Goal: Task Accomplishment & Management: Use online tool/utility

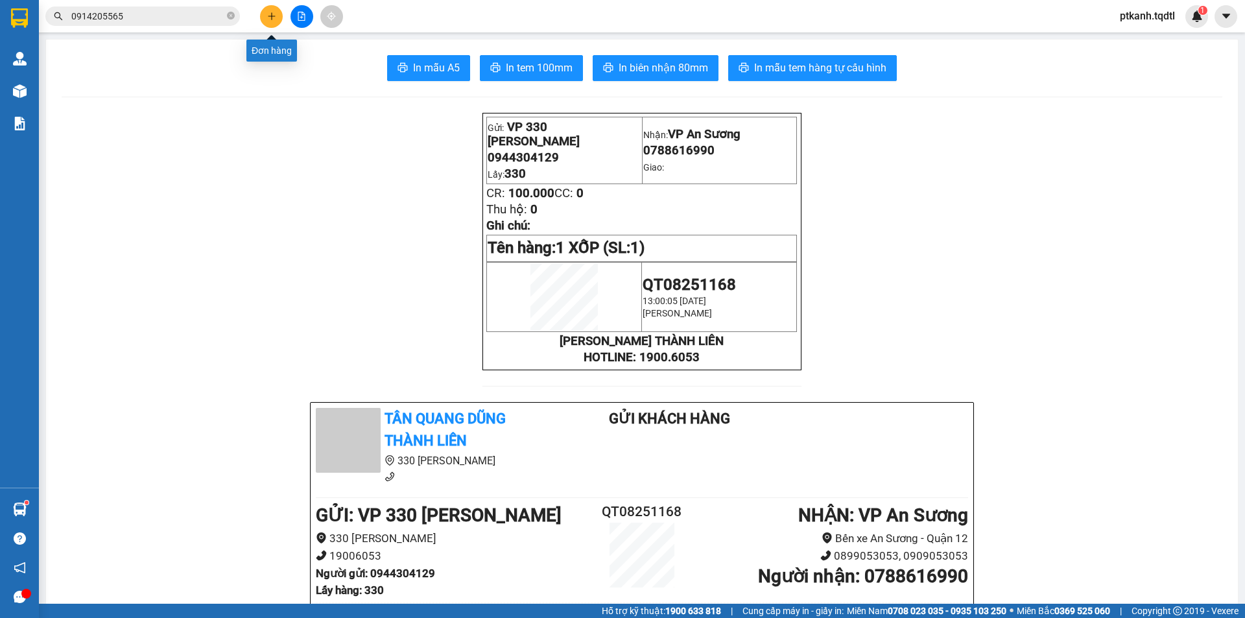
click at [268, 18] on icon "plus" at bounding box center [271, 16] width 9 height 9
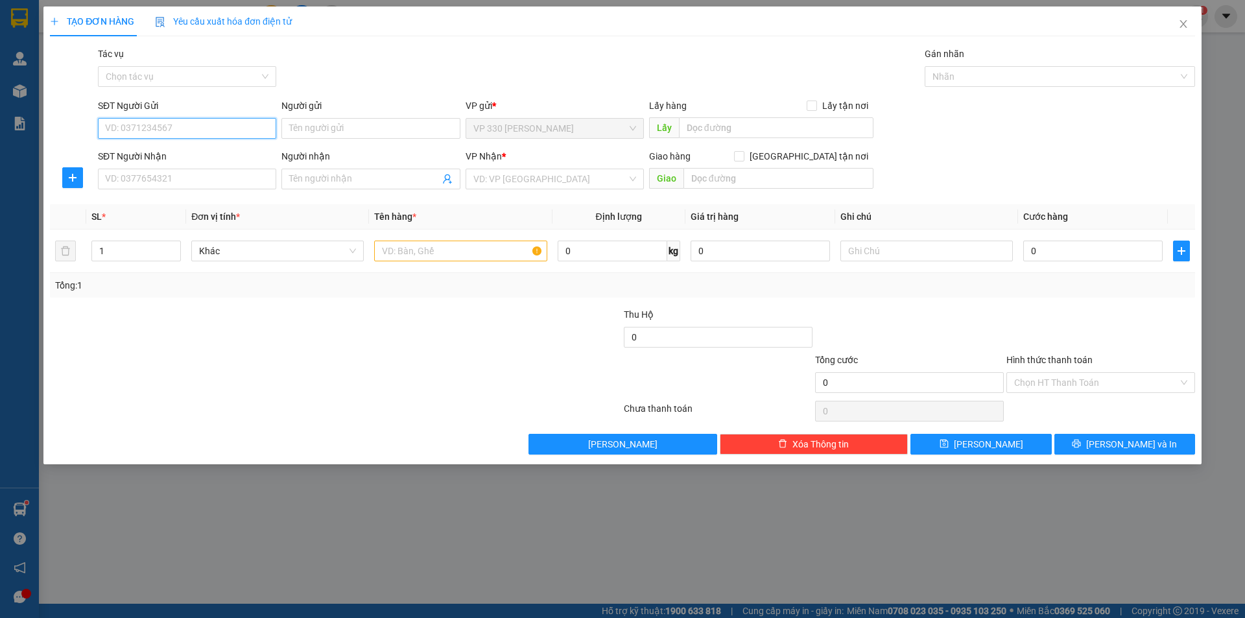
click at [239, 131] on input "SĐT Người Gửi" at bounding box center [187, 128] width 178 height 21
type input "0385313484"
click at [207, 154] on div "0385313484" at bounding box center [187, 154] width 163 height 14
type input "0984696151"
type input "SUỐI TÊN"
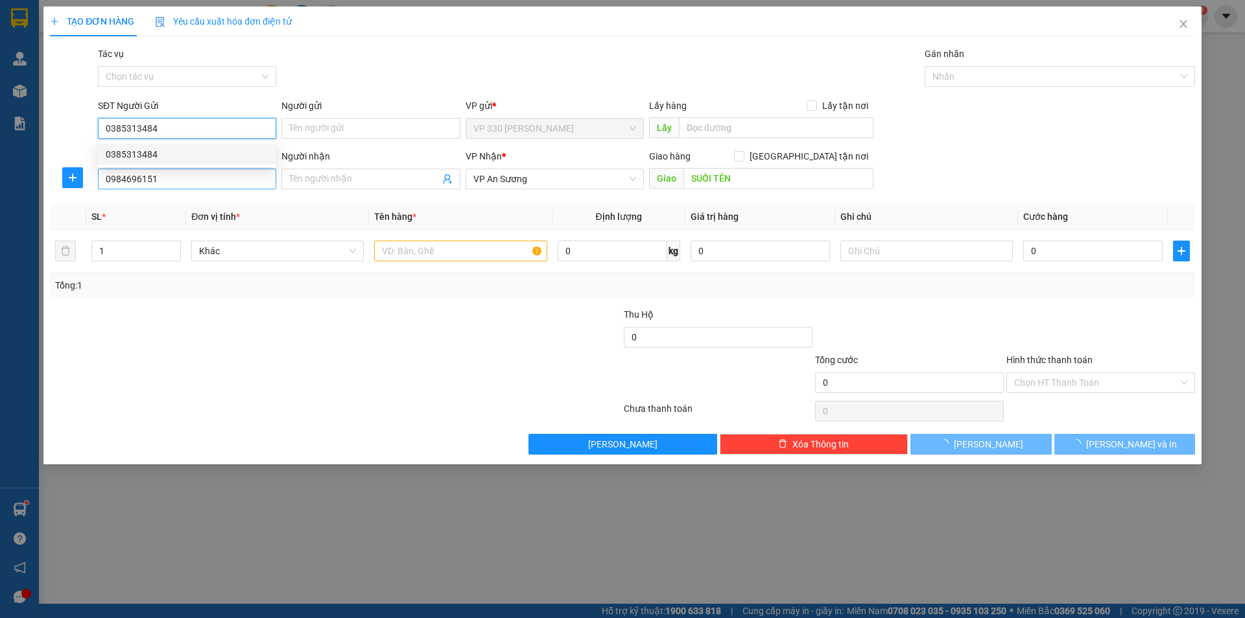
type input "100.000"
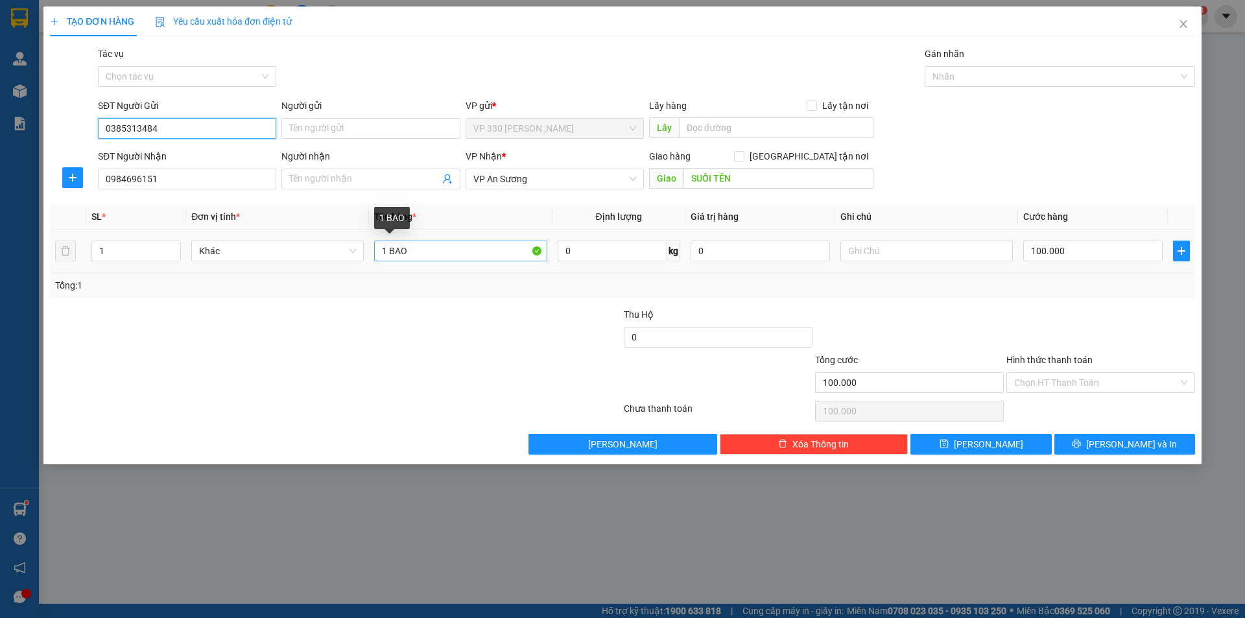
type input "0385313484"
click at [436, 246] on input "1 BAO" at bounding box center [460, 251] width 172 height 21
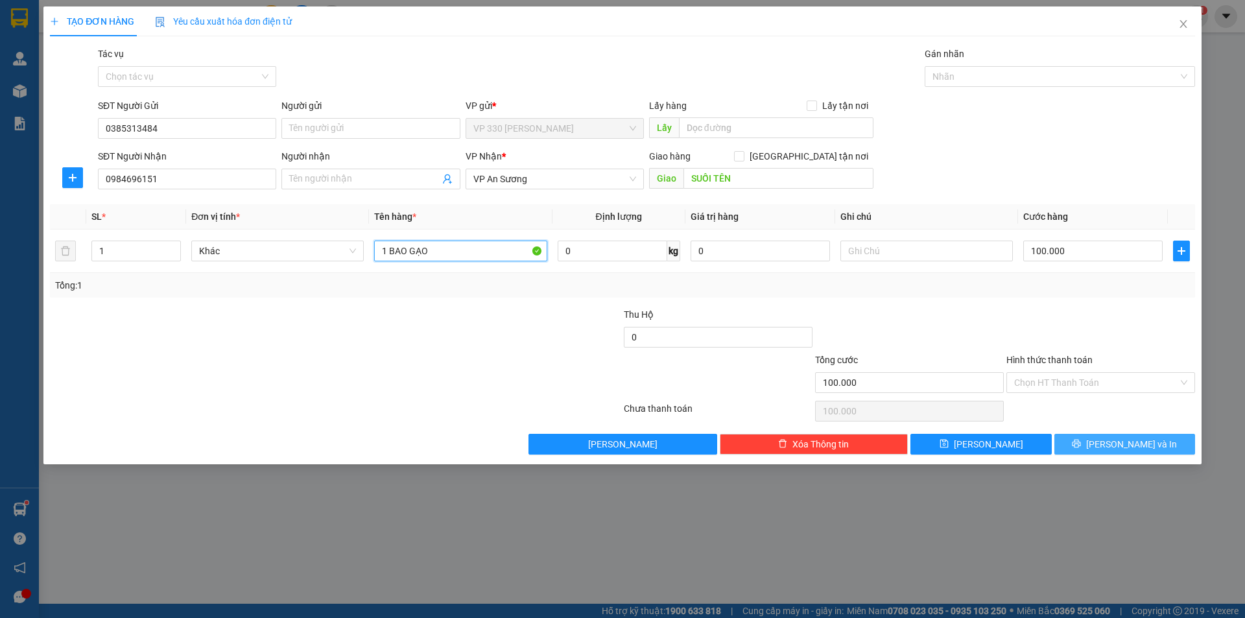
type input "1 BAO GẠO"
click at [1115, 443] on span "[PERSON_NAME] và In" at bounding box center [1131, 444] width 91 height 14
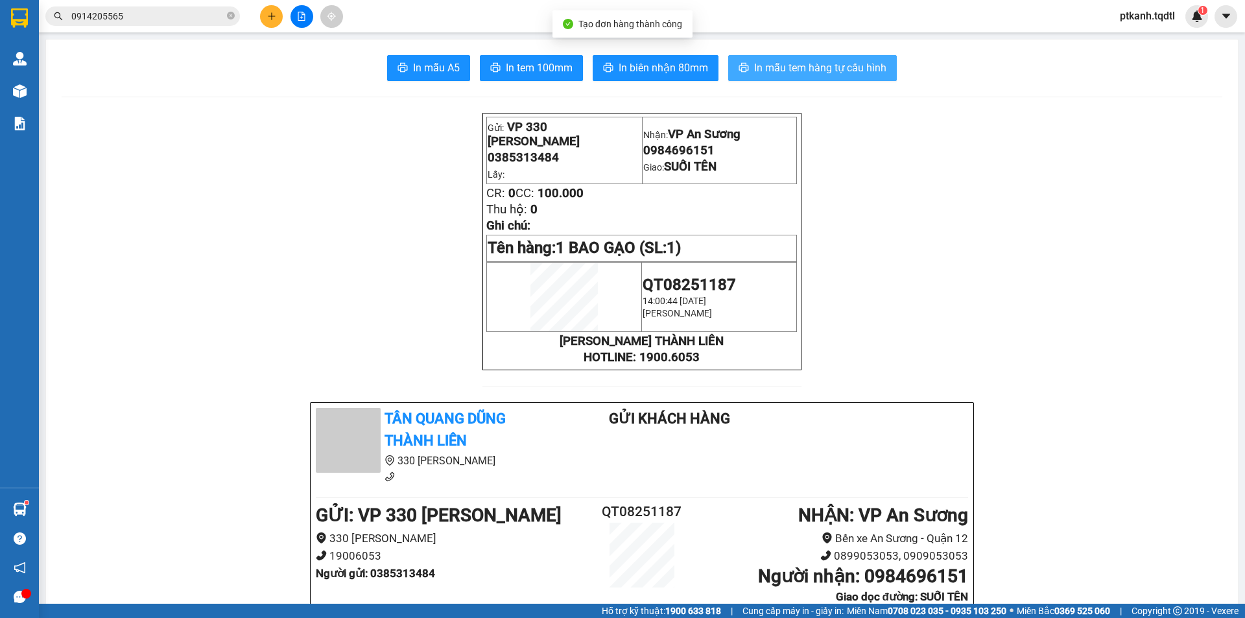
click at [794, 65] on span "In mẫu tem hàng tự cấu hình" at bounding box center [820, 68] width 132 height 16
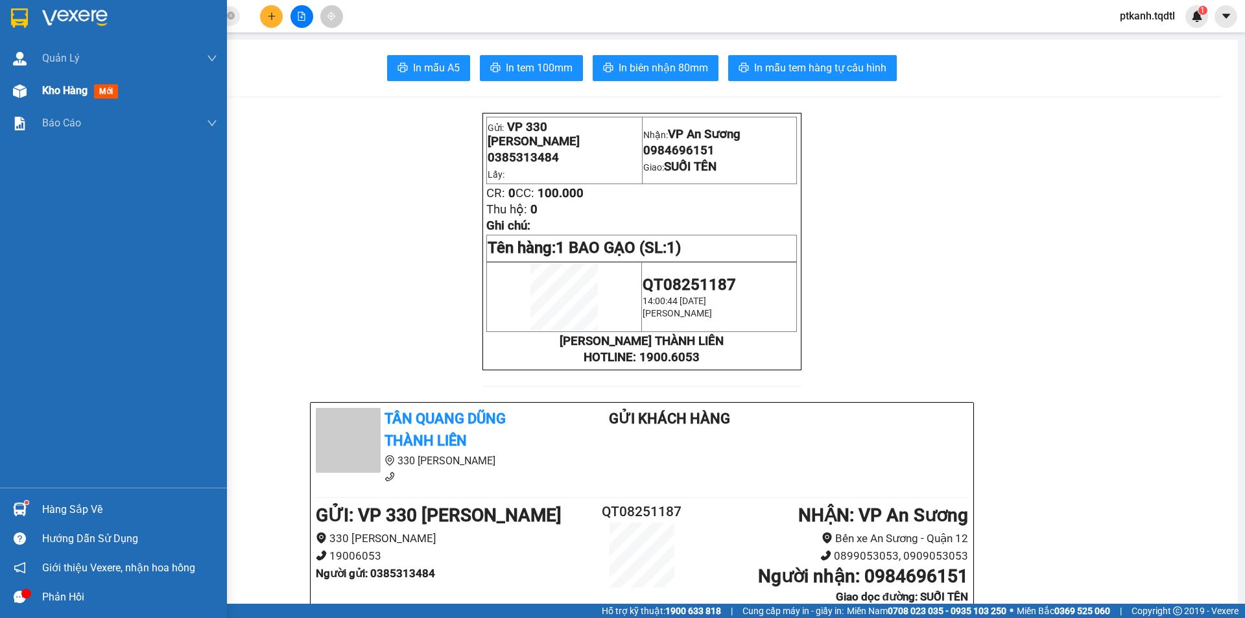
click at [60, 93] on span "Kho hàng" at bounding box center [64, 90] width 45 height 12
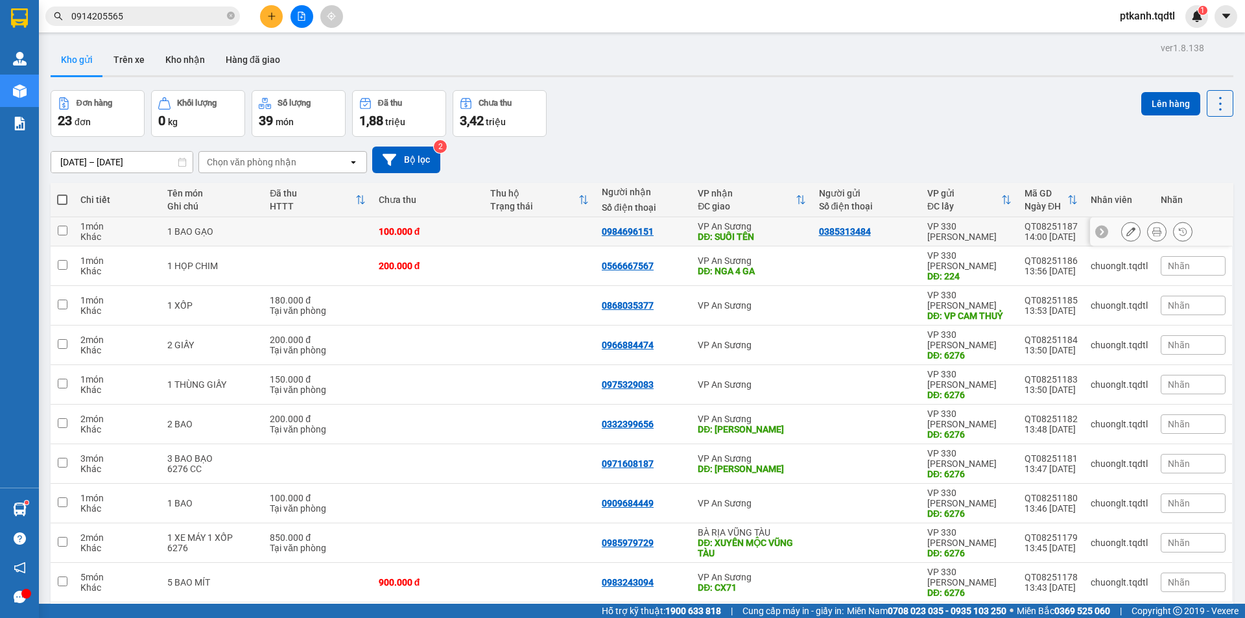
click at [535, 231] on td at bounding box center [540, 231] width 112 height 29
checkbox input "true"
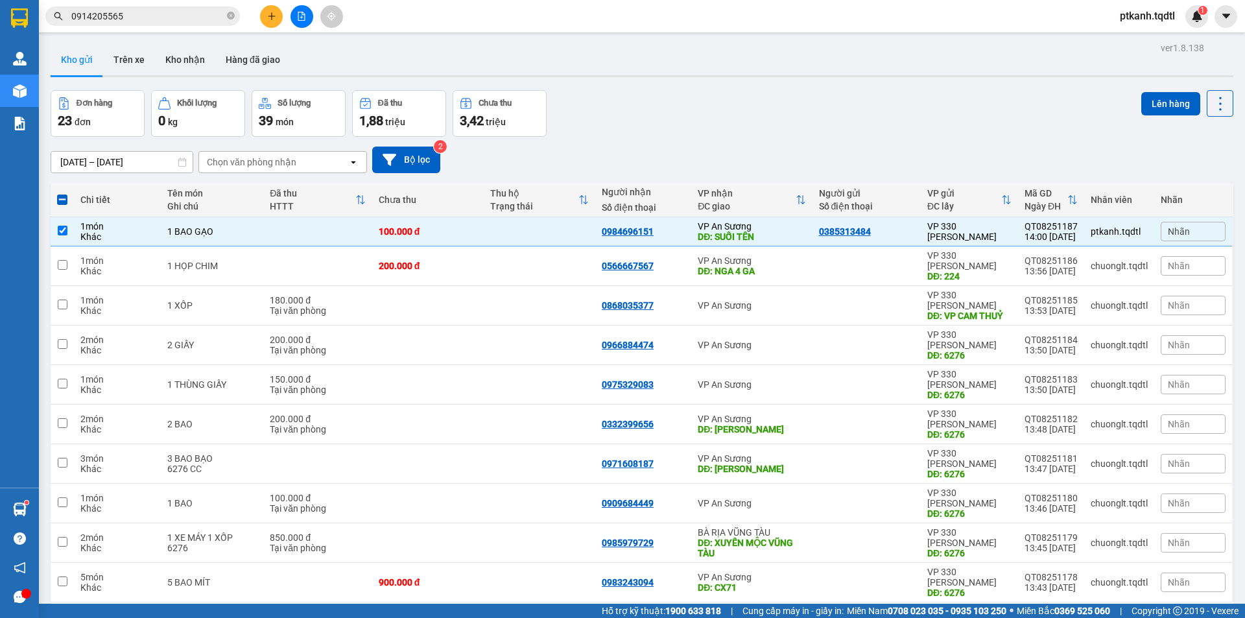
click at [741, 122] on div "Đơn hàng 23 đơn Khối lượng 0 kg Số lượng 39 món Đã thu 1,88 triệu Chưa thu 3,42…" at bounding box center [642, 113] width 1183 height 47
click at [302, 16] on icon "file-add" at bounding box center [301, 16] width 7 height 9
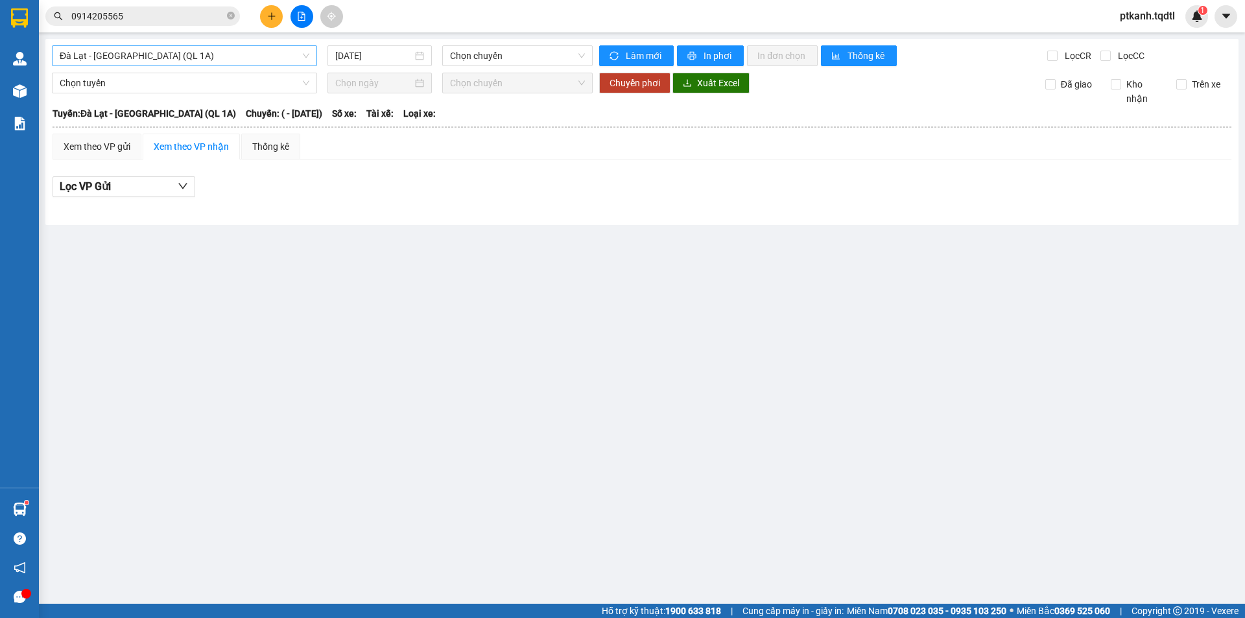
click at [308, 56] on span "Đà Lạt - [GEOGRAPHIC_DATA] (QL 1A)" at bounding box center [185, 55] width 250 height 19
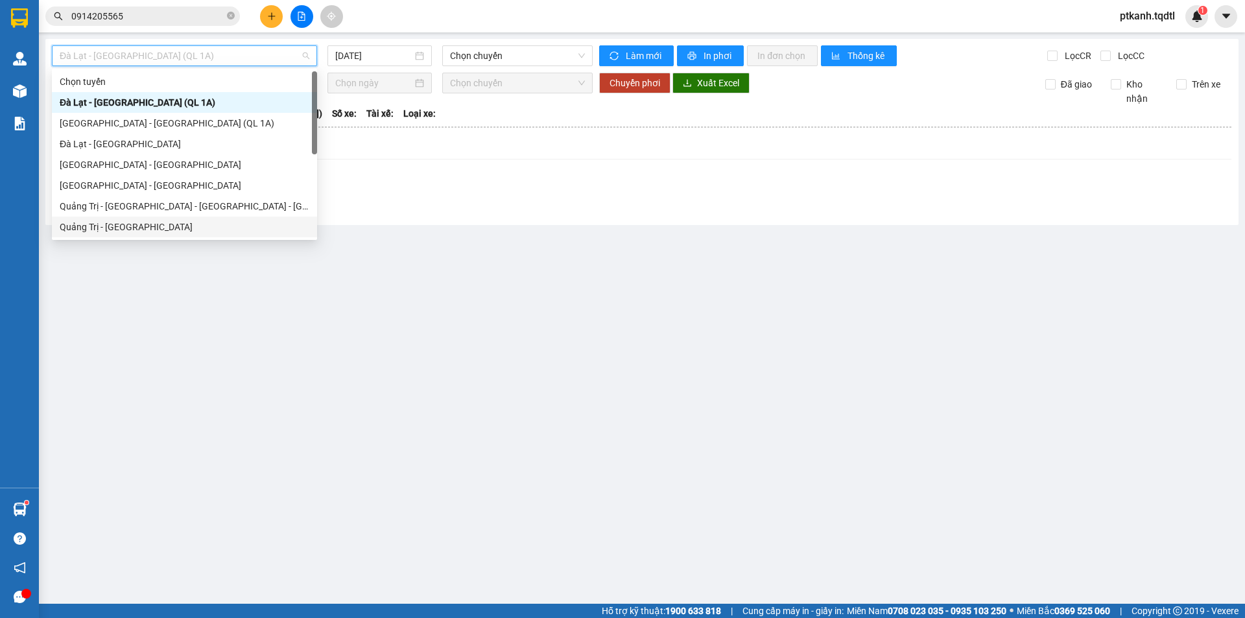
drag, startPoint x: 258, startPoint y: 226, endPoint x: 499, endPoint y: 84, distance: 279.9
click at [261, 224] on div "Quảng Trị - [GEOGRAPHIC_DATA]" at bounding box center [185, 227] width 250 height 14
type input "[DATE]"
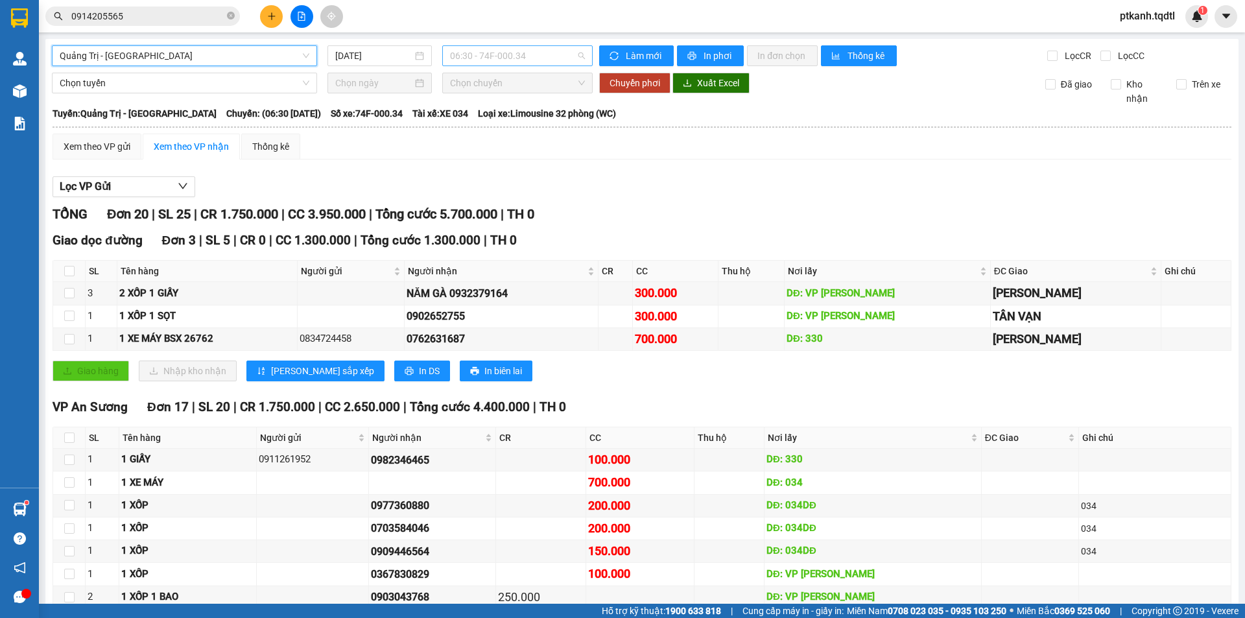
click at [556, 56] on span "06:30 - 74F-000.34" at bounding box center [517, 55] width 135 height 19
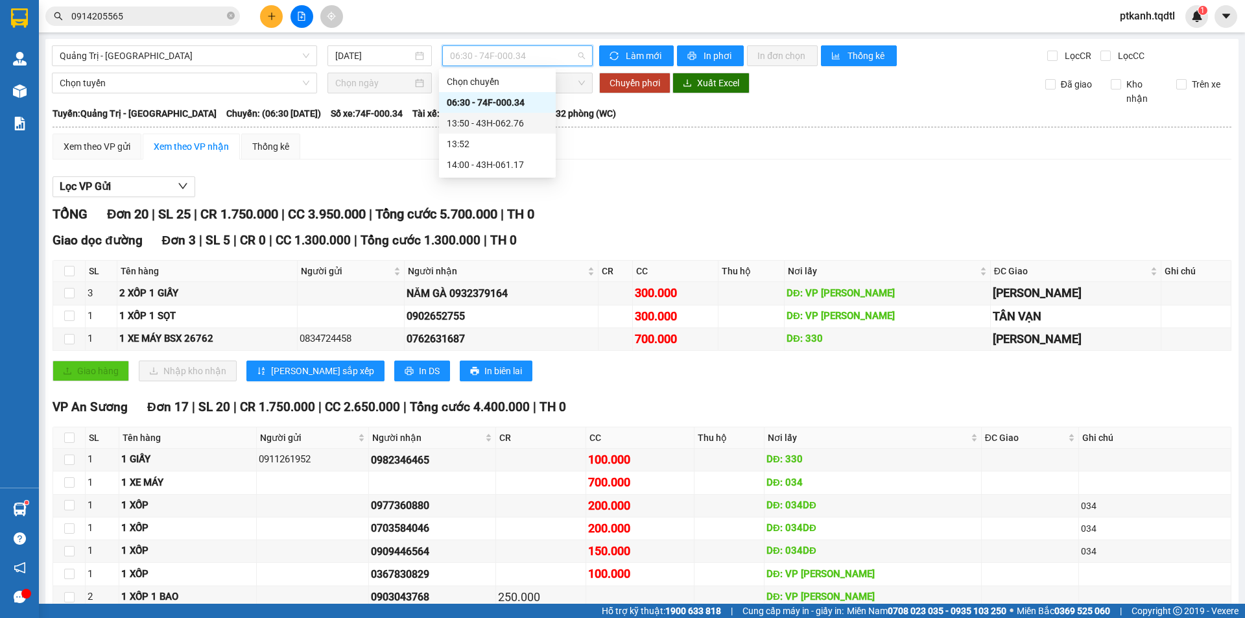
click at [515, 121] on div "13:50 - 43H-062.76" at bounding box center [497, 123] width 101 height 14
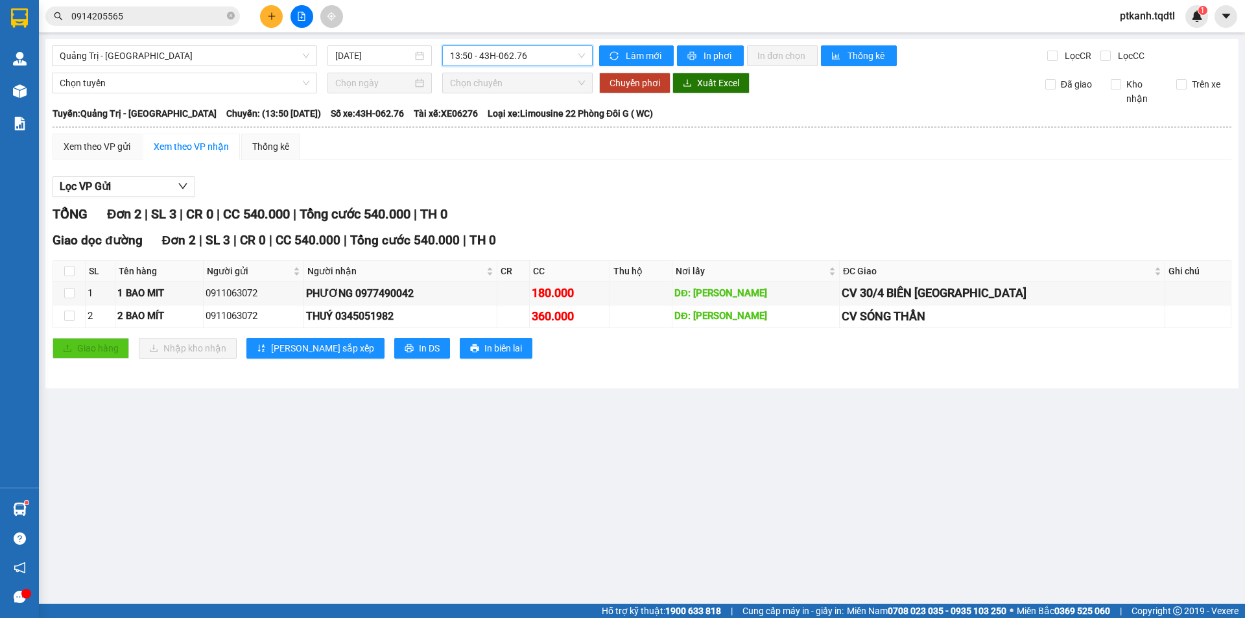
click at [546, 56] on span "13:50 - 43H-062.76" at bounding box center [517, 55] width 135 height 19
click at [527, 167] on div "14:00 - 43H-061.17" at bounding box center [500, 165] width 101 height 14
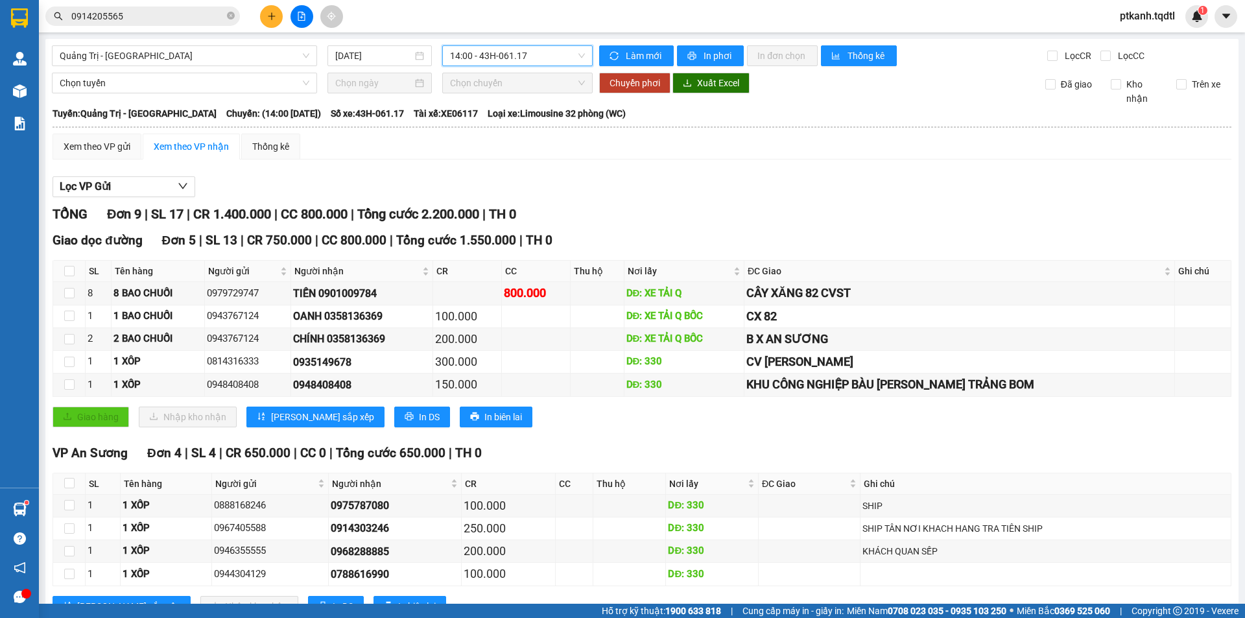
drag, startPoint x: 558, startPoint y: 57, endPoint x: 547, endPoint y: 77, distance: 22.4
click at [557, 57] on span "14:00 - 43H-061.17" at bounding box center [517, 55] width 135 height 19
click at [528, 121] on div "13:50 - 43H-062.76" at bounding box center [497, 123] width 101 height 14
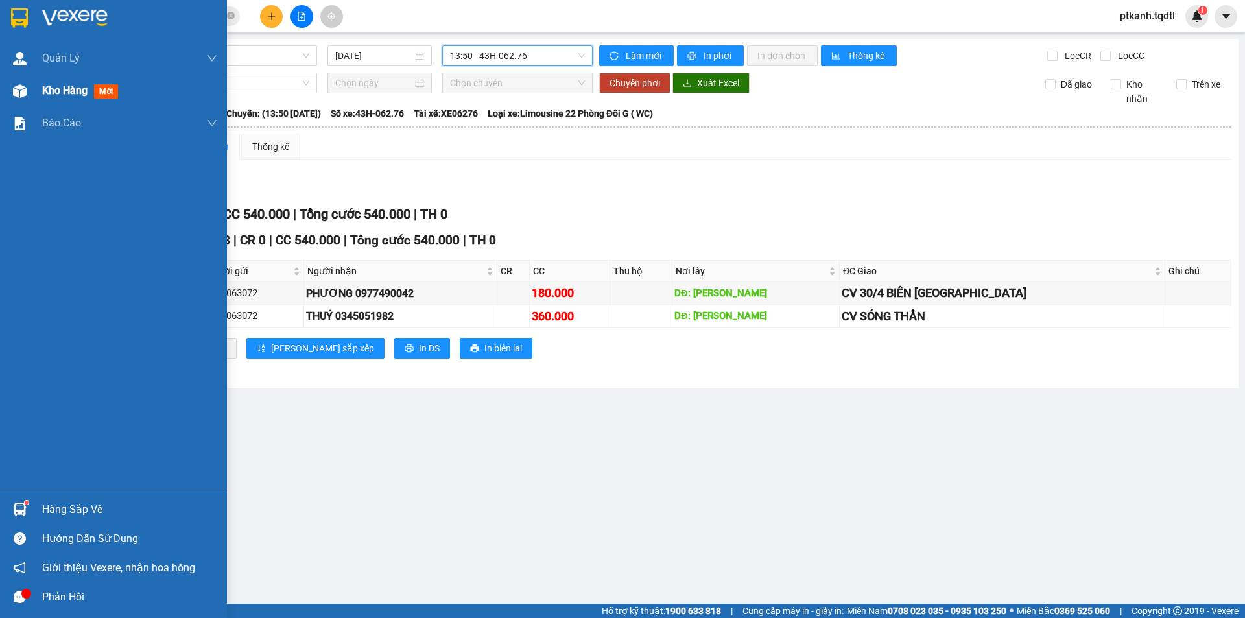
click at [53, 92] on span "Kho hàng" at bounding box center [64, 90] width 45 height 12
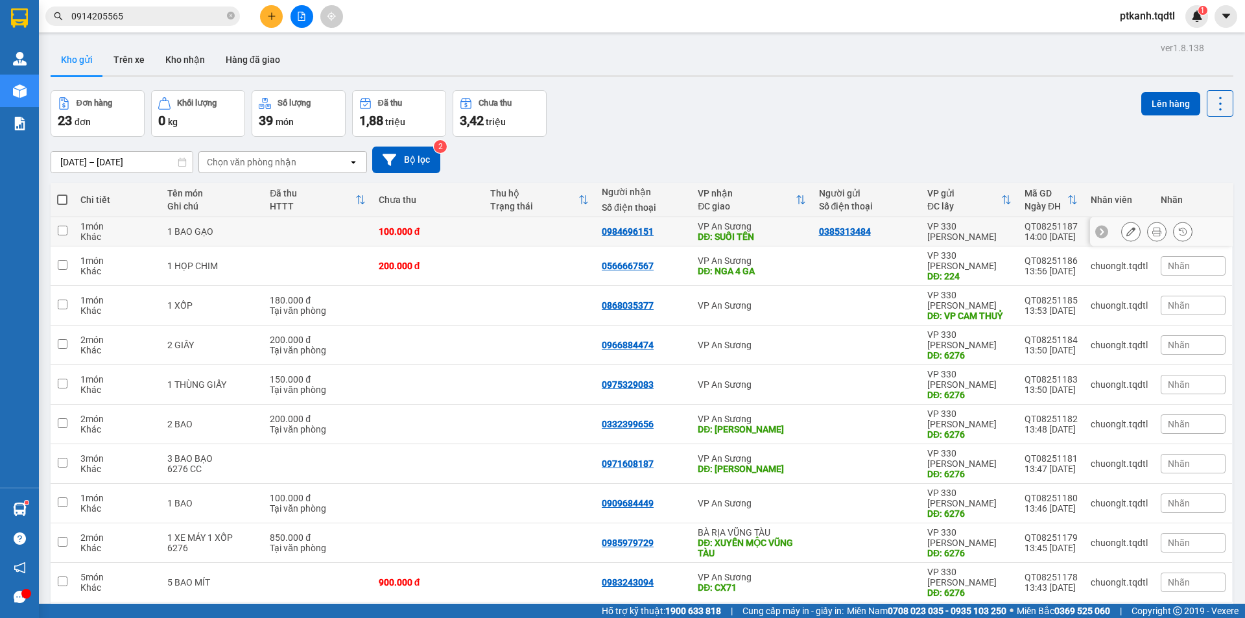
click at [538, 220] on td at bounding box center [540, 231] width 112 height 29
checkbox input "true"
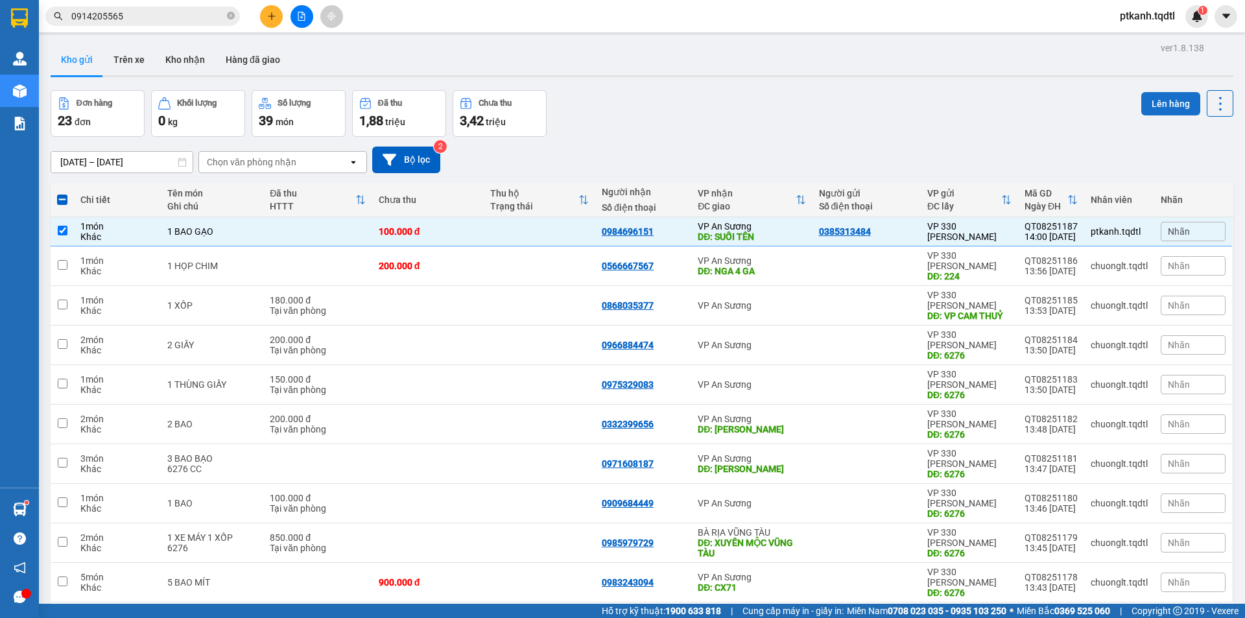
click at [1165, 108] on button "Lên hàng" at bounding box center [1170, 103] width 59 height 23
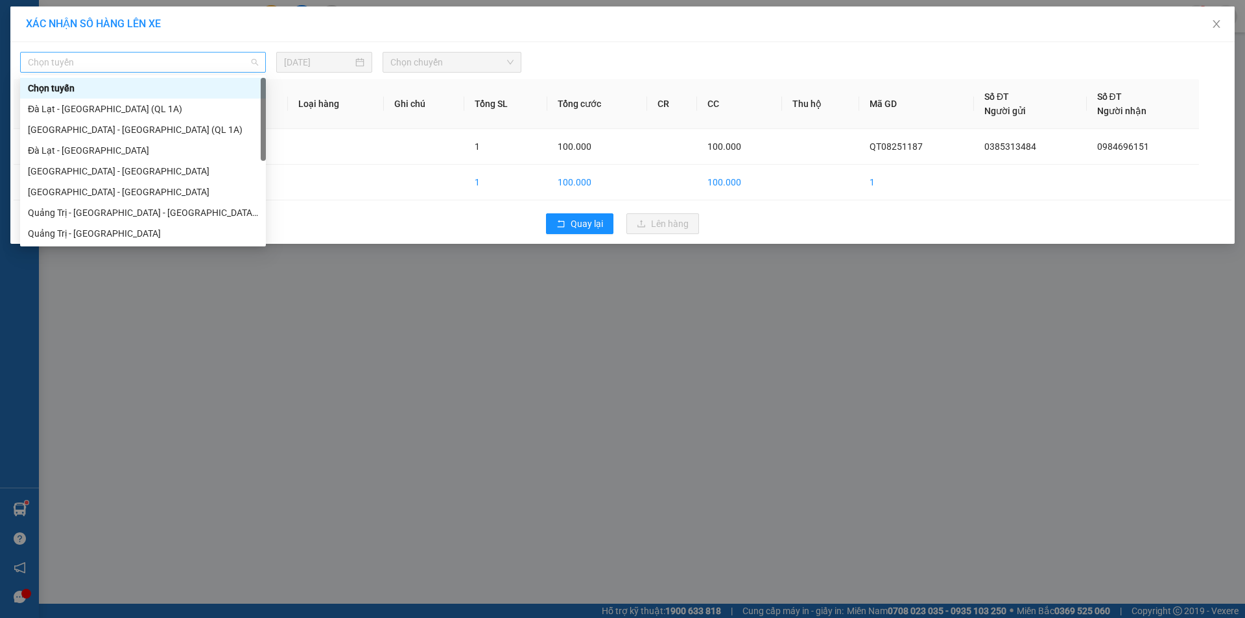
click at [258, 61] on div "Chọn tuyến" at bounding box center [143, 62] width 246 height 21
drag, startPoint x: 167, startPoint y: 230, endPoint x: 207, endPoint y: 207, distance: 45.3
click at [174, 225] on div "Quảng Trị - [GEOGRAPHIC_DATA]" at bounding box center [143, 233] width 246 height 21
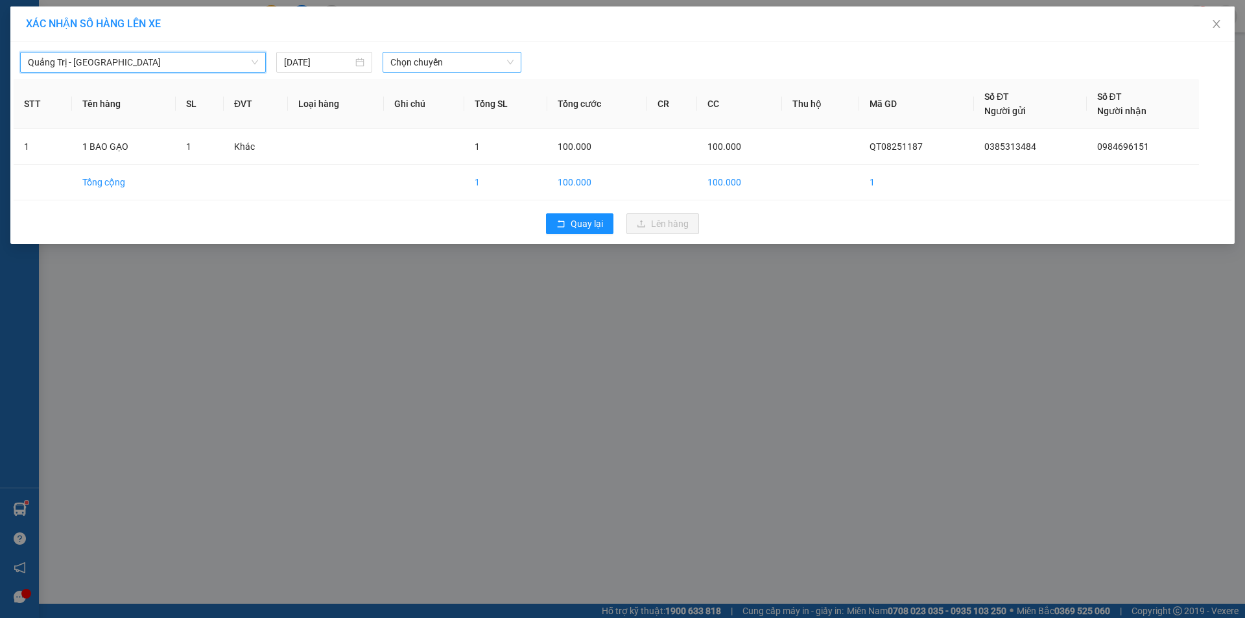
click at [479, 59] on span "Chọn chuyến" at bounding box center [451, 62] width 123 height 19
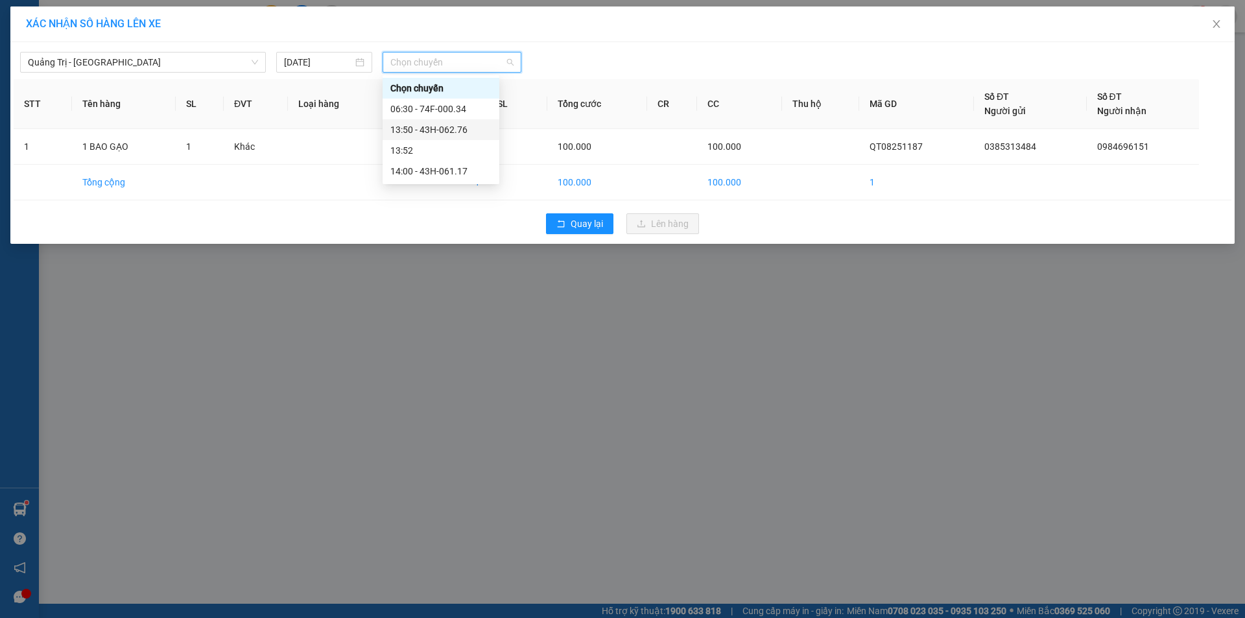
drag, startPoint x: 462, startPoint y: 126, endPoint x: 486, endPoint y: 135, distance: 26.3
click at [462, 126] on div "13:50 - 43H-062.76" at bounding box center [440, 130] width 101 height 14
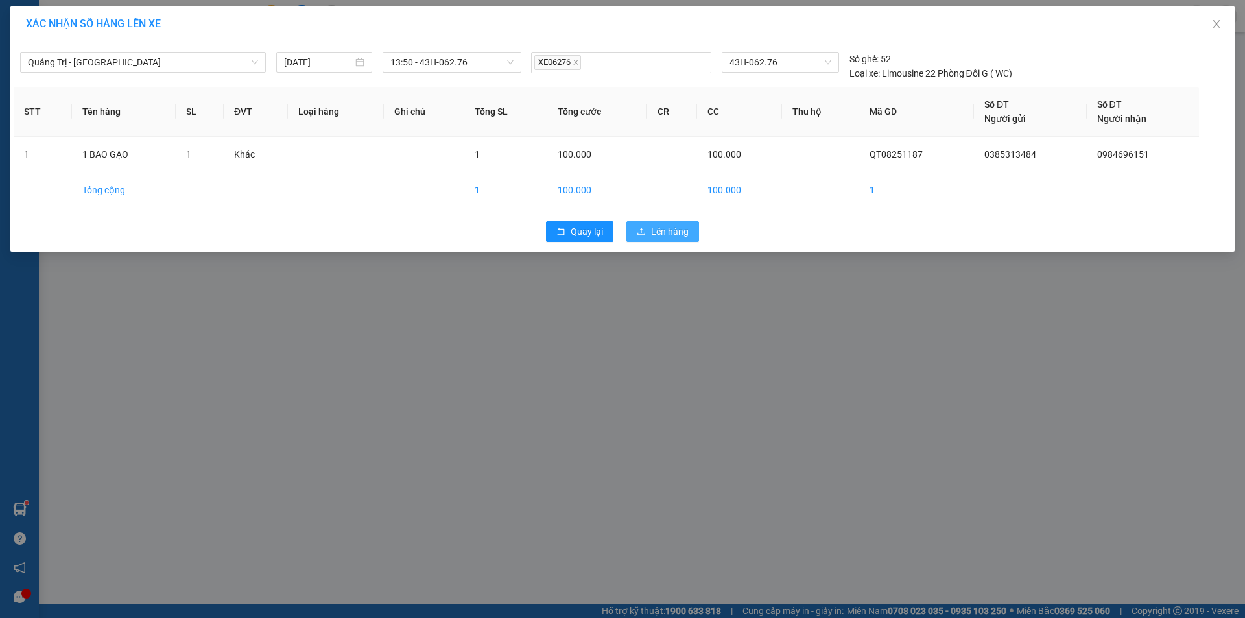
click at [665, 229] on span "Lên hàng" at bounding box center [670, 231] width 38 height 14
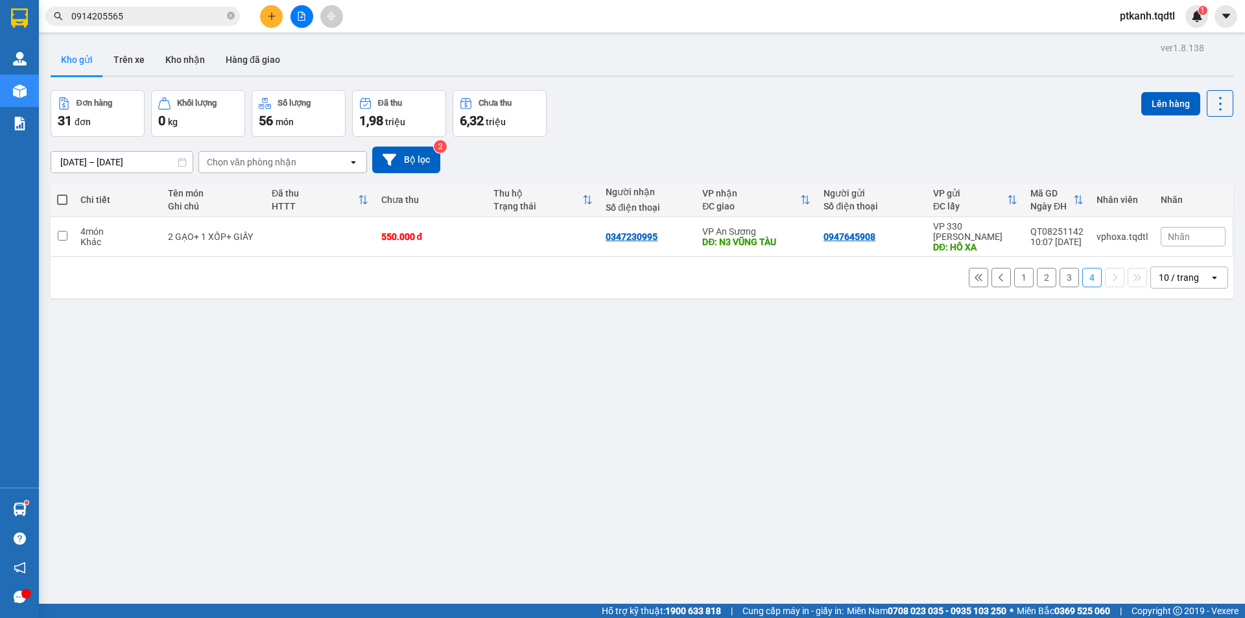
click at [285, 18] on div at bounding box center [301, 16] width 97 height 23
click at [303, 16] on icon "file-add" at bounding box center [301, 16] width 9 height 9
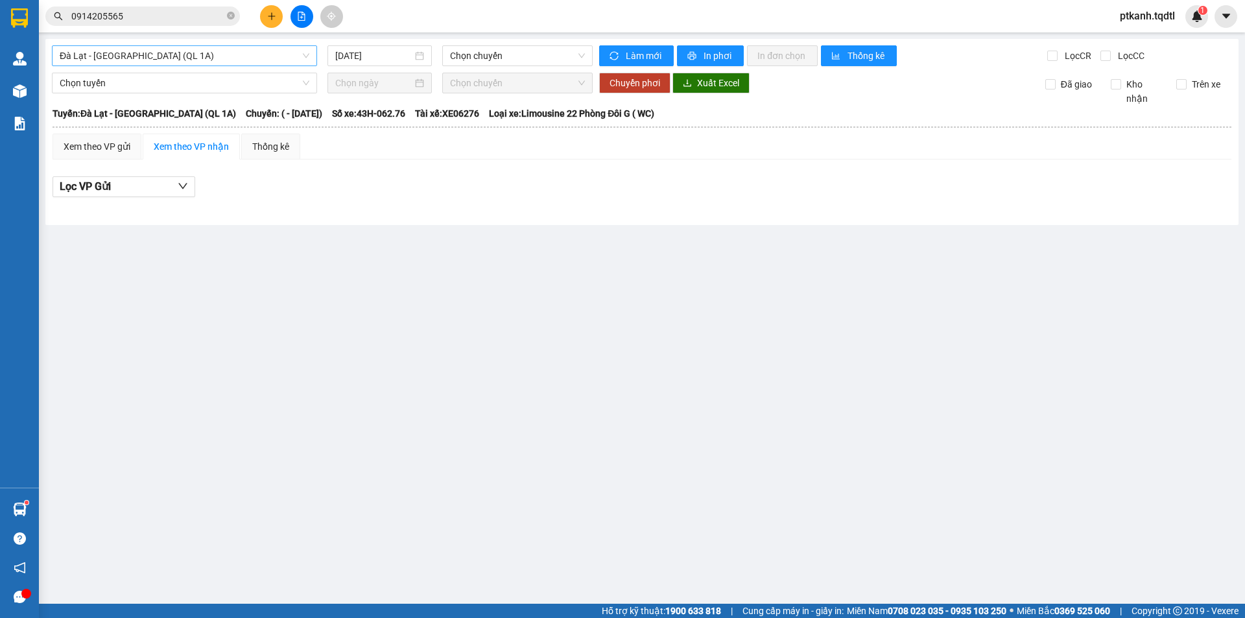
click at [307, 53] on span "Đà Lạt - [GEOGRAPHIC_DATA] (QL 1A)" at bounding box center [185, 55] width 250 height 19
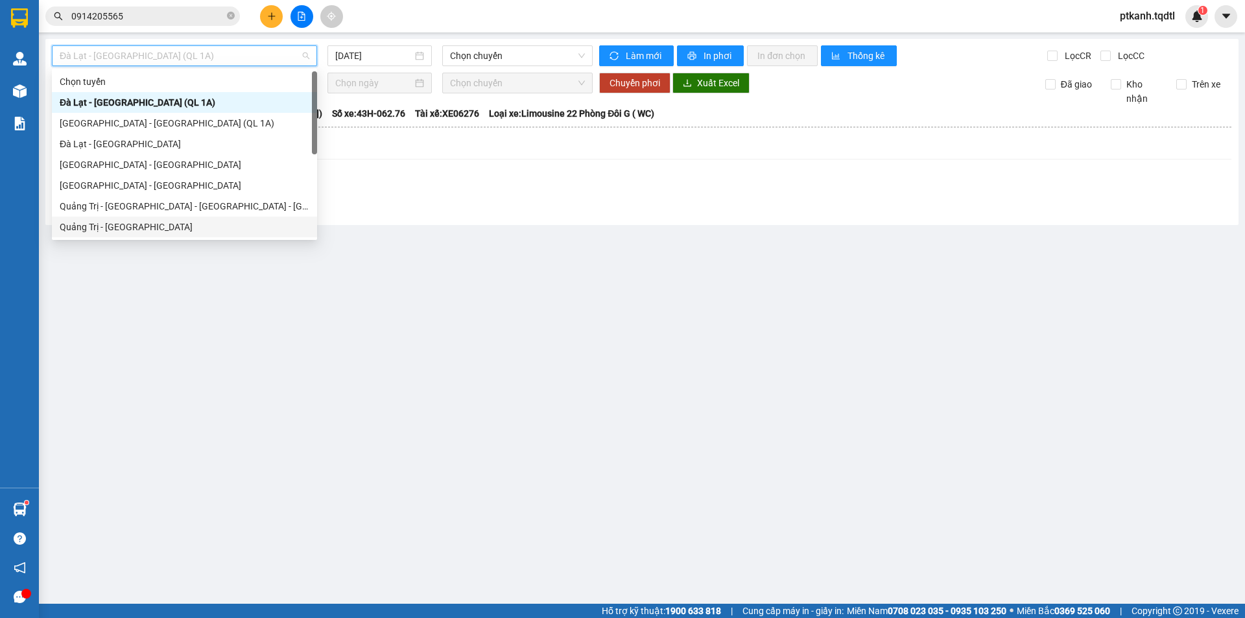
drag, startPoint x: 244, startPoint y: 228, endPoint x: 460, endPoint y: 90, distance: 256.9
click at [248, 223] on div "Quảng Trị - [GEOGRAPHIC_DATA]" at bounding box center [185, 227] width 250 height 14
type input "[DATE]"
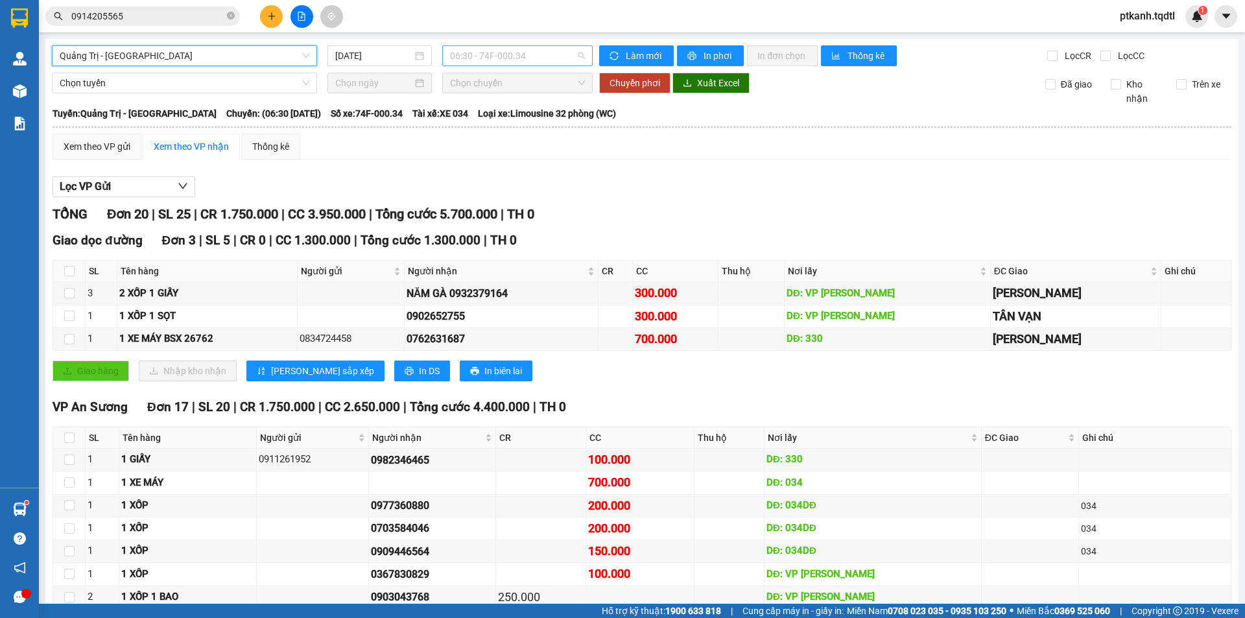
click at [549, 56] on span "06:30 - 74F-000.34" at bounding box center [517, 55] width 135 height 19
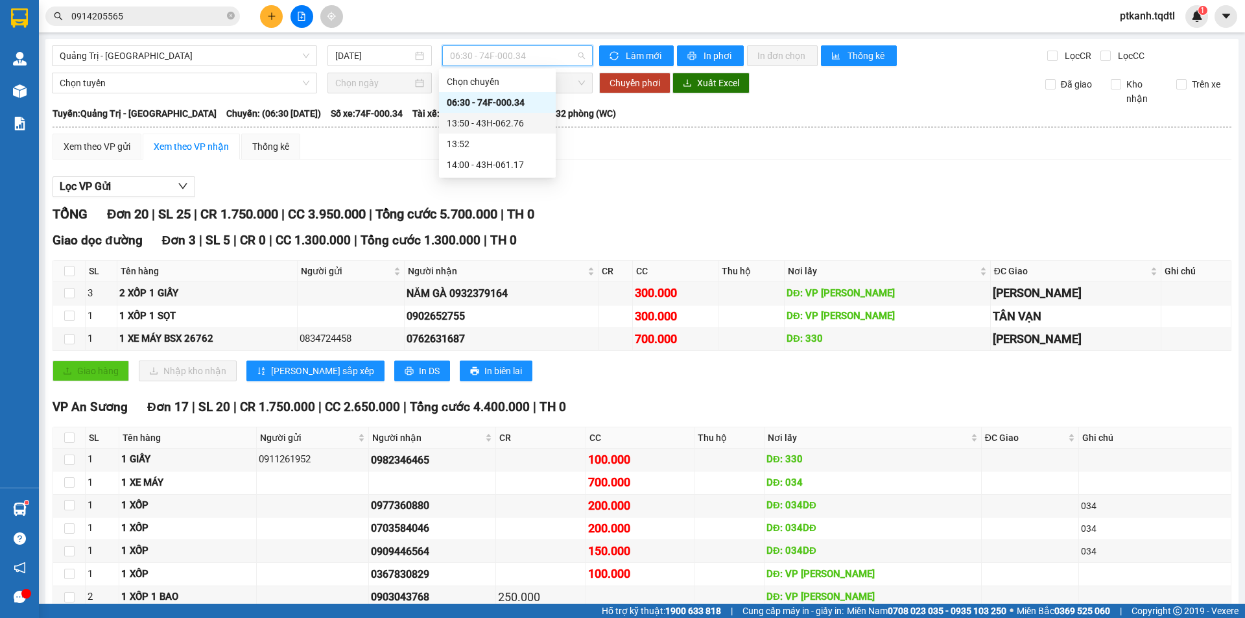
click at [533, 124] on div "13:50 - 43H-062.76" at bounding box center [497, 123] width 101 height 14
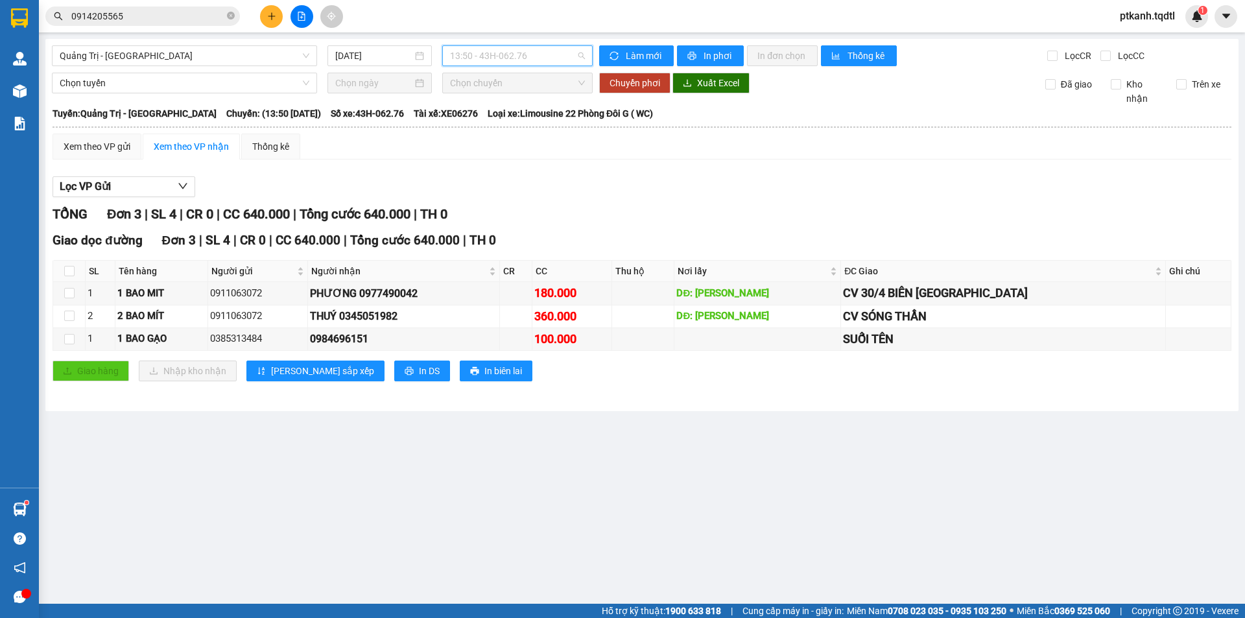
drag, startPoint x: 558, startPoint y: 51, endPoint x: 567, endPoint y: 103, distance: 53.3
click at [558, 51] on span "13:50 - 43H-062.76" at bounding box center [517, 55] width 135 height 19
click at [527, 165] on div "14:00 - 43H-061.17" at bounding box center [500, 165] width 101 height 14
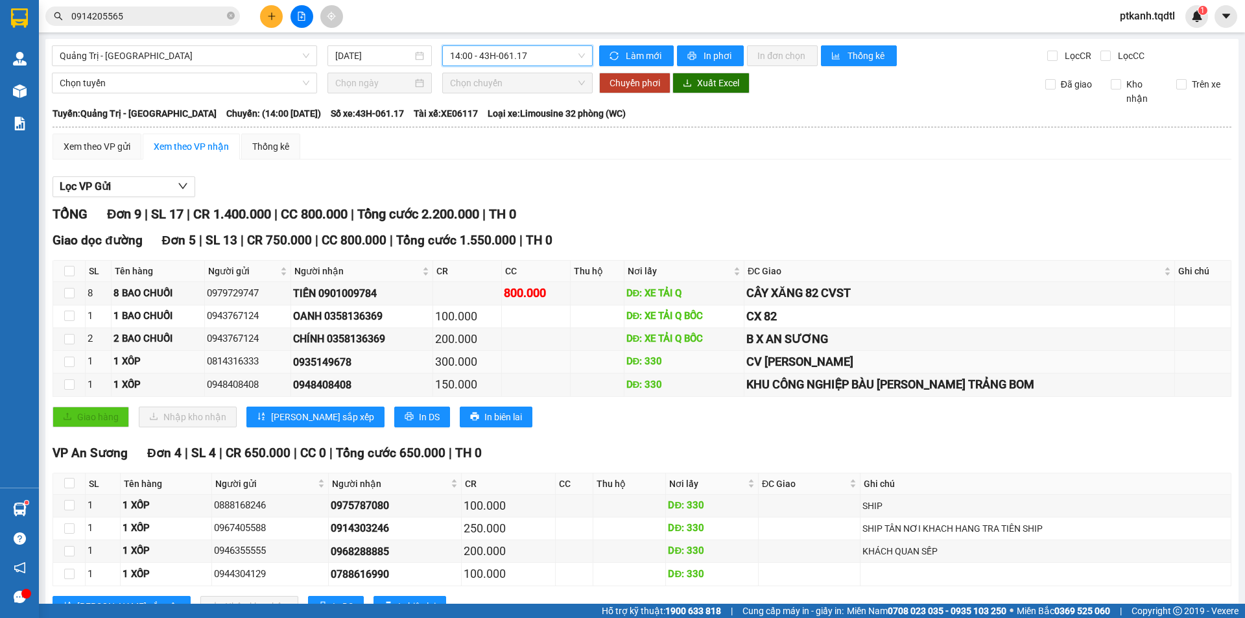
scroll to position [49, 0]
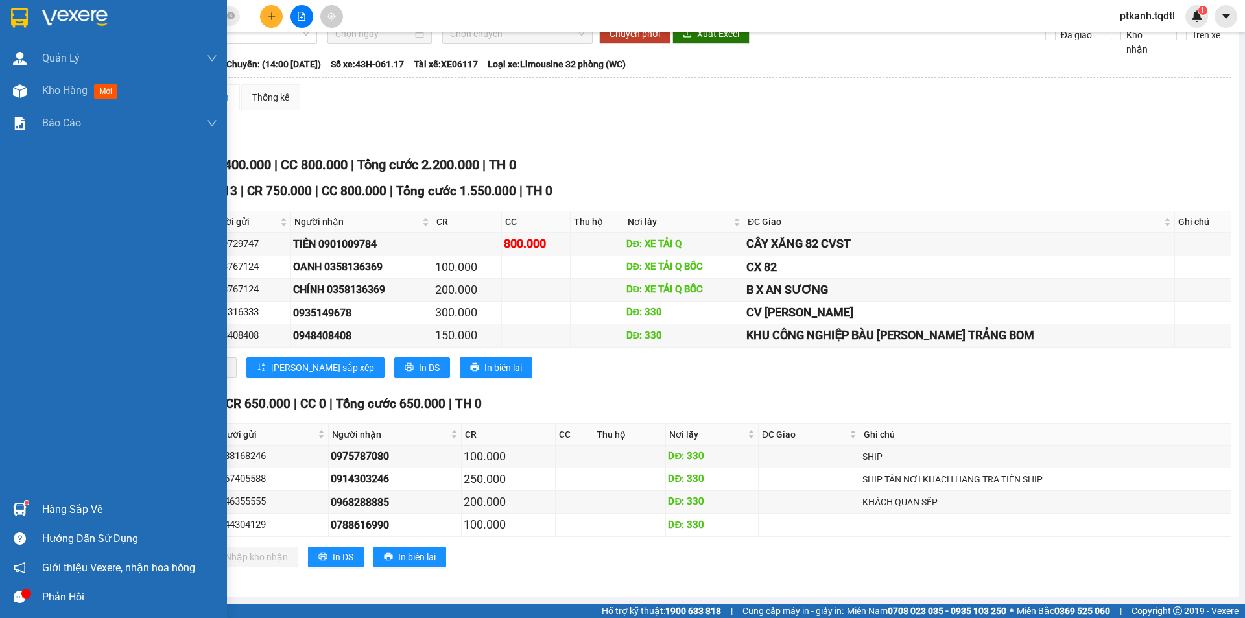
drag, startPoint x: 42, startPoint y: 512, endPoint x: 194, endPoint y: 512, distance: 151.7
click at [43, 512] on div "Hàng sắp về" at bounding box center [129, 509] width 175 height 19
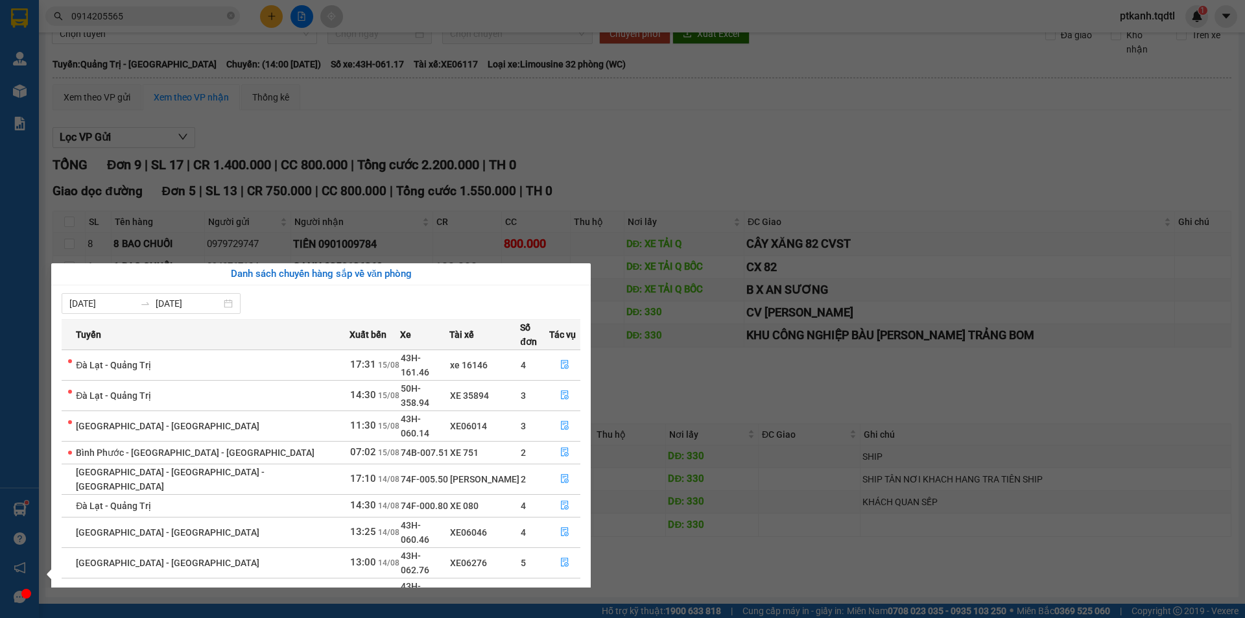
click at [692, 113] on section "Kết quả tìm kiếm ( 39 ) Bộ lọc Mã ĐH Trạng thái Món hàng Thu hộ Tổng cước Chưa …" at bounding box center [622, 309] width 1245 height 618
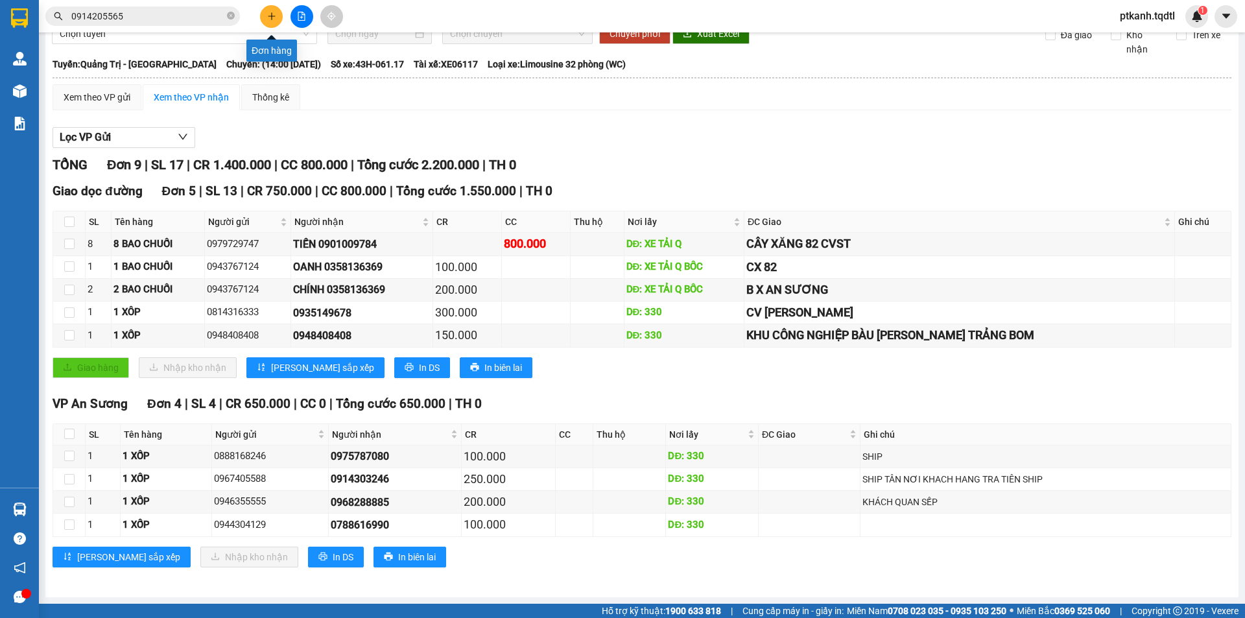
click at [269, 12] on icon "plus" at bounding box center [271, 16] width 9 height 9
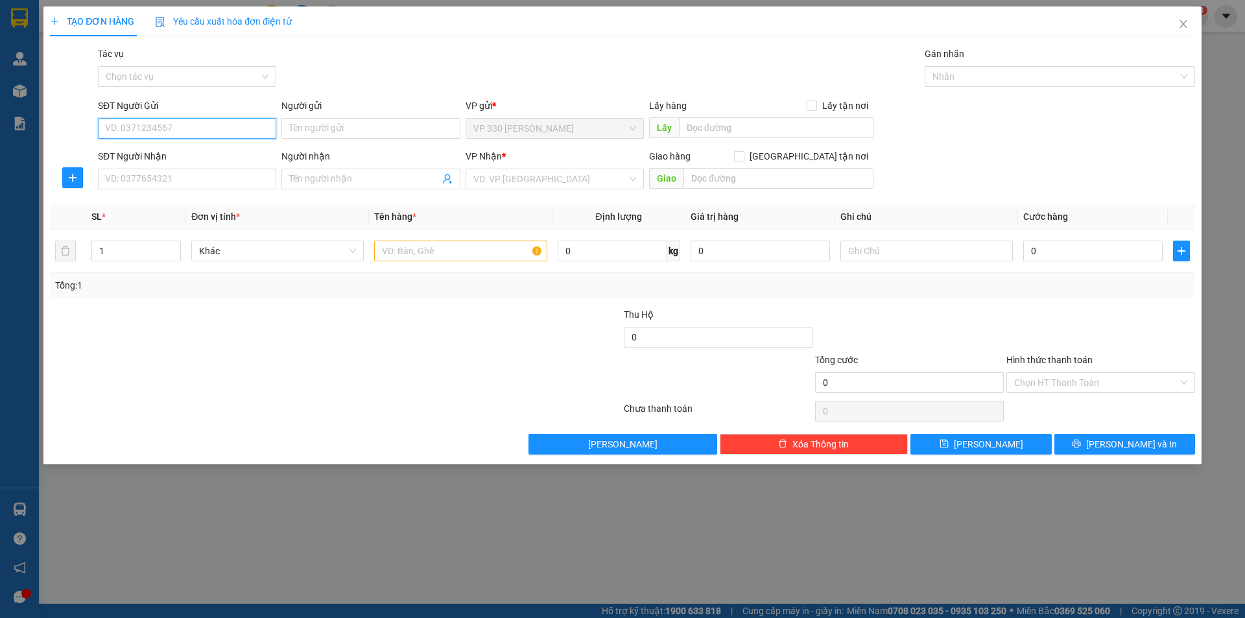
click at [241, 132] on input "SĐT Người Gửi" at bounding box center [187, 128] width 178 height 21
drag, startPoint x: 193, startPoint y: 175, endPoint x: 214, endPoint y: 195, distance: 29.4
click at [204, 189] on input "SĐT Người Nhận" at bounding box center [187, 179] width 178 height 21
type input "0985346024"
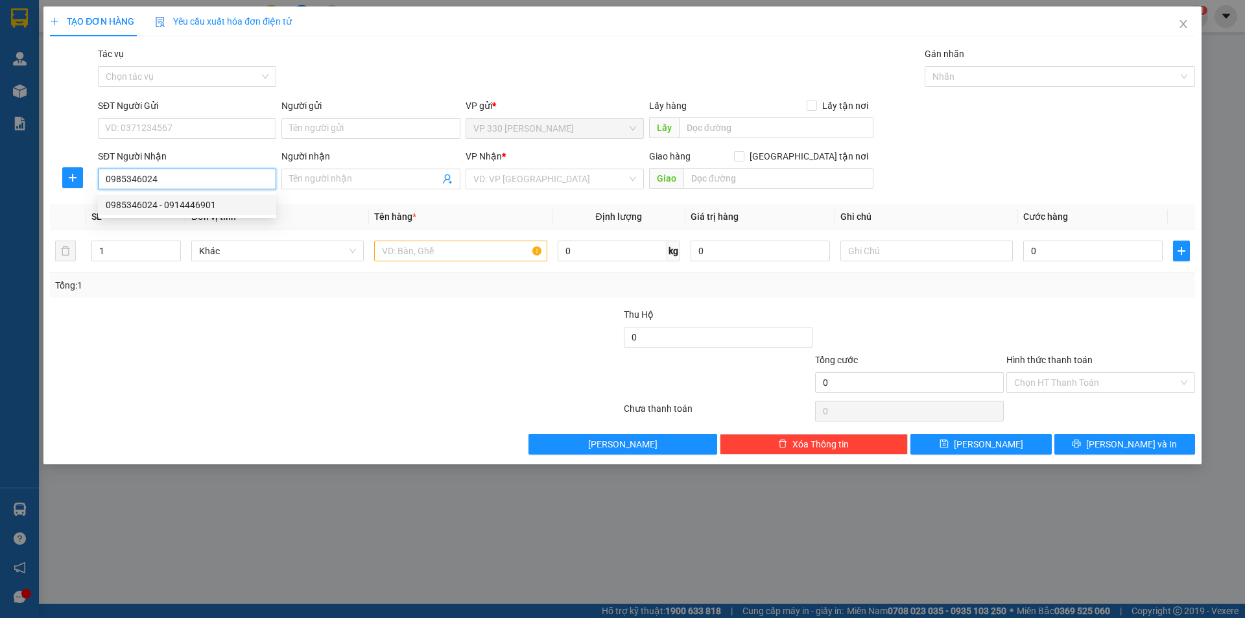
click at [200, 203] on div "0985346024 - 0914446901" at bounding box center [187, 205] width 163 height 14
type input "0914446901"
type input "AN [GEOGRAPHIC_DATA]"
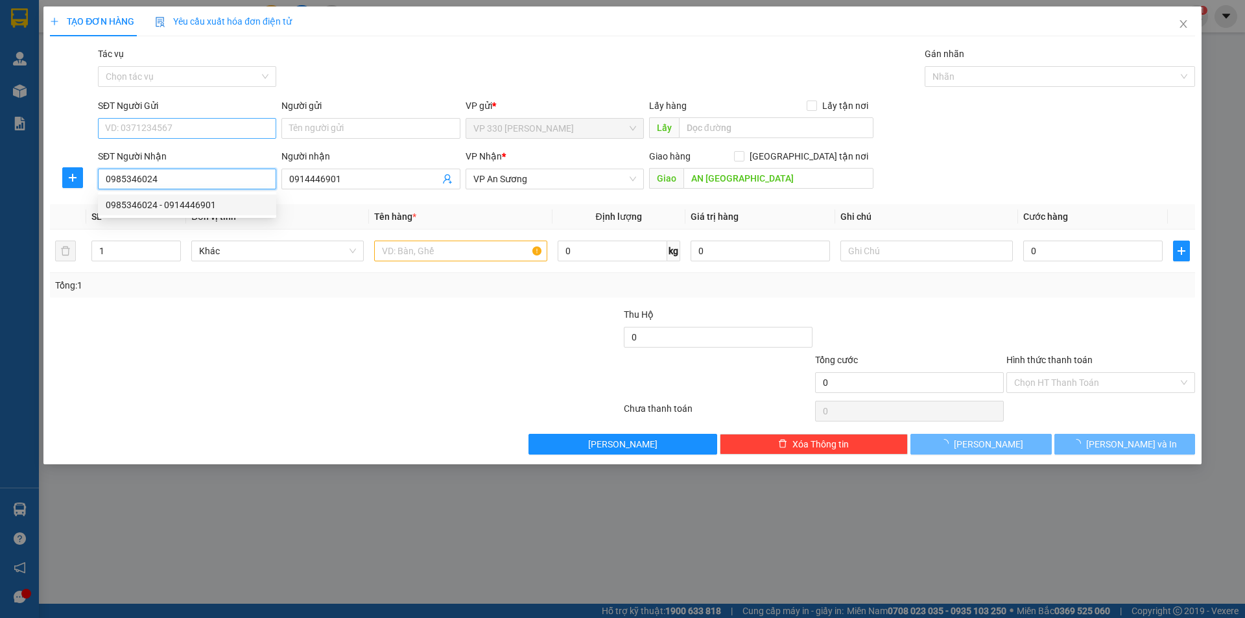
type input "150.000"
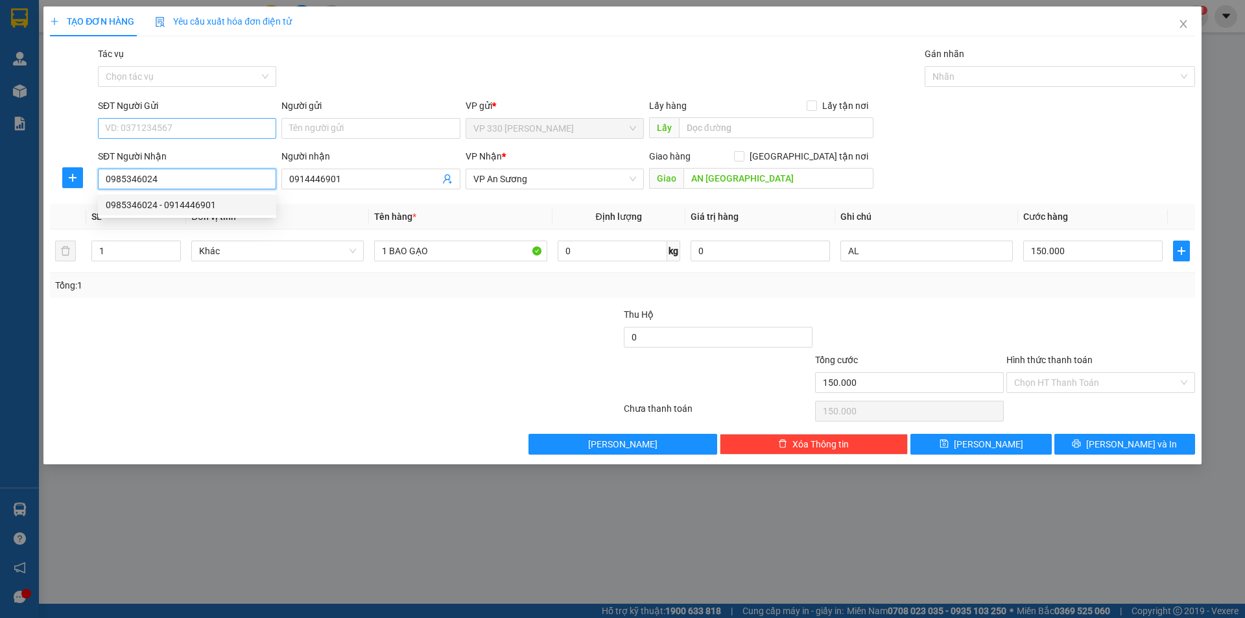
type input "0985346024"
click at [184, 126] on input "SĐT Người Gửi" at bounding box center [187, 128] width 178 height 21
click at [190, 150] on div "0355321500" at bounding box center [187, 154] width 163 height 14
type input "0355321500"
type input "330"
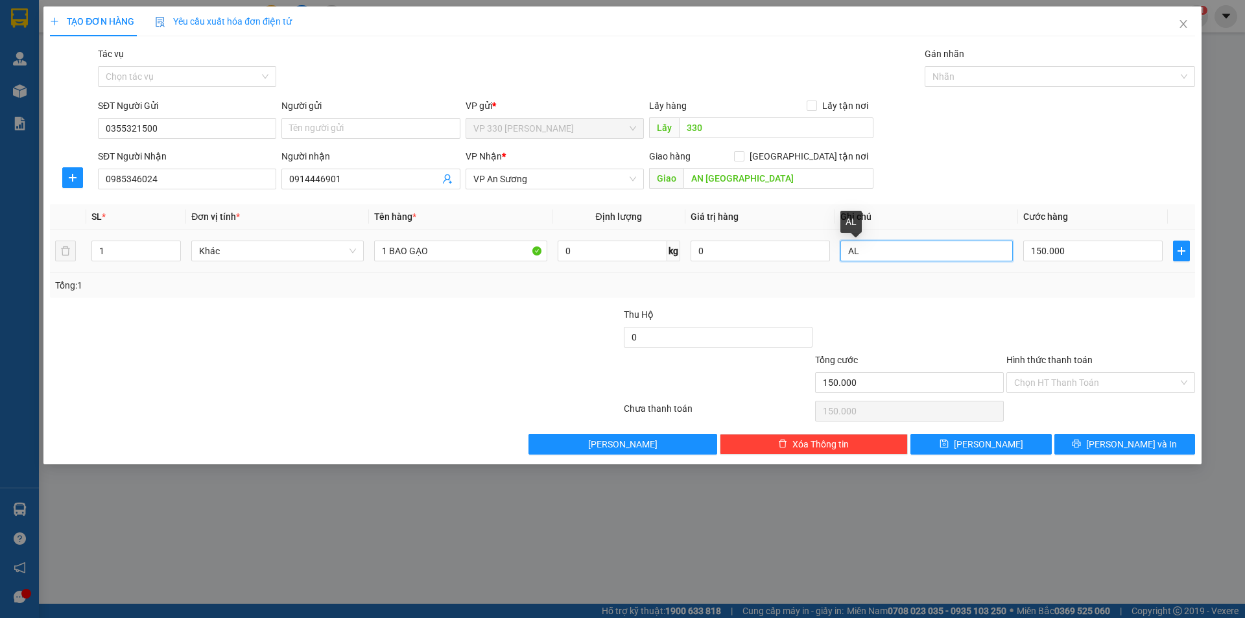
click at [901, 246] on input "AL" at bounding box center [926, 251] width 172 height 21
type input "A"
drag, startPoint x: 1052, startPoint y: 360, endPoint x: 1172, endPoint y: 485, distance: 173.4
click at [1057, 362] on label "Hình thức thanh toán" at bounding box center [1049, 360] width 86 height 10
click at [1057, 373] on input "Hình thức thanh toán" at bounding box center [1096, 382] width 164 height 19
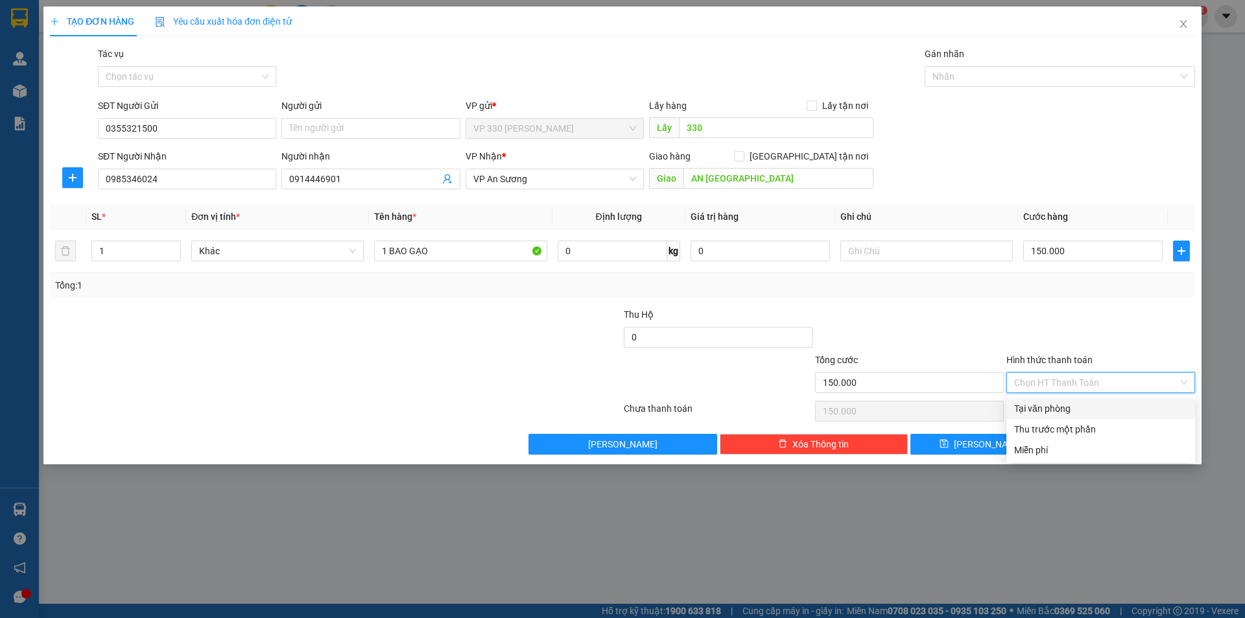
click at [1091, 407] on div "Tại văn phòng" at bounding box center [1100, 408] width 173 height 14
type input "0"
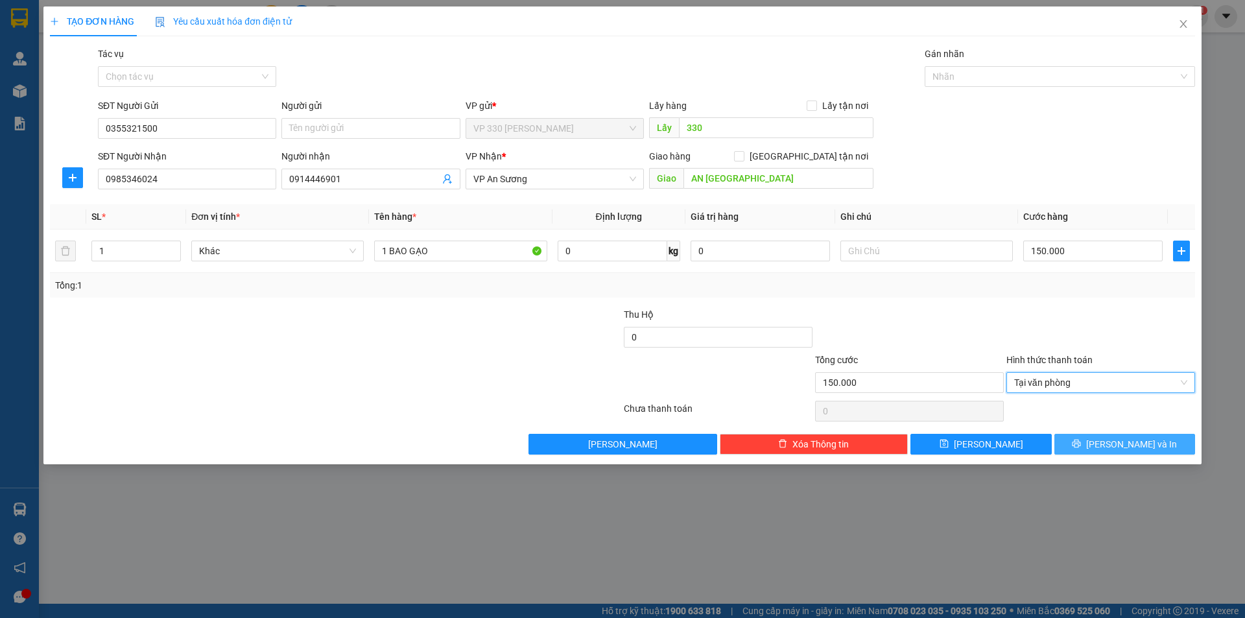
click at [1081, 442] on icon "printer" at bounding box center [1076, 443] width 9 height 9
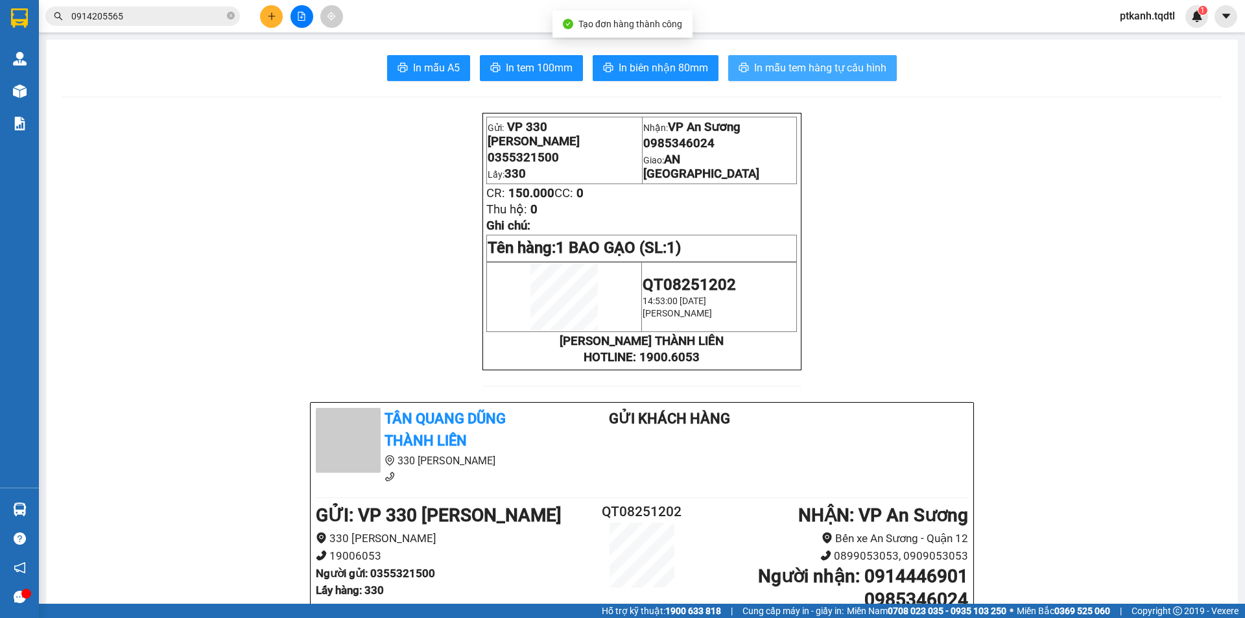
click at [792, 68] on span "In mẫu tem hàng tự cấu hình" at bounding box center [820, 68] width 132 height 16
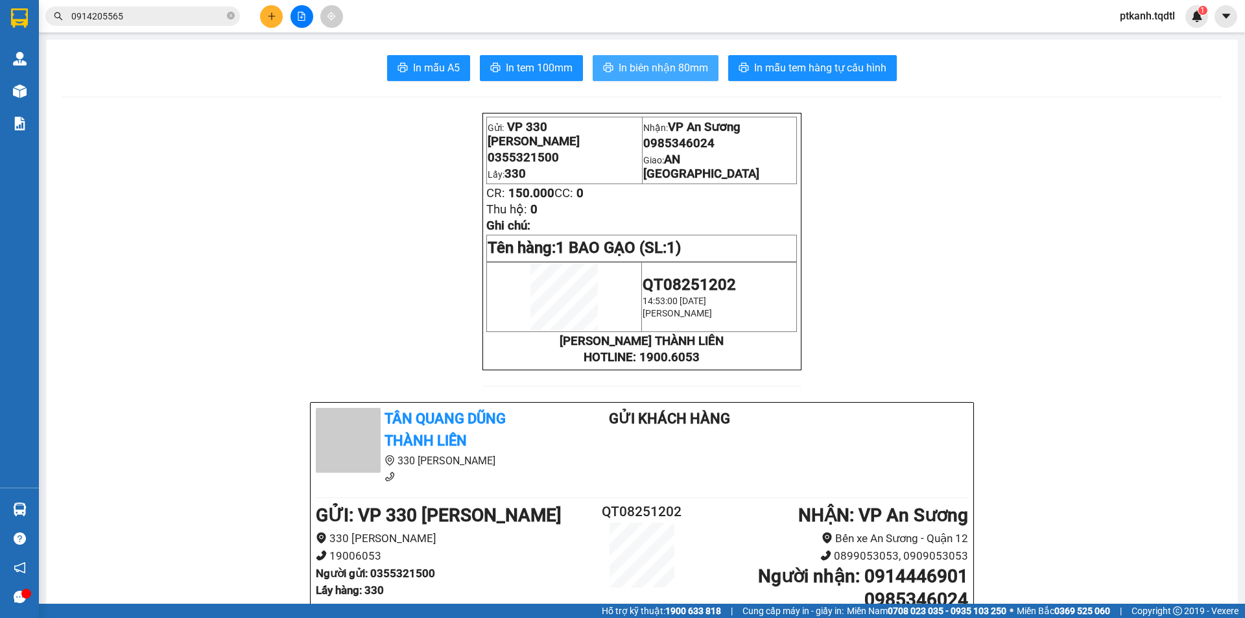
drag, startPoint x: 656, startPoint y: 64, endPoint x: 596, endPoint y: 64, distance: 59.7
click at [656, 65] on span "In biên nhận 80mm" at bounding box center [663, 68] width 89 height 16
click at [307, 19] on button at bounding box center [301, 16] width 23 height 23
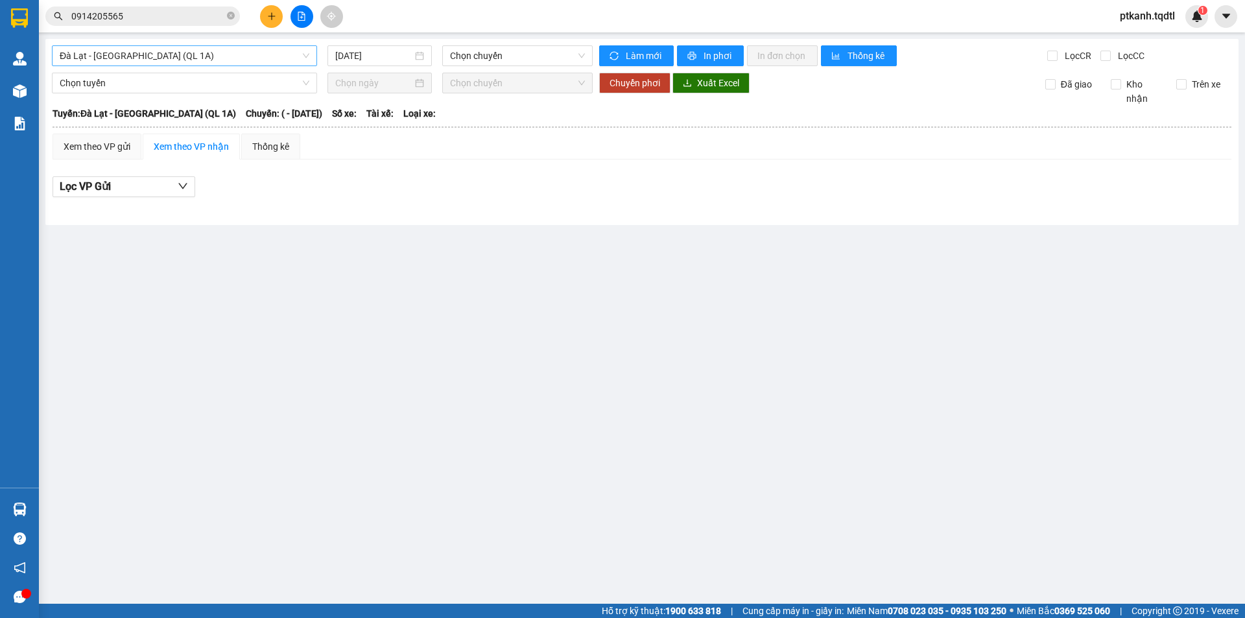
click at [309, 58] on span "Đà Lạt - [GEOGRAPHIC_DATA] (QL 1A)" at bounding box center [185, 55] width 250 height 19
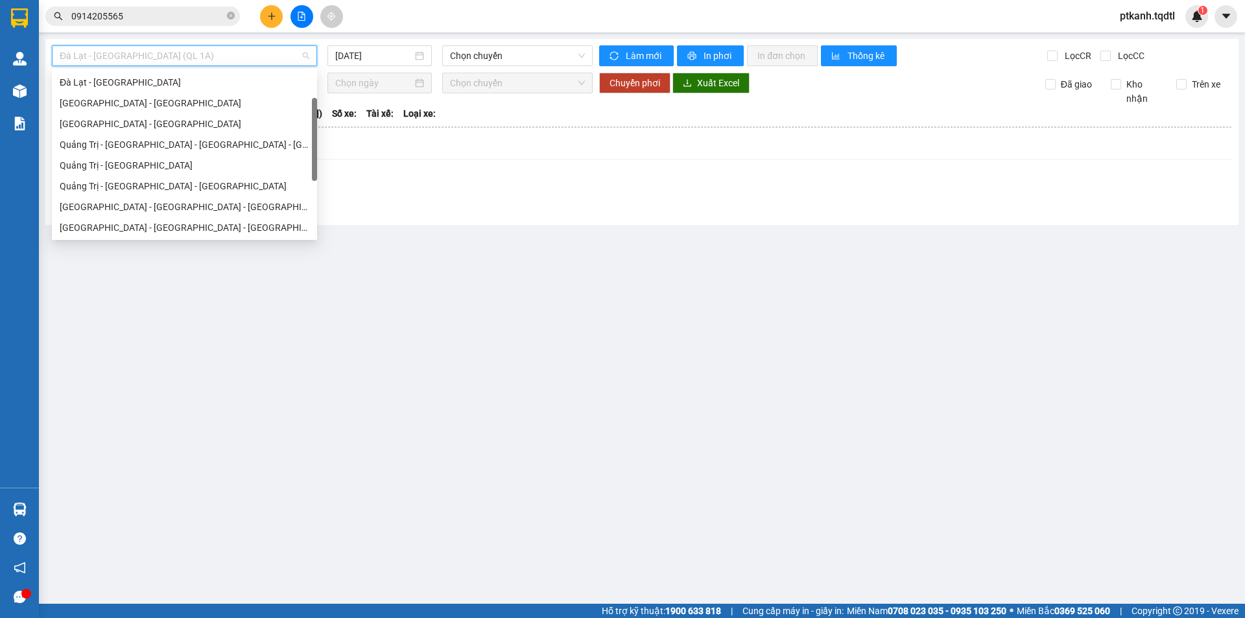
scroll to position [69, 0]
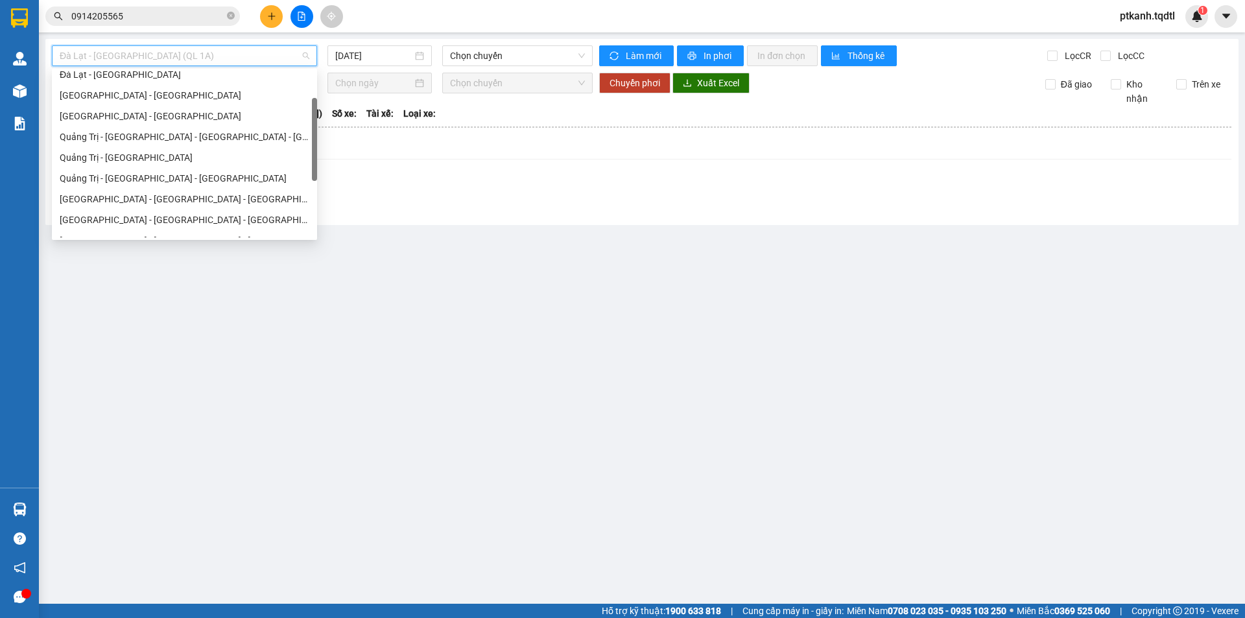
drag, startPoint x: 313, startPoint y: 101, endPoint x: 313, endPoint y: 130, distance: 29.2
click at [313, 130] on div at bounding box center [314, 139] width 5 height 83
click at [236, 178] on div "Quảng Trị - [GEOGRAPHIC_DATA] - [GEOGRAPHIC_DATA]" at bounding box center [185, 178] width 250 height 14
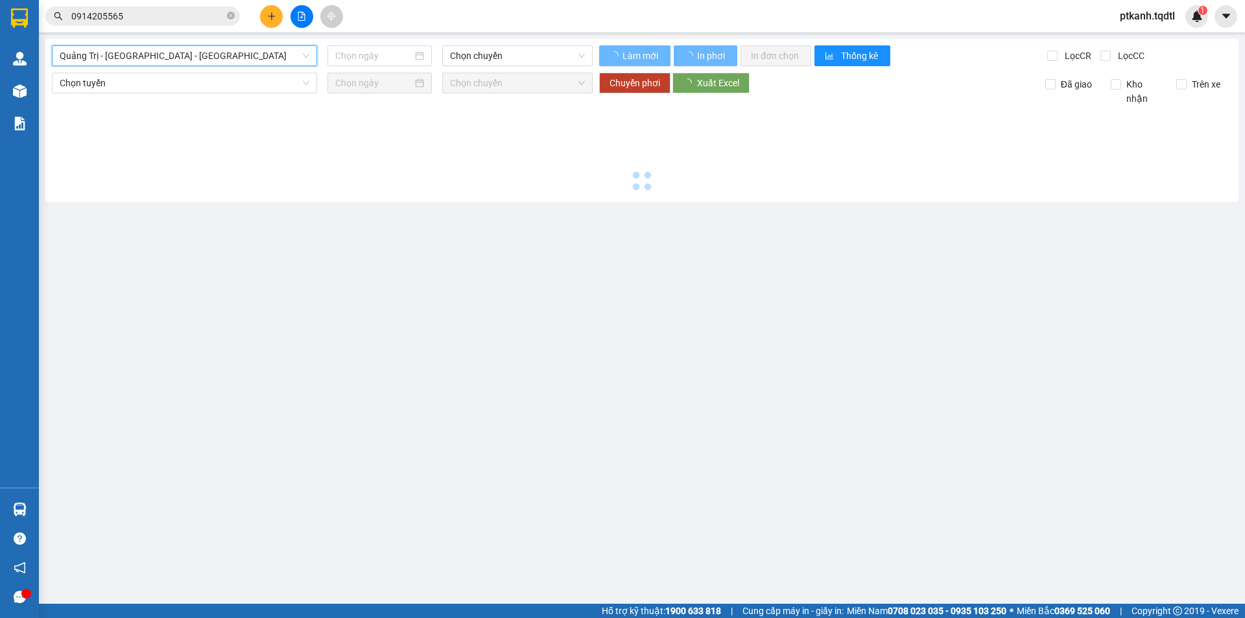
type input "[DATE]"
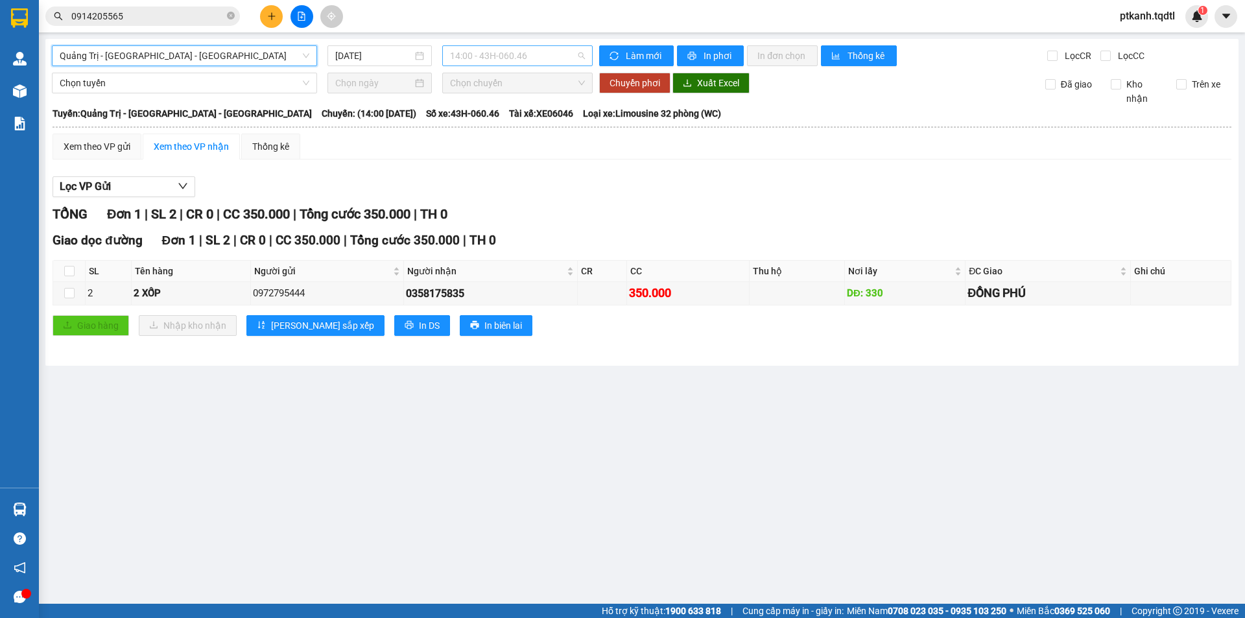
click at [562, 58] on span "14:00 - 43H-060.46" at bounding box center [517, 55] width 135 height 19
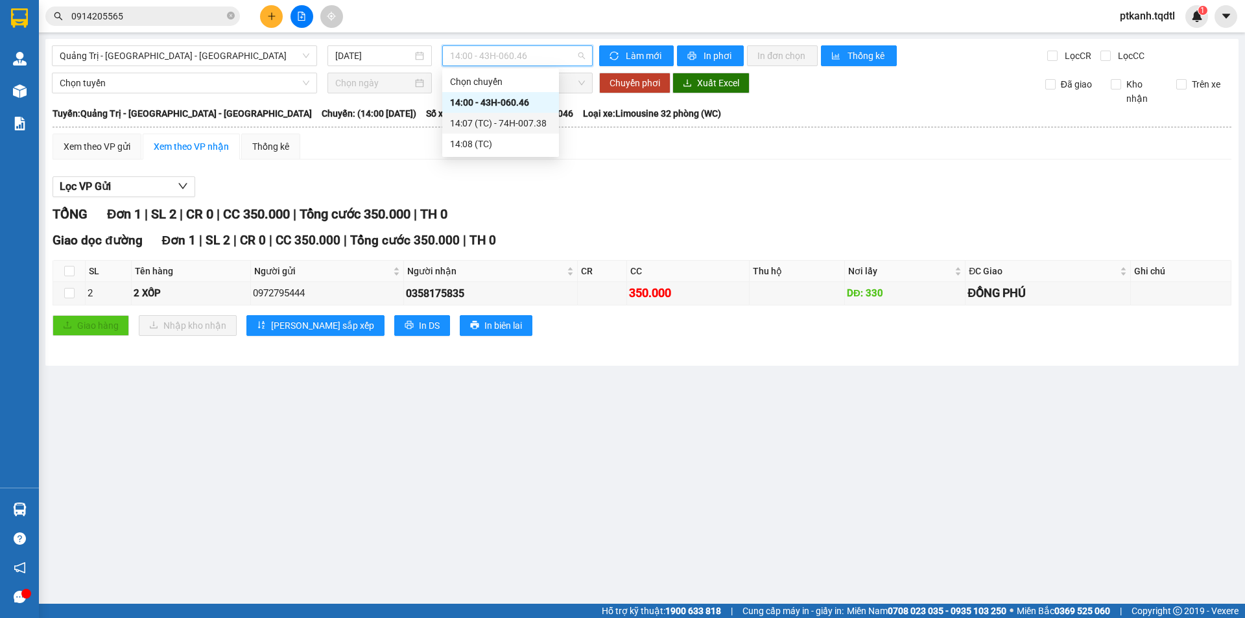
click at [517, 124] on div "14:07 (TC) - 74H-007.38" at bounding box center [500, 123] width 101 height 14
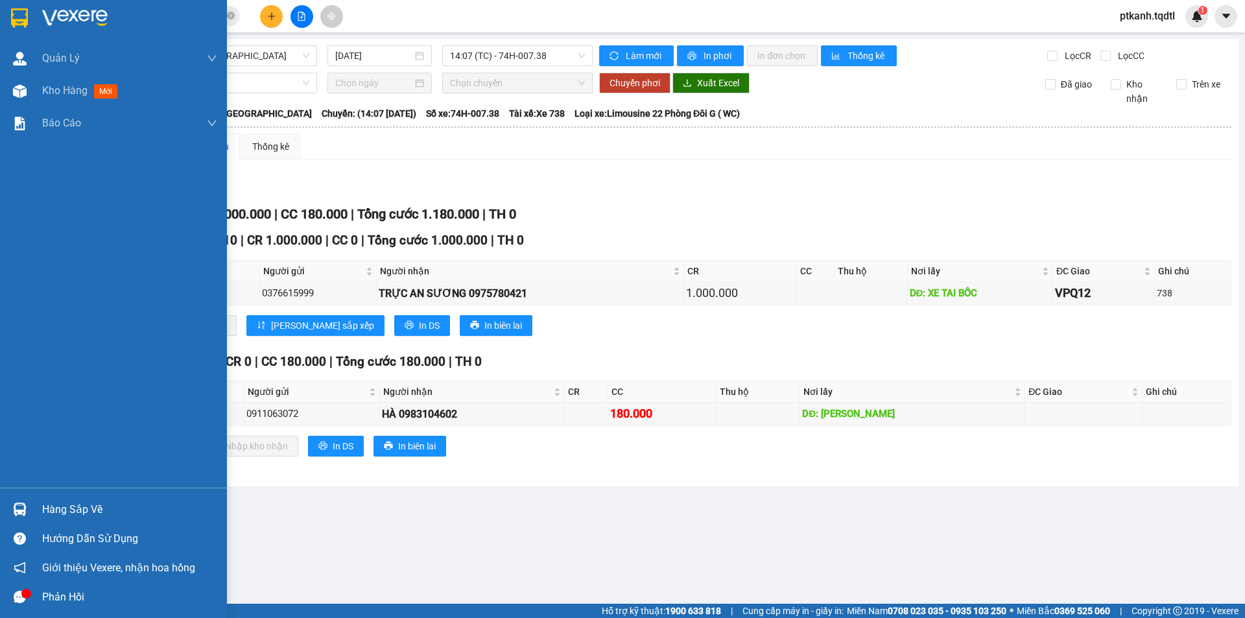
click at [30, 507] on div at bounding box center [19, 509] width 23 height 23
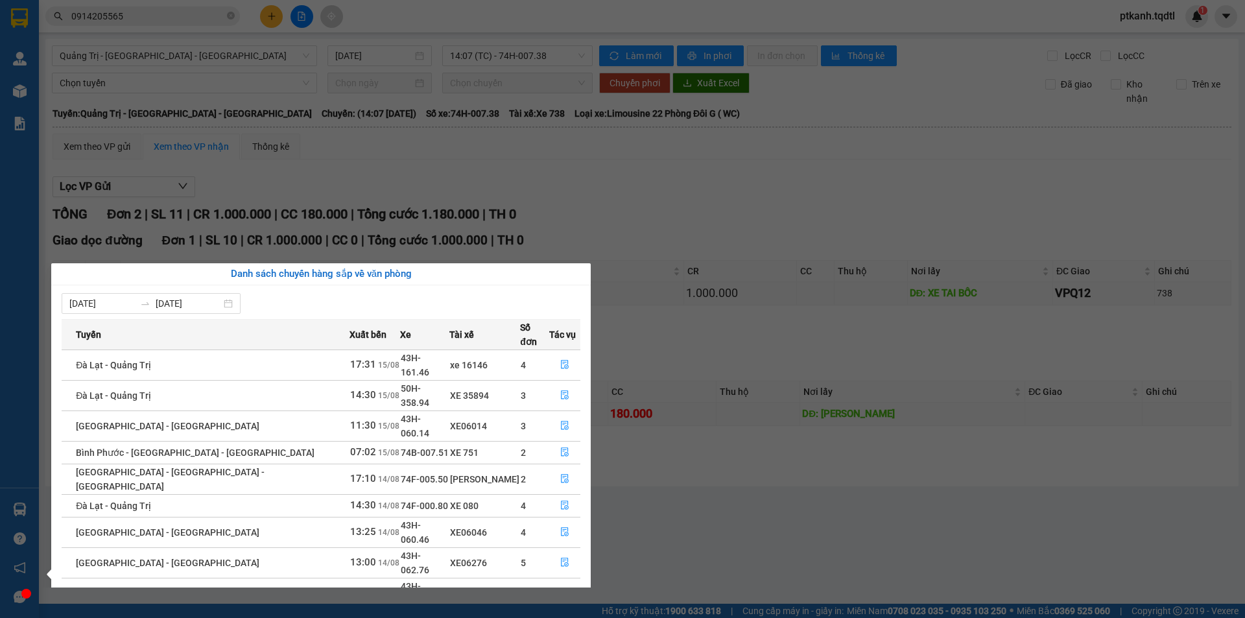
click at [773, 519] on section "Kết quả tìm kiếm ( 39 ) Bộ lọc Mã ĐH Trạng thái Món hàng Thu hộ Tổng cước Chưa …" at bounding box center [622, 309] width 1245 height 618
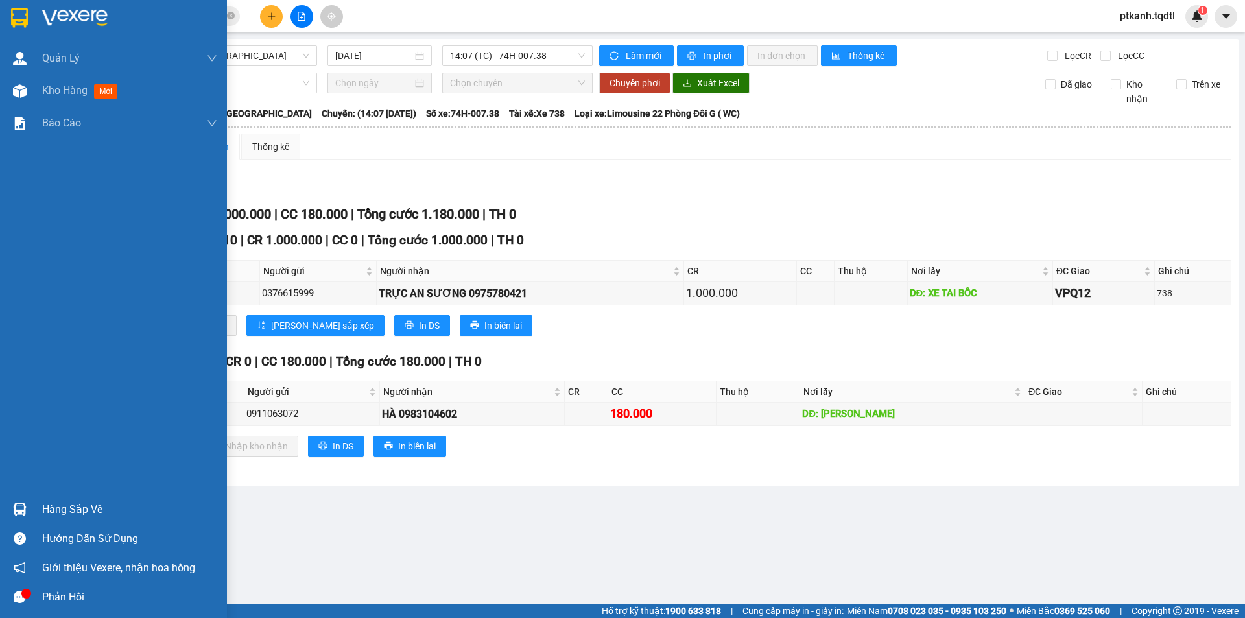
drag, startPoint x: 59, startPoint y: 512, endPoint x: 534, endPoint y: 528, distance: 474.9
click at [60, 512] on div "Hàng sắp về" at bounding box center [129, 509] width 175 height 19
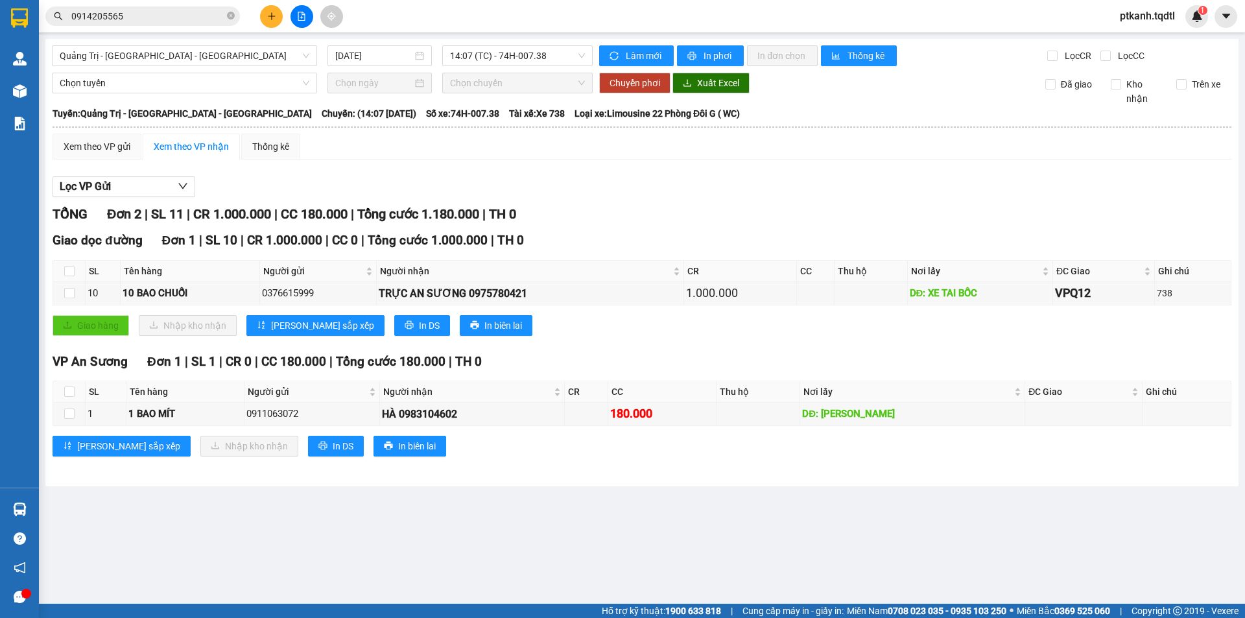
drag, startPoint x: 857, startPoint y: 177, endPoint x: 0, endPoint y: 189, distance: 856.6
click at [849, 177] on section "Kết quả tìm kiếm ( 39 ) Bộ lọc Mã ĐH Trạng thái Món hàng Thu hộ Tổng cước Chưa …" at bounding box center [622, 309] width 1245 height 618
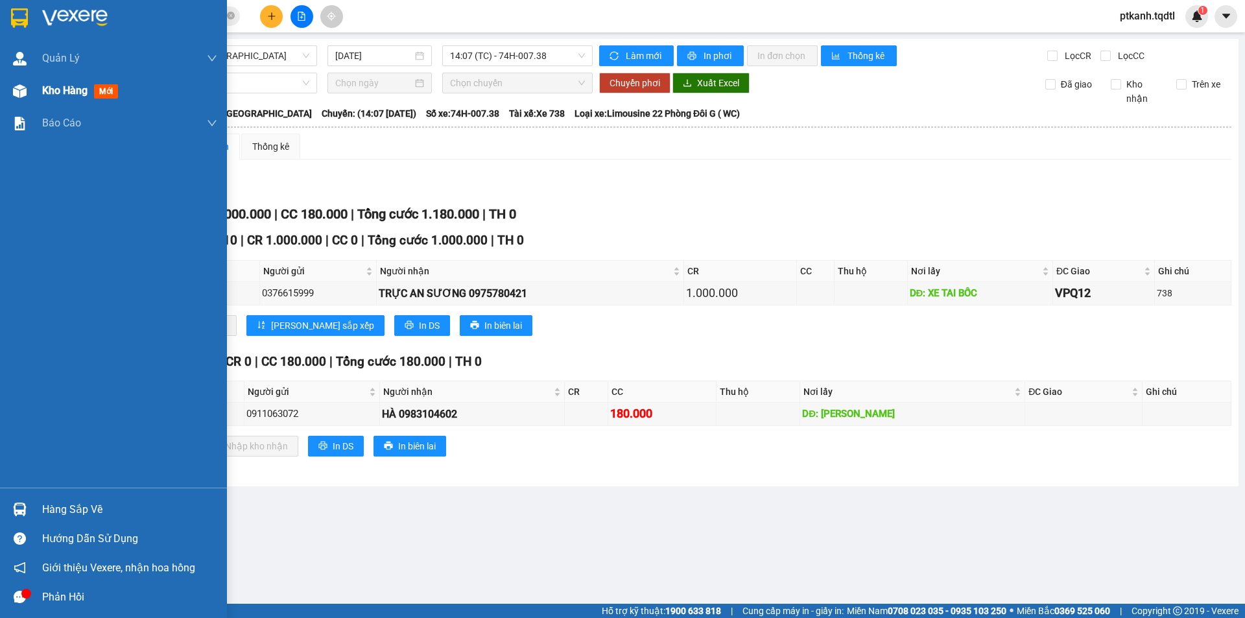
click at [46, 80] on div "Kho hàng mới" at bounding box center [129, 91] width 175 height 32
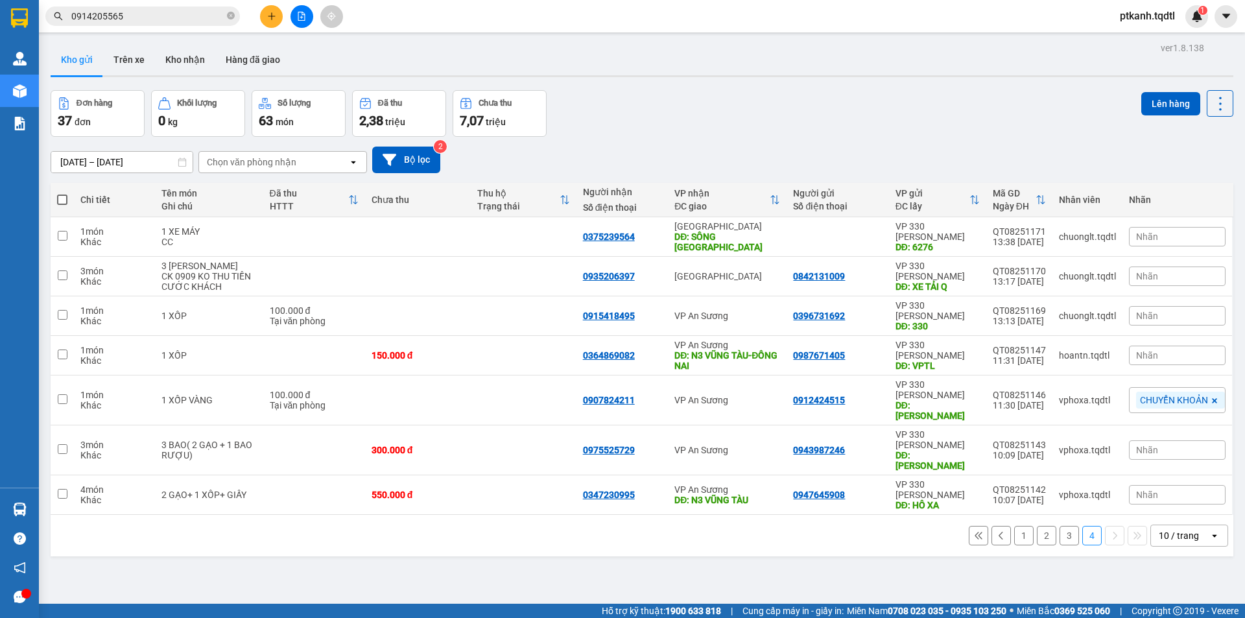
click at [1014, 526] on button "1" at bounding box center [1023, 535] width 19 height 19
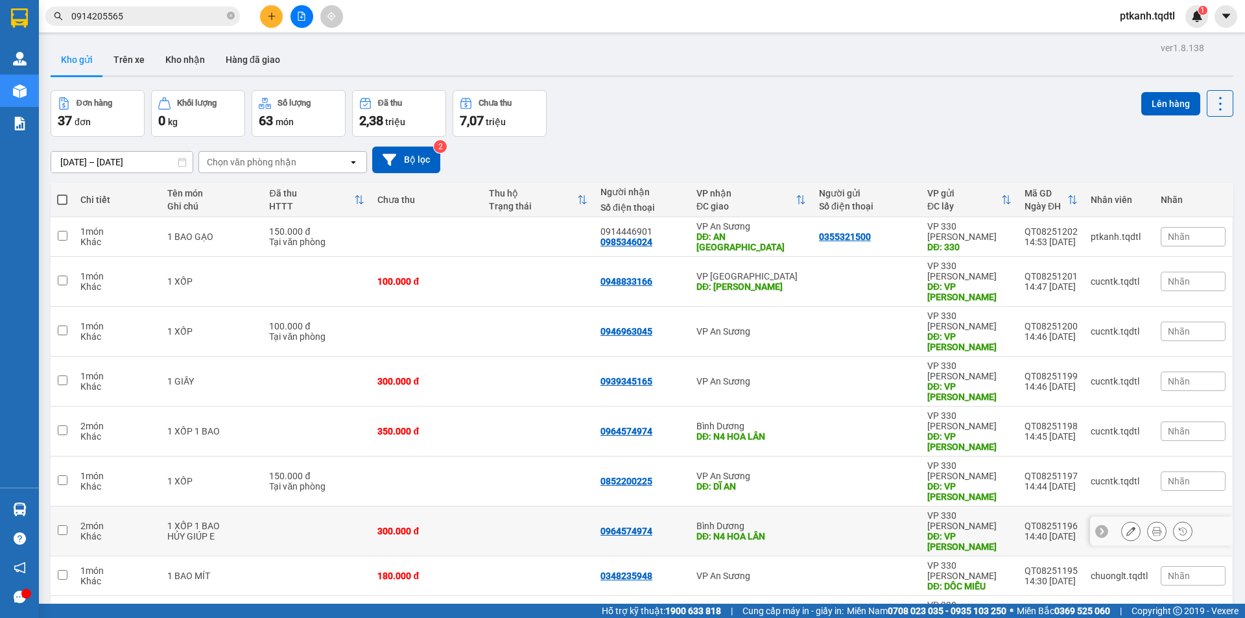
click at [1126, 527] on icon at bounding box center [1130, 531] width 9 height 9
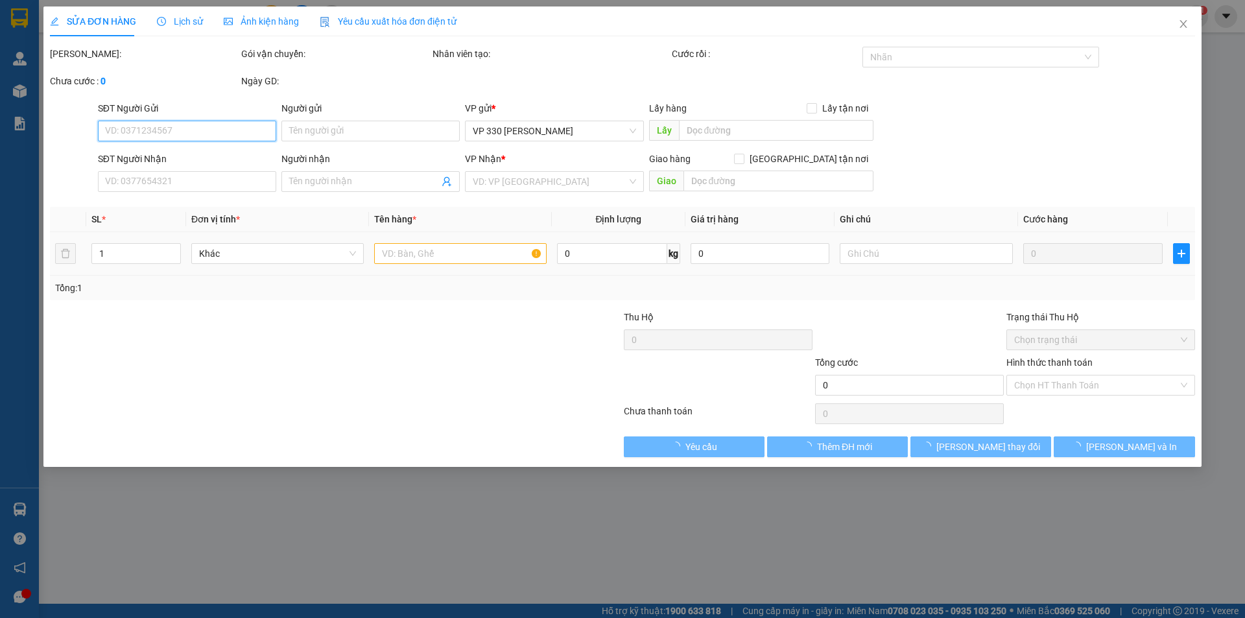
type input "VP [PERSON_NAME]"
type input "0964574974"
type input "N4 HOA LÂN"
type input "300.000"
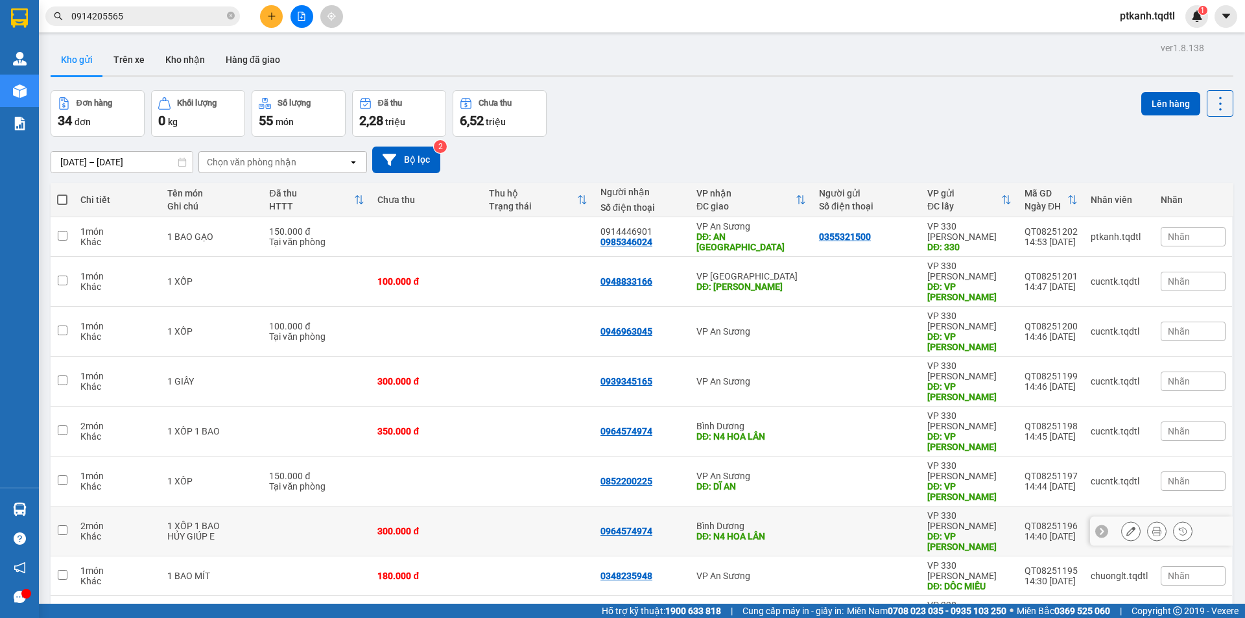
scroll to position [60, 0]
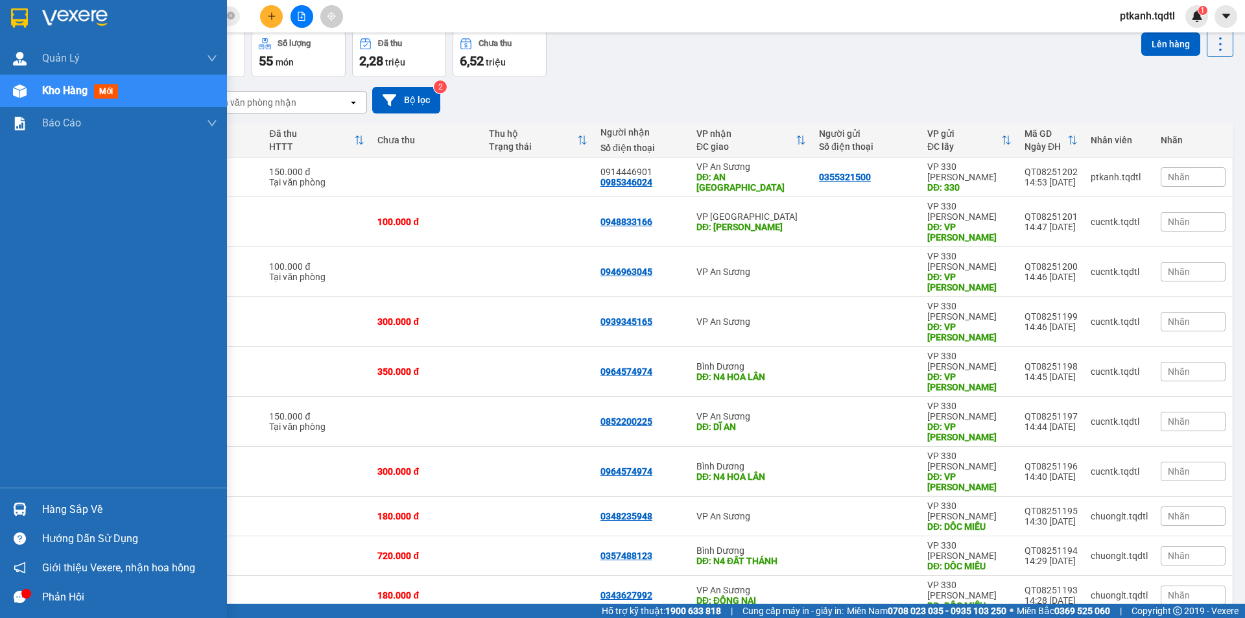
drag, startPoint x: 64, startPoint y: 511, endPoint x: 0, endPoint y: 508, distance: 63.6
click at [63, 510] on div "Hàng sắp về" at bounding box center [129, 509] width 175 height 19
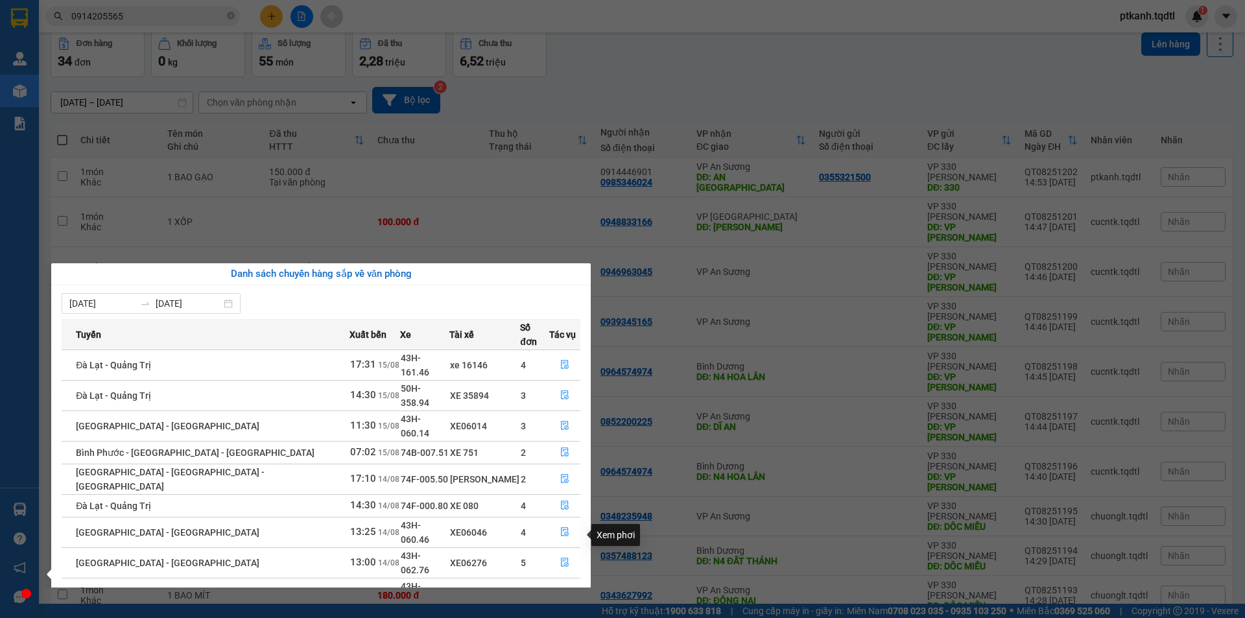
click at [560, 588] on icon "file-done" at bounding box center [564, 592] width 9 height 9
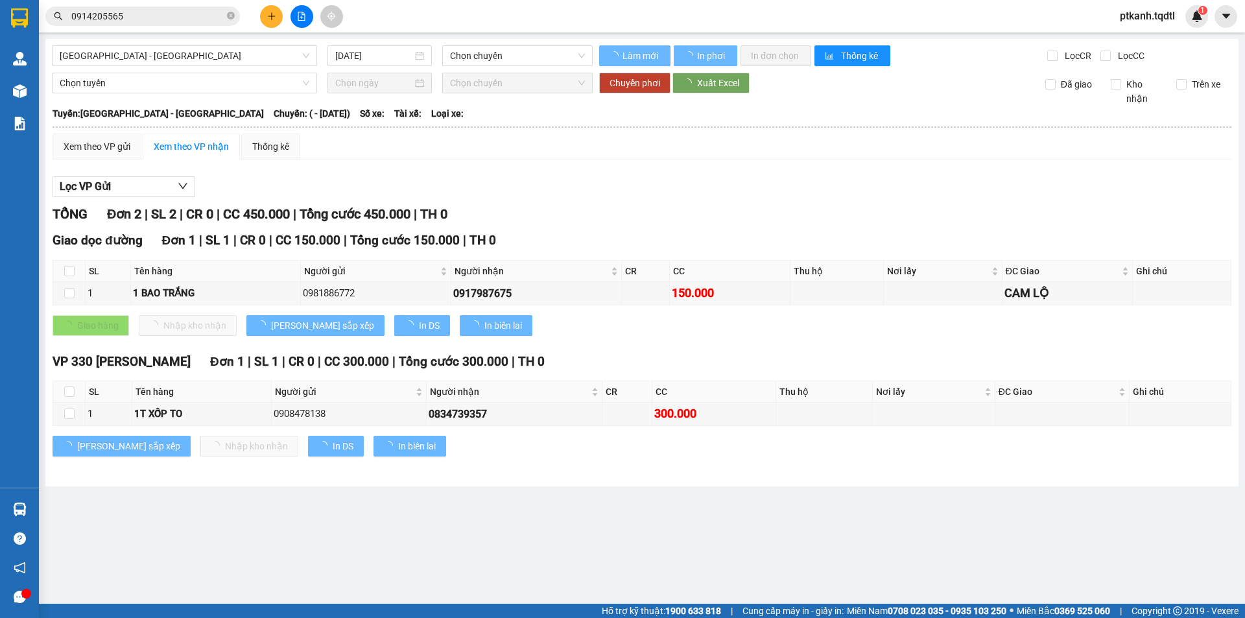
type input "[DATE]"
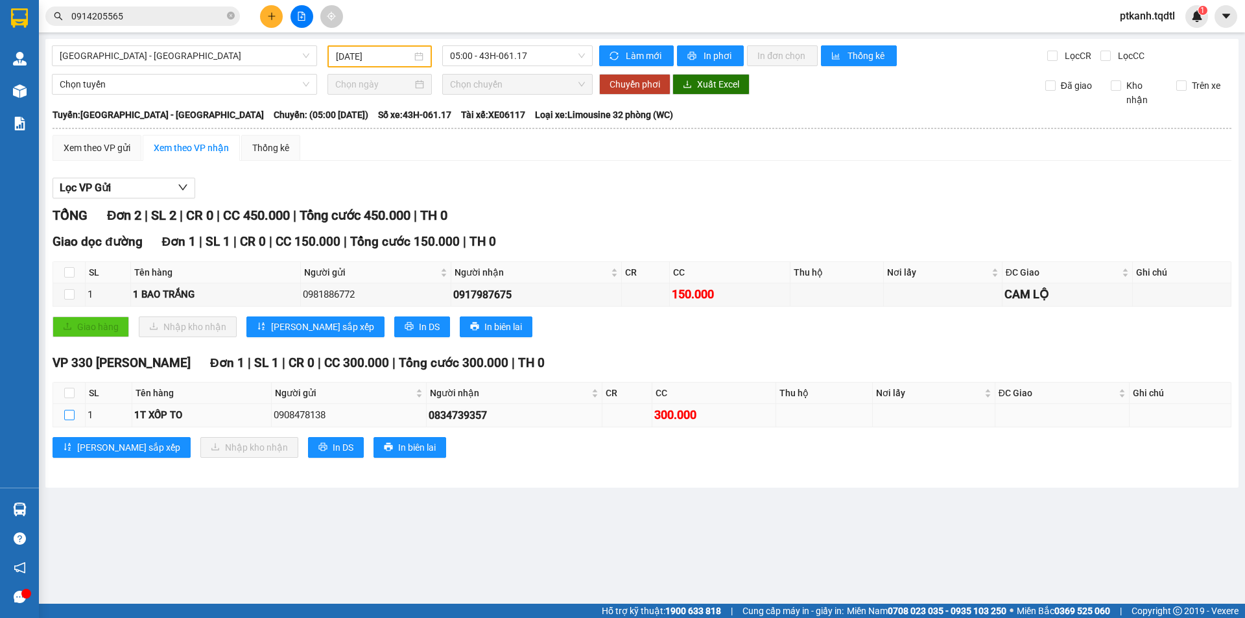
click at [67, 412] on input "checkbox" at bounding box center [69, 415] width 10 height 10
checkbox input "true"
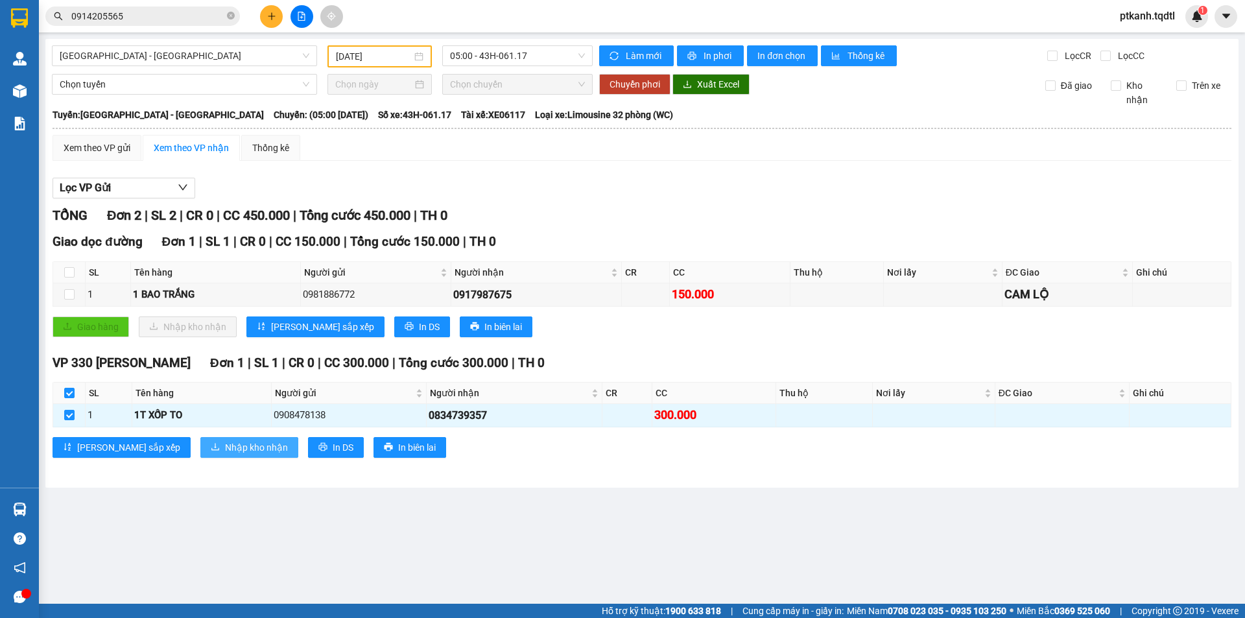
click at [225, 444] on span "Nhập kho nhận" at bounding box center [256, 447] width 63 height 14
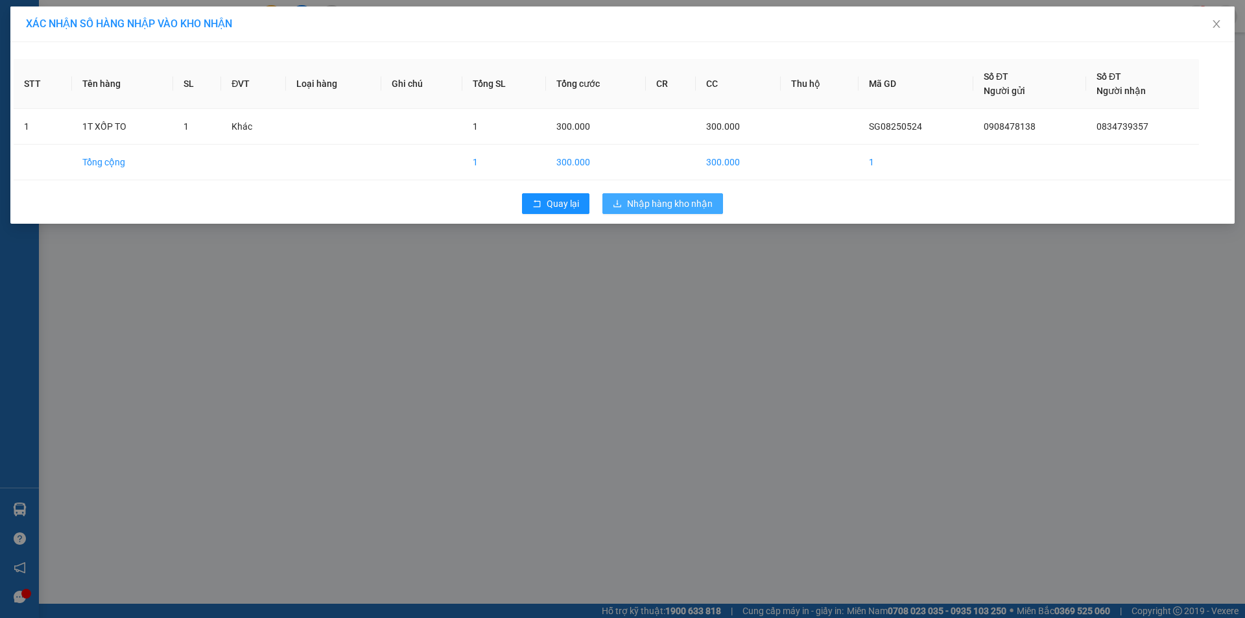
click at [666, 202] on span "Nhập hàng kho nhận" at bounding box center [670, 203] width 86 height 14
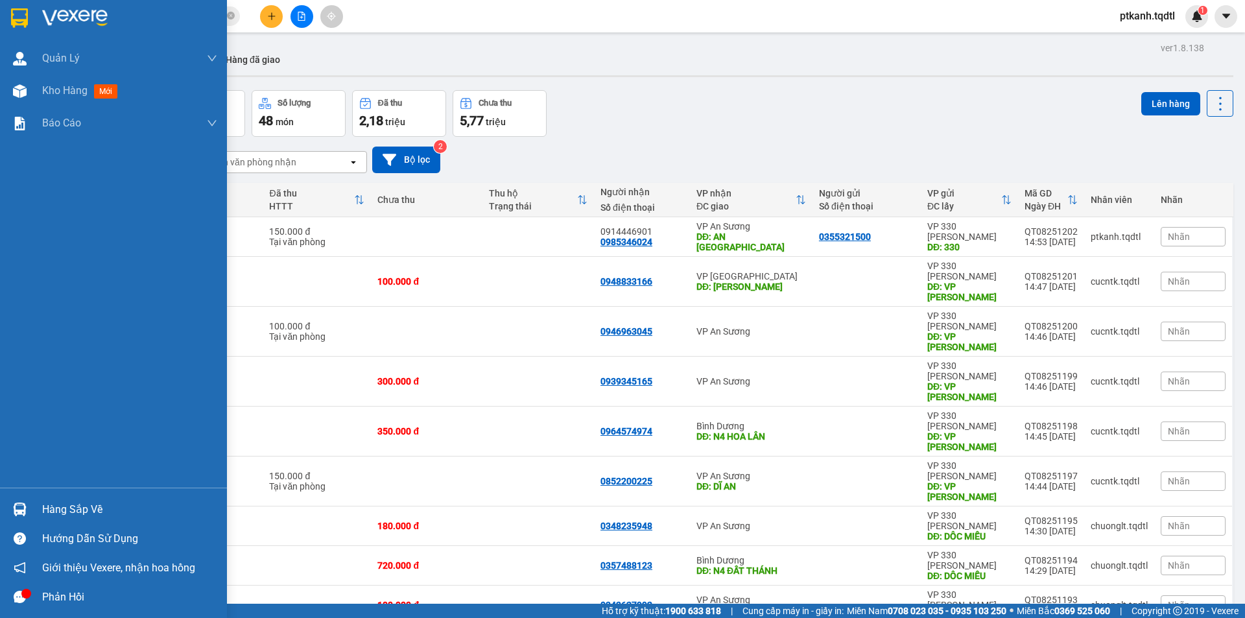
click at [21, 509] on img at bounding box center [20, 510] width 14 height 14
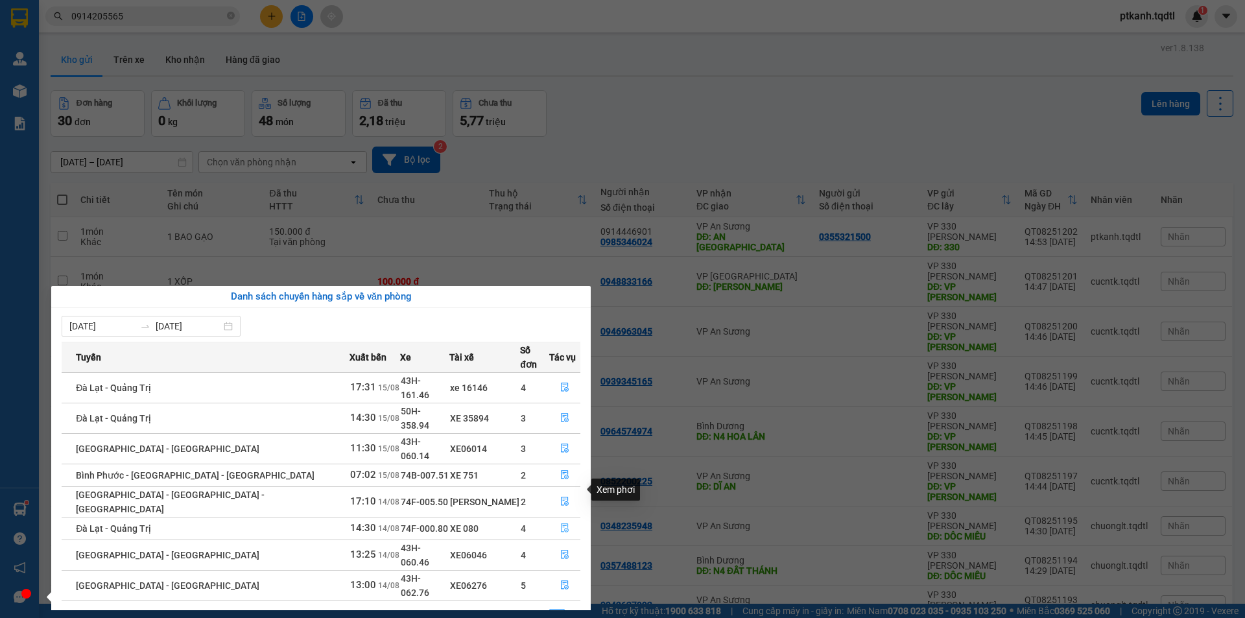
click at [560, 523] on icon "file-done" at bounding box center [564, 527] width 9 height 9
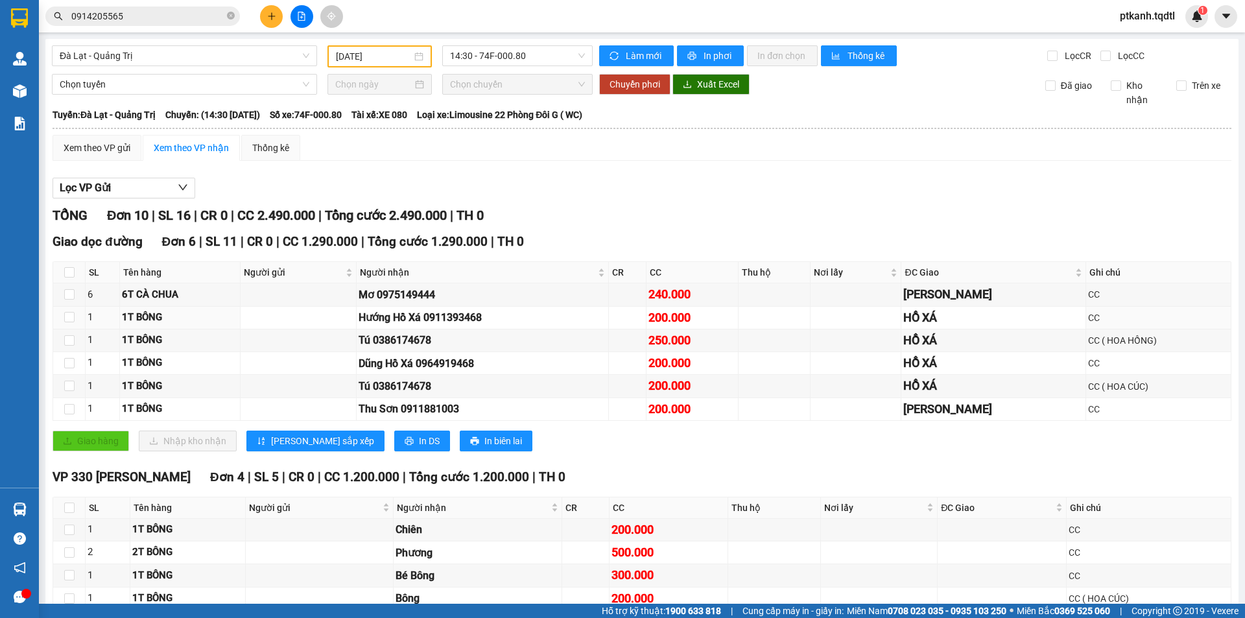
scroll to position [73, 0]
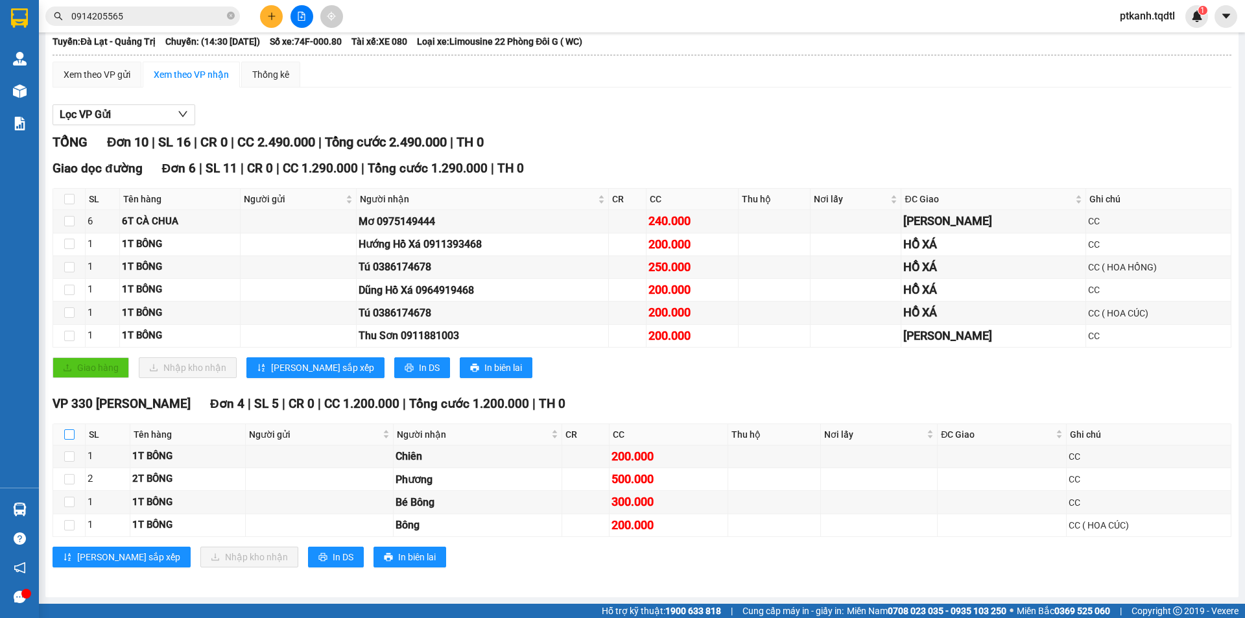
click at [71, 436] on input "checkbox" at bounding box center [69, 434] width 10 height 10
checkbox input "true"
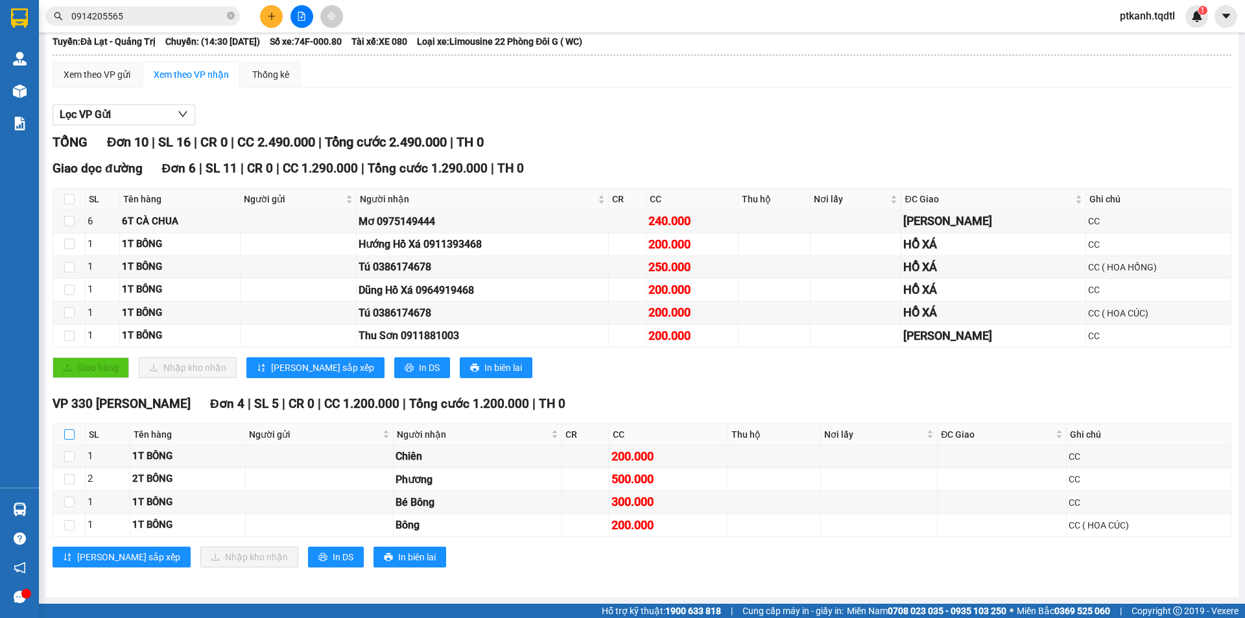
checkbox input "true"
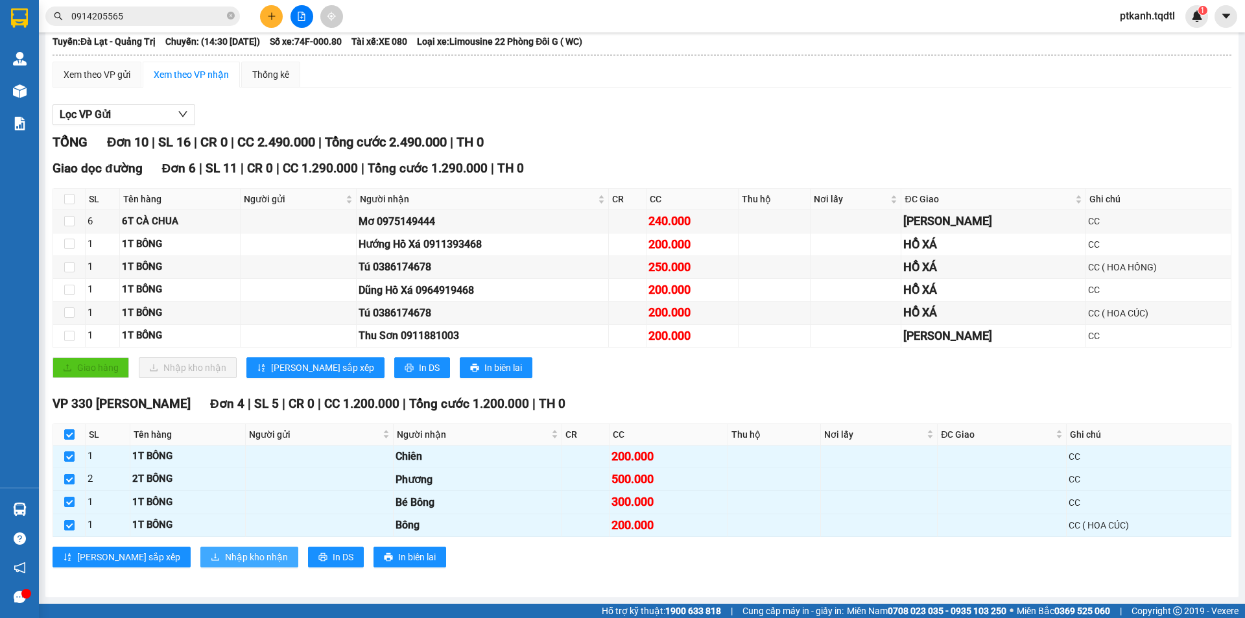
click at [225, 555] on span "Nhập kho nhận" at bounding box center [256, 557] width 63 height 14
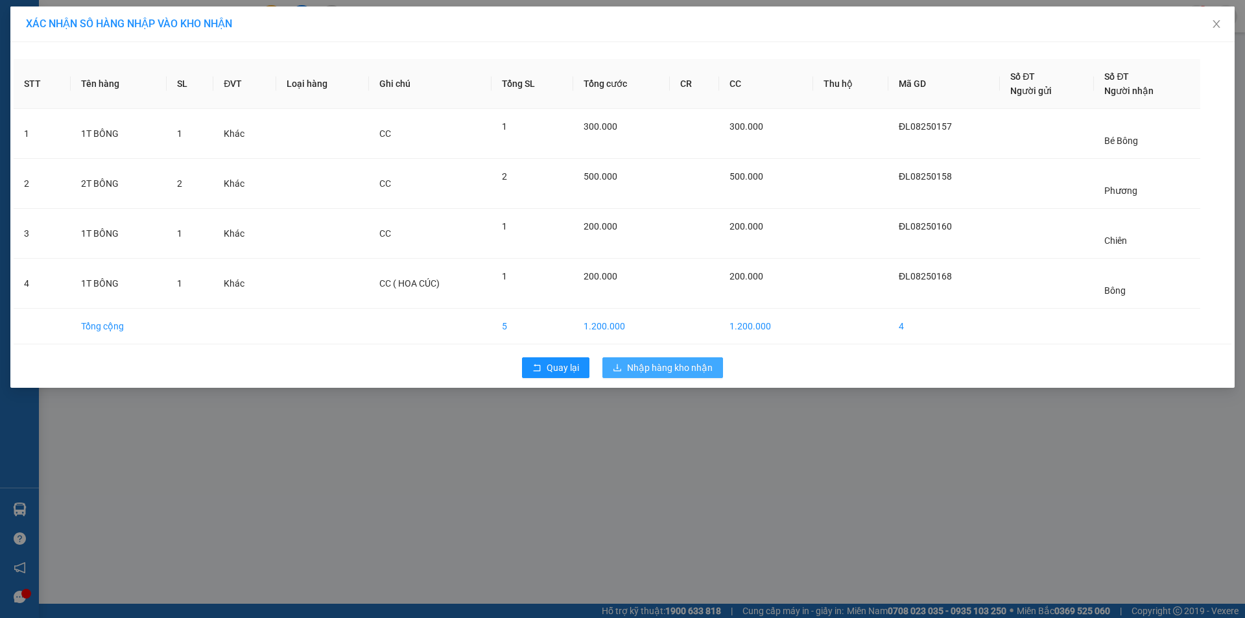
click at [660, 371] on span "Nhập hàng kho nhận" at bounding box center [670, 368] width 86 height 14
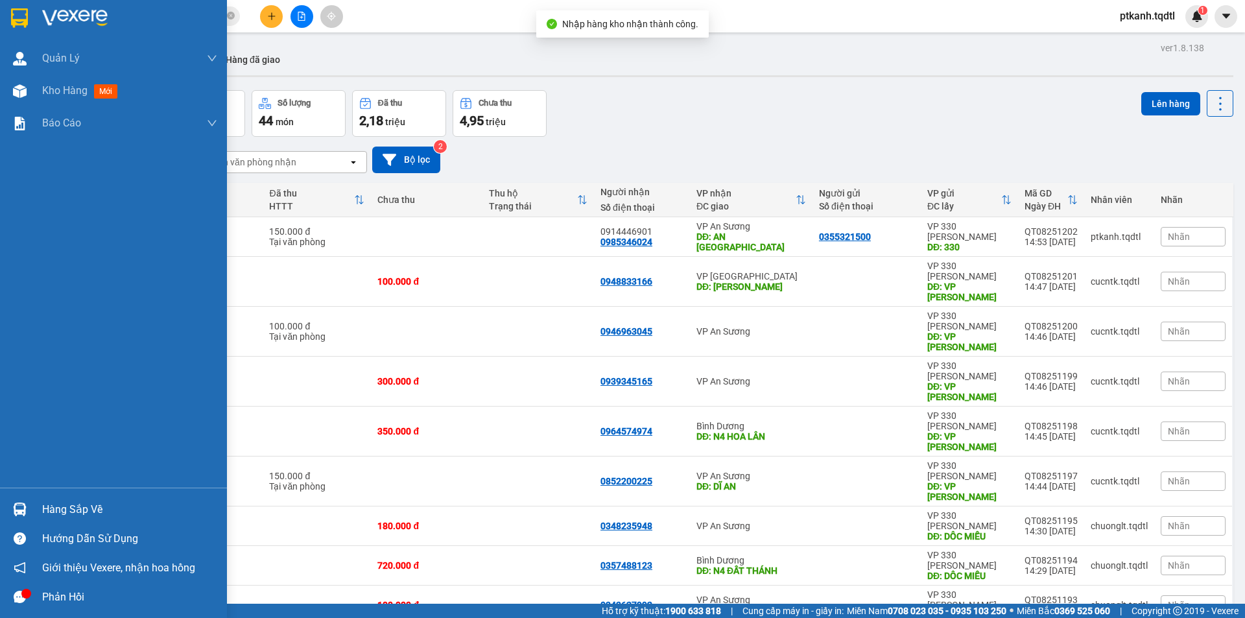
click at [19, 504] on img at bounding box center [20, 510] width 14 height 14
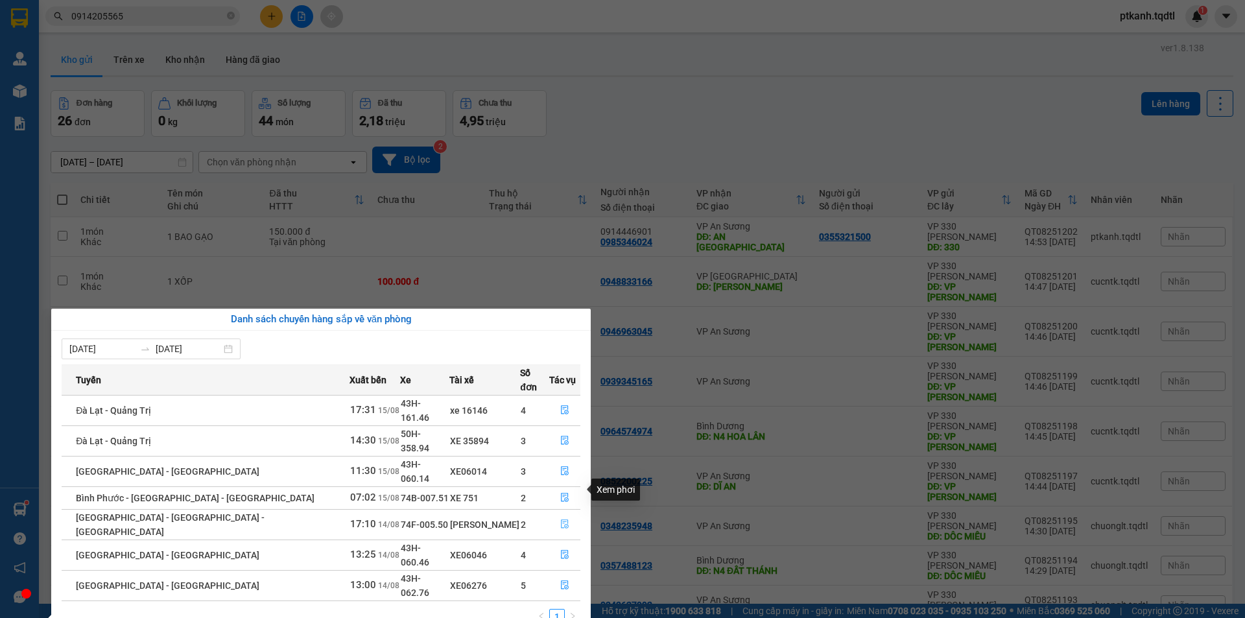
click at [560, 519] on icon "file-done" at bounding box center [564, 523] width 9 height 9
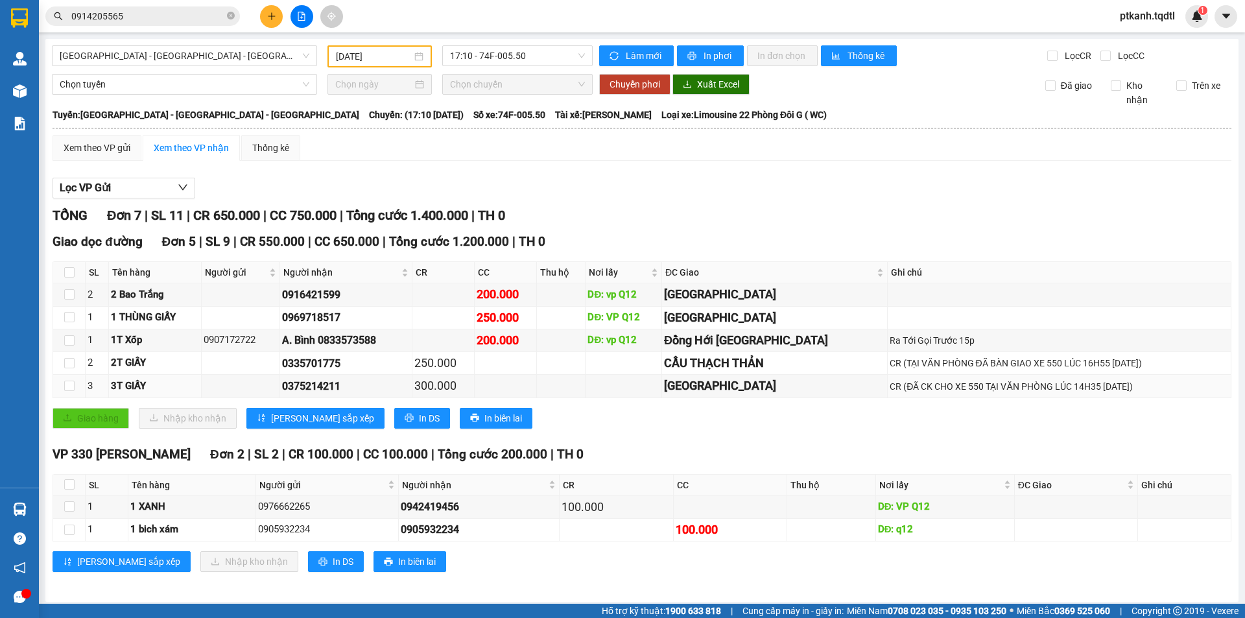
scroll to position [5, 0]
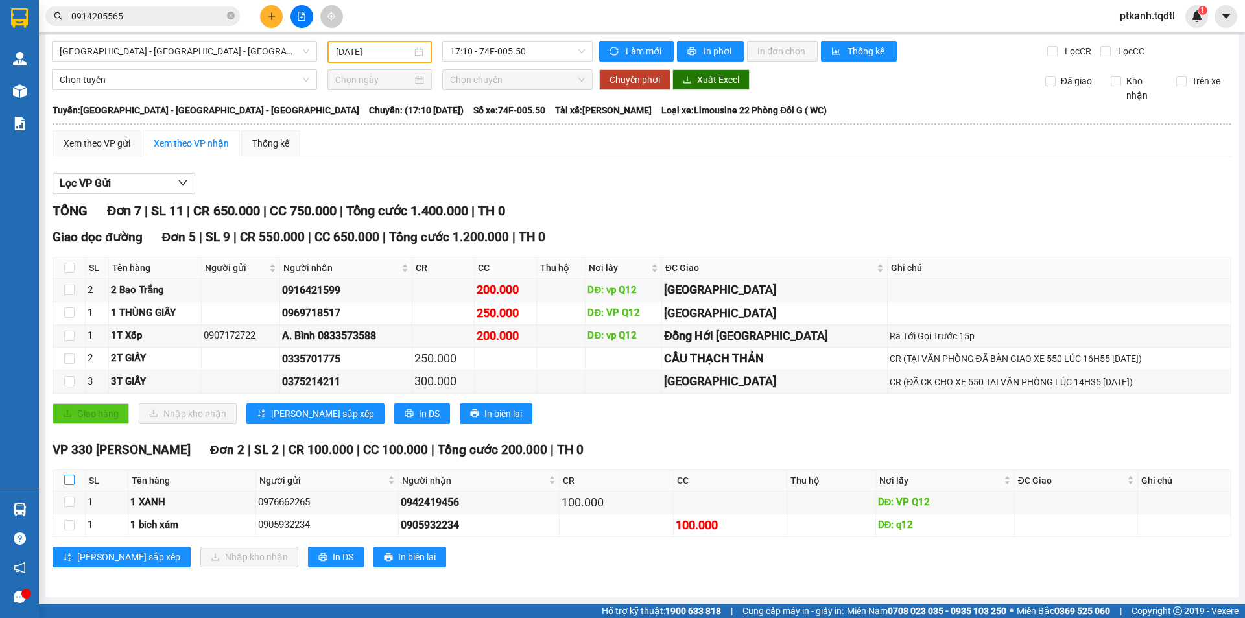
click at [71, 481] on input "checkbox" at bounding box center [69, 480] width 10 height 10
checkbox input "true"
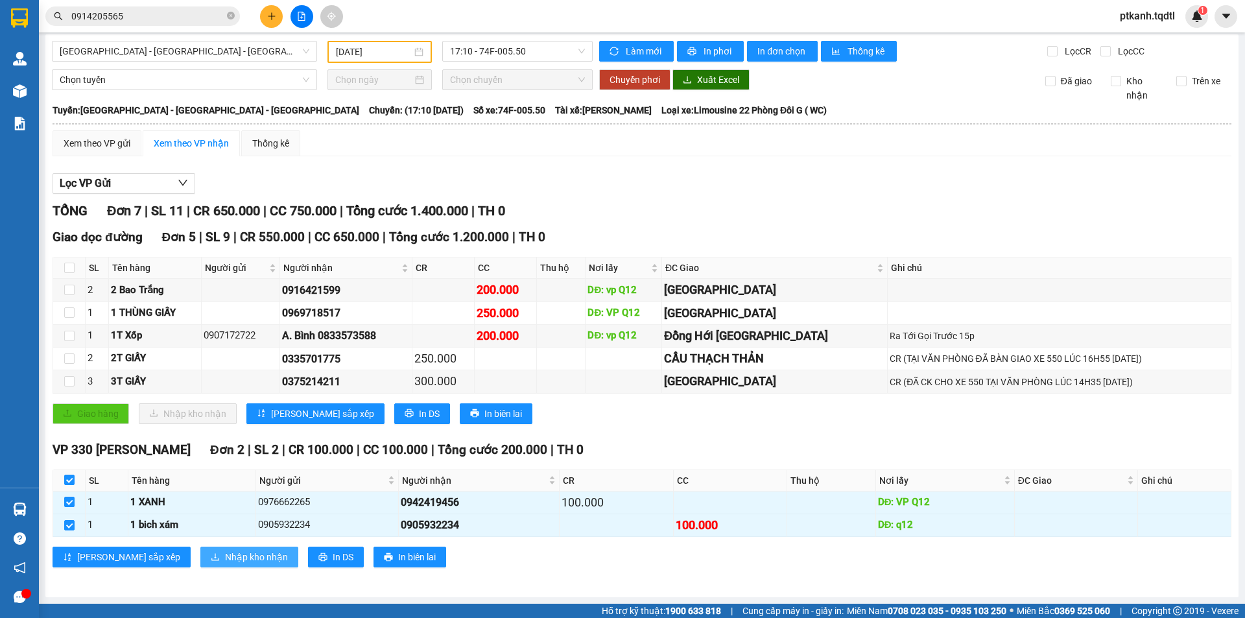
click at [225, 557] on span "Nhập kho nhận" at bounding box center [256, 557] width 63 height 14
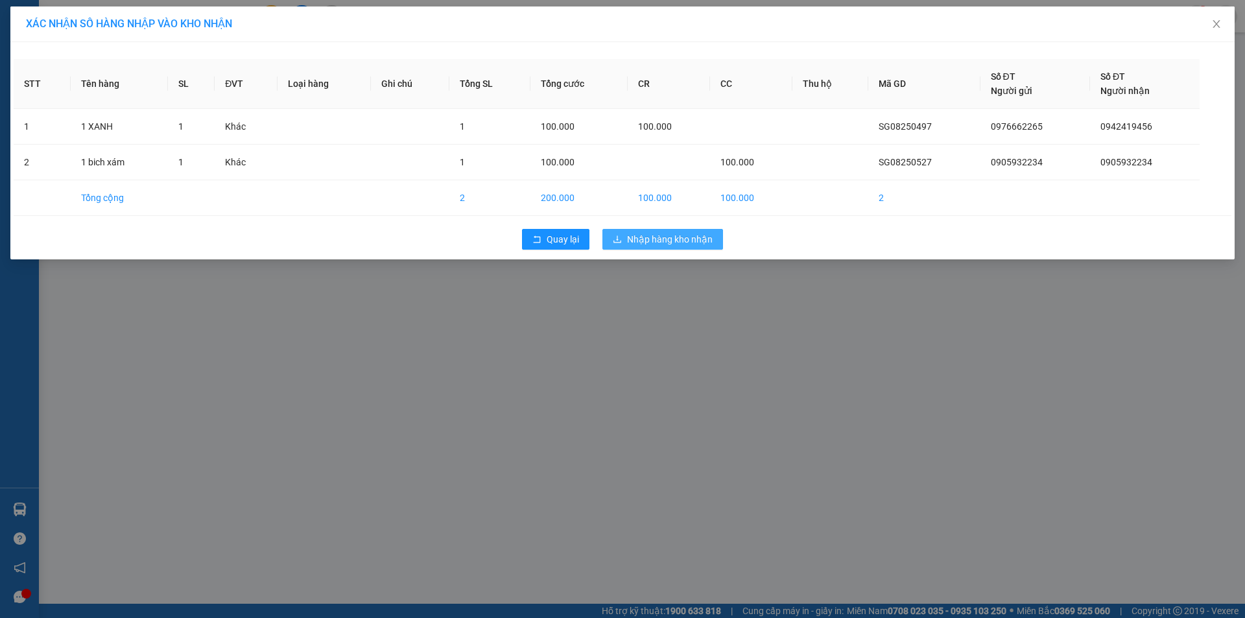
click at [649, 238] on span "Nhập hàng kho nhận" at bounding box center [670, 239] width 86 height 14
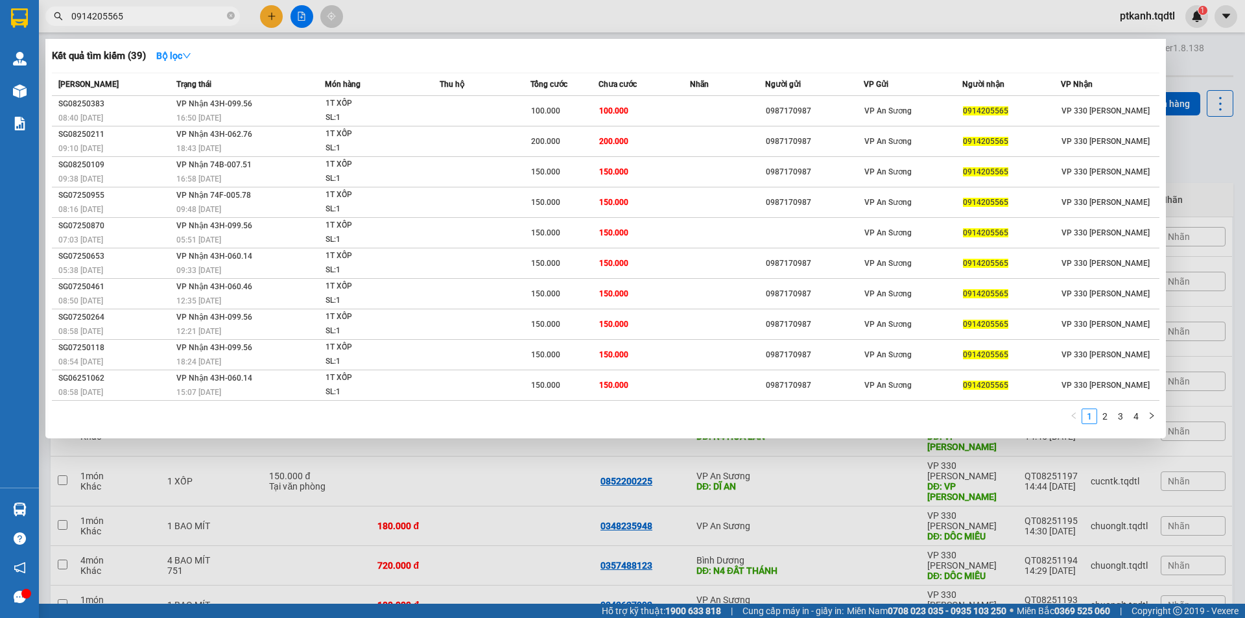
click at [182, 18] on input "0914205565" at bounding box center [147, 16] width 153 height 14
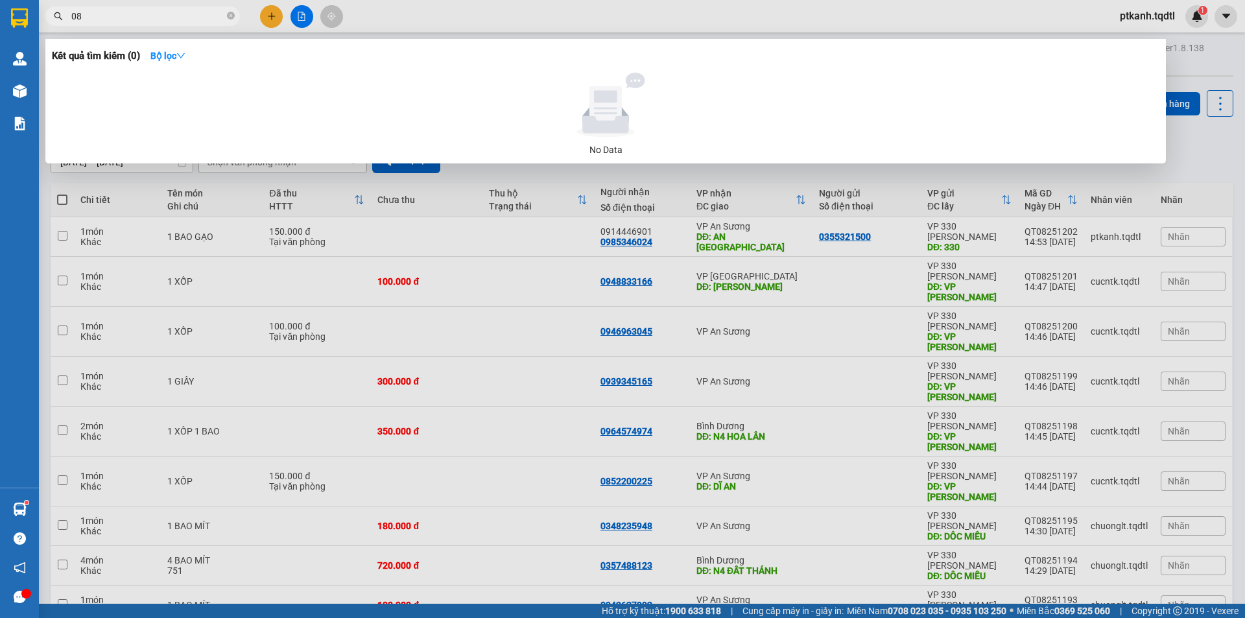
type input "0"
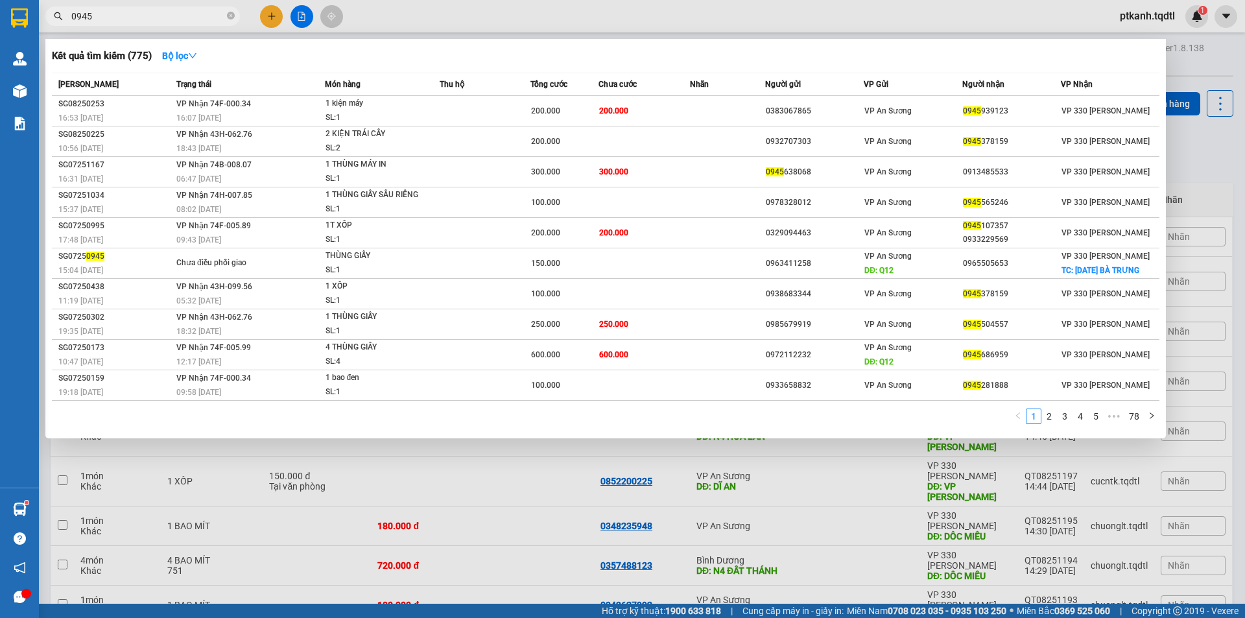
type input "0945"
click at [499, 25] on div at bounding box center [622, 309] width 1245 height 618
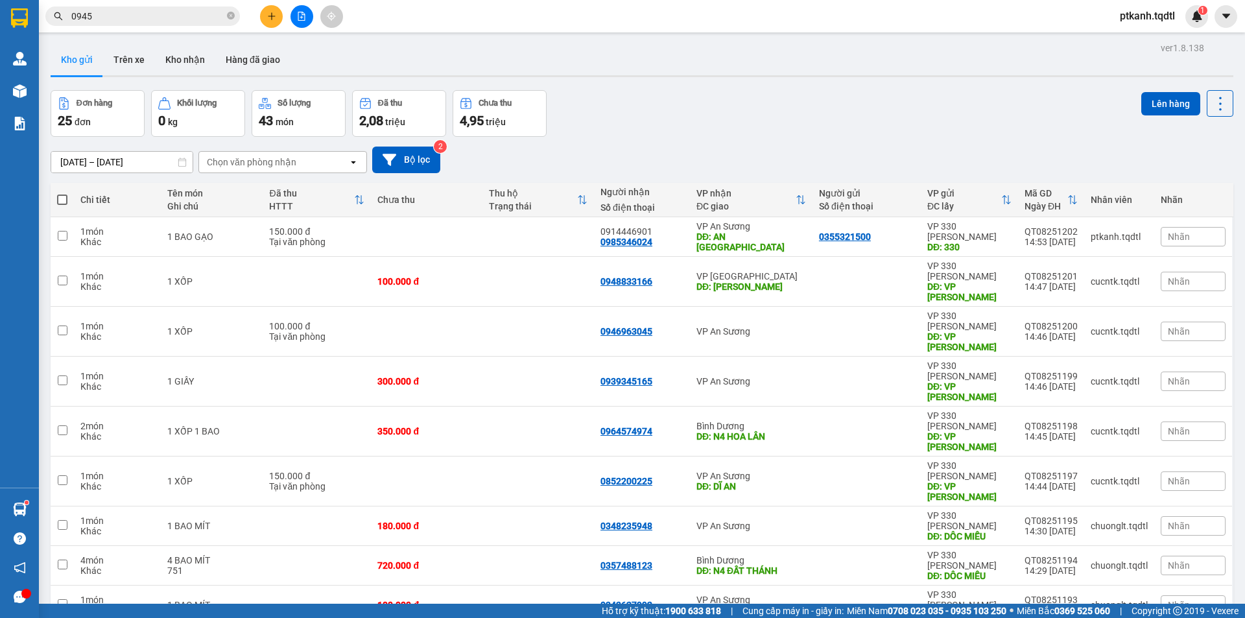
click at [302, 17] on icon "file-add" at bounding box center [301, 16] width 9 height 9
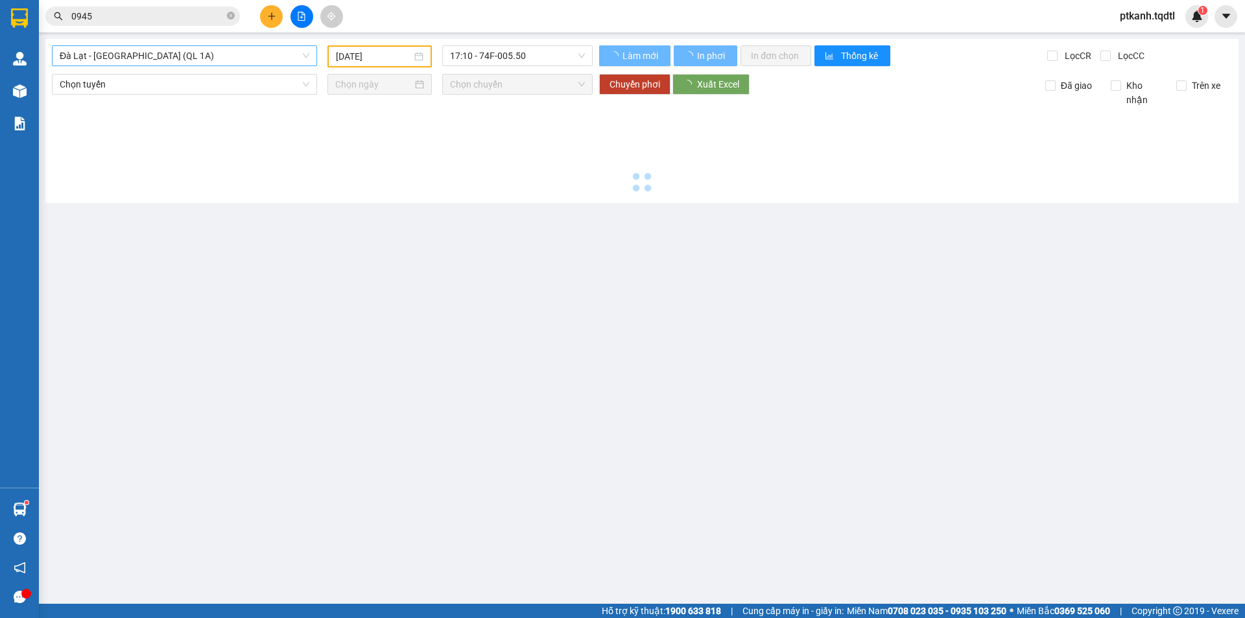
type input "[DATE]"
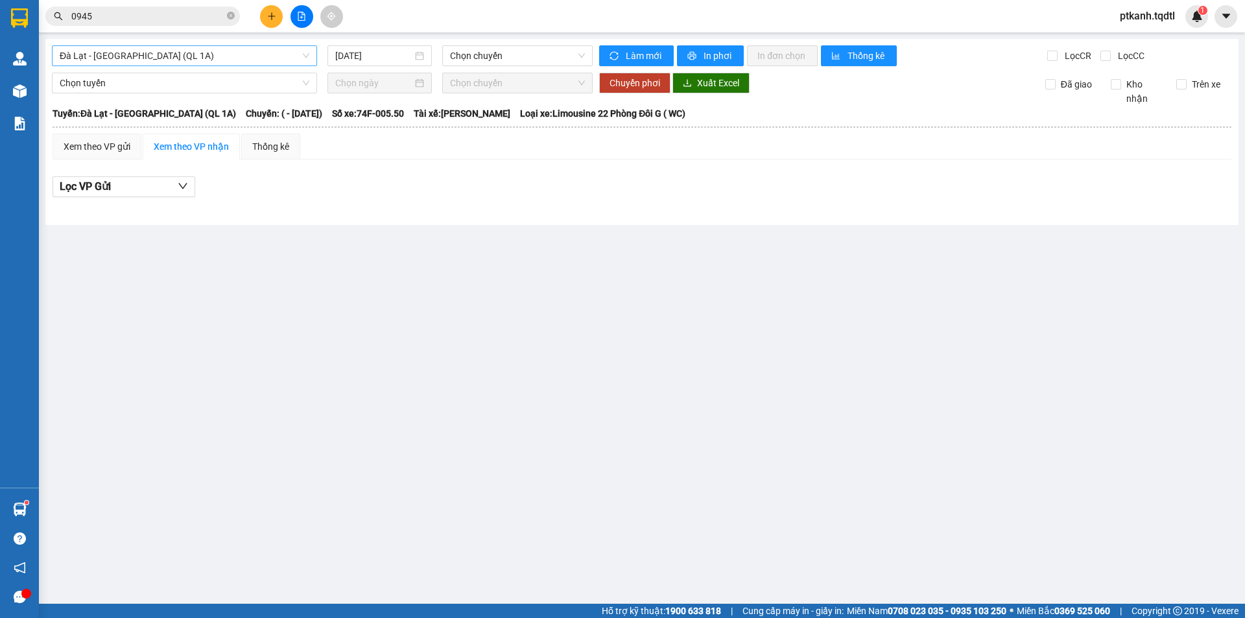
drag, startPoint x: 303, startPoint y: 53, endPoint x: 303, endPoint y: 64, distance: 10.4
click at [303, 55] on span "Đà Lạt - [GEOGRAPHIC_DATA] (QL 1A)" at bounding box center [185, 55] width 250 height 19
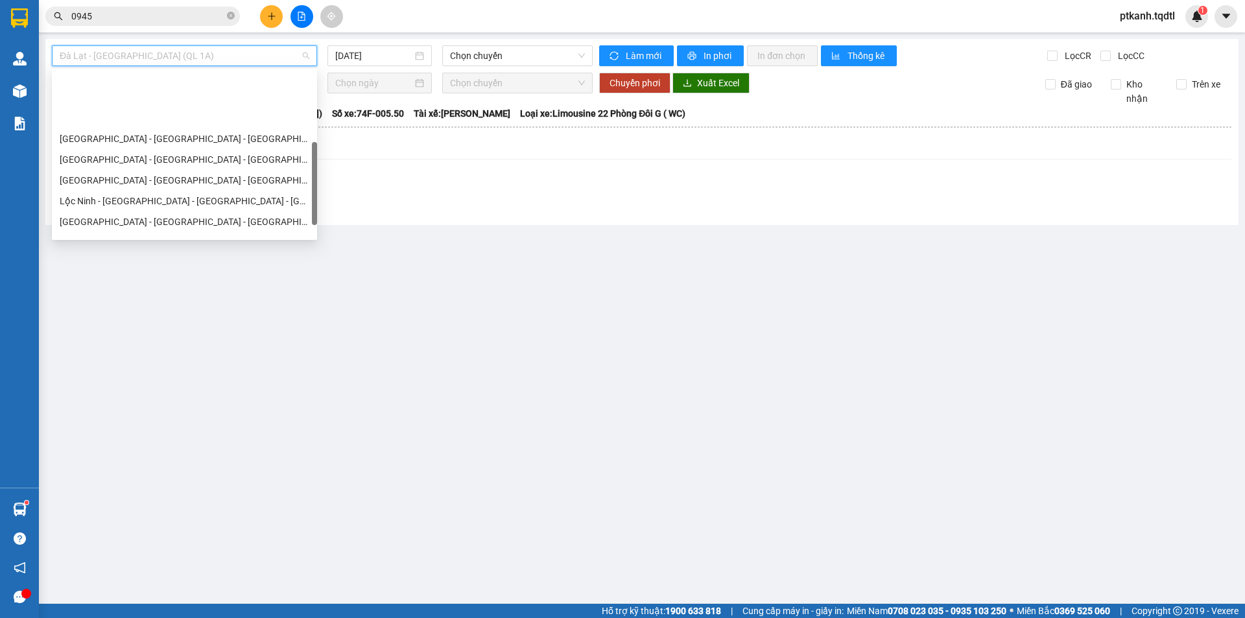
scroll to position [195, 0]
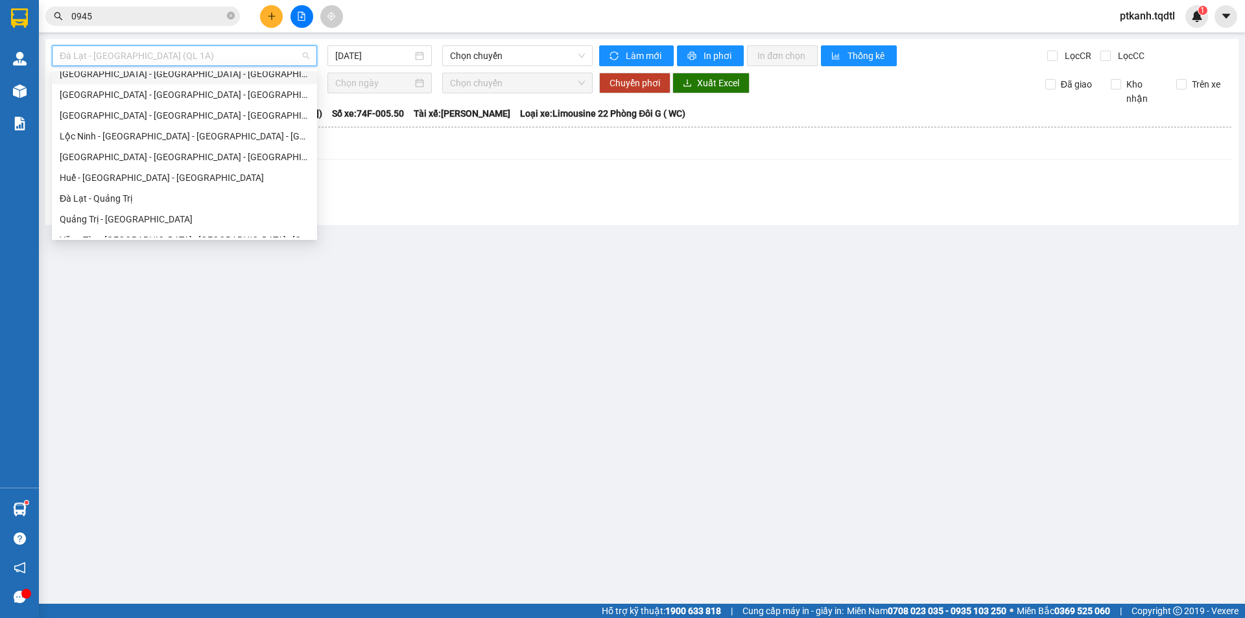
drag, startPoint x: 206, startPoint y: 75, endPoint x: 349, endPoint y: 67, distance: 143.5
click at [209, 75] on div "[GEOGRAPHIC_DATA] - [GEOGRAPHIC_DATA] - [GEOGRAPHIC_DATA]" at bounding box center [185, 74] width 250 height 14
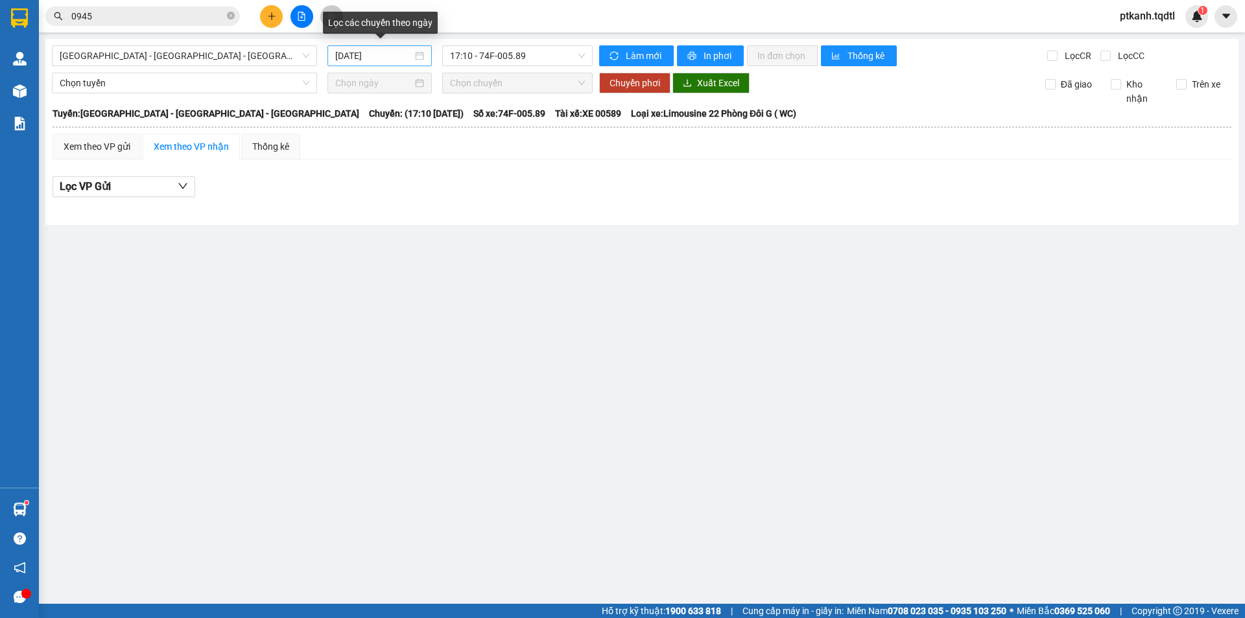
drag, startPoint x: 419, startPoint y: 57, endPoint x: 422, endPoint y: 67, distance: 10.3
click at [420, 57] on div "[DATE]" at bounding box center [379, 56] width 89 height 14
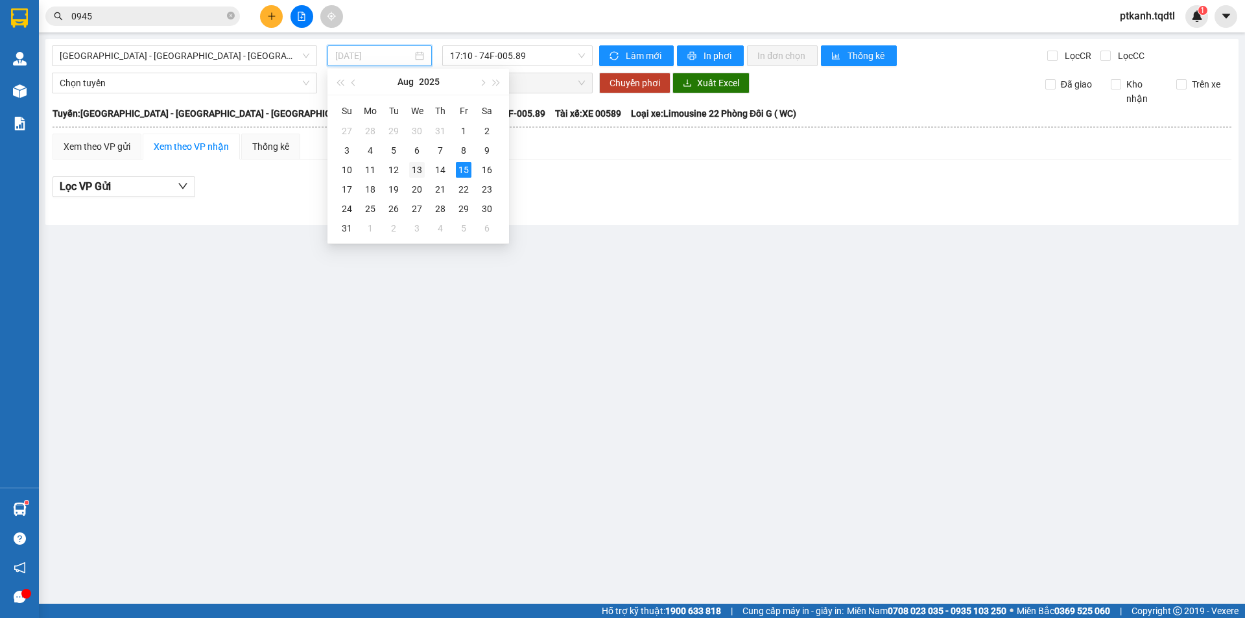
drag, startPoint x: 417, startPoint y: 168, endPoint x: 423, endPoint y: 164, distance: 7.6
click at [423, 164] on div "13" at bounding box center [417, 170] width 16 height 16
type input "[DATE]"
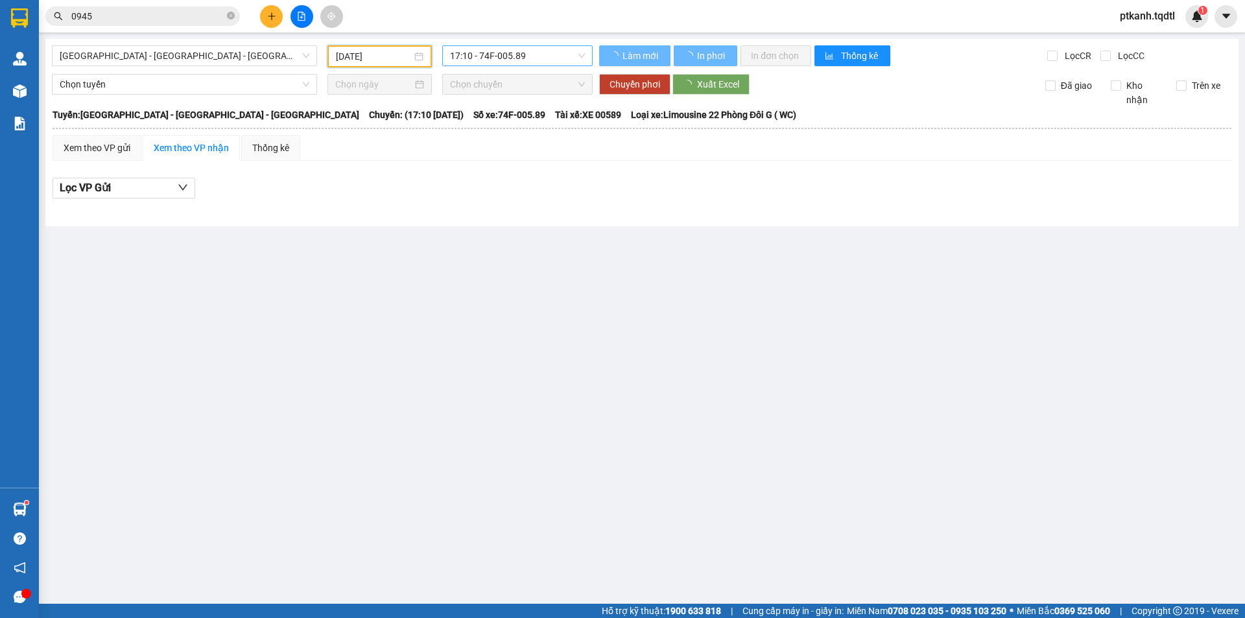
click at [566, 56] on span "17:10 - 74F-005.89" at bounding box center [517, 55] width 135 height 19
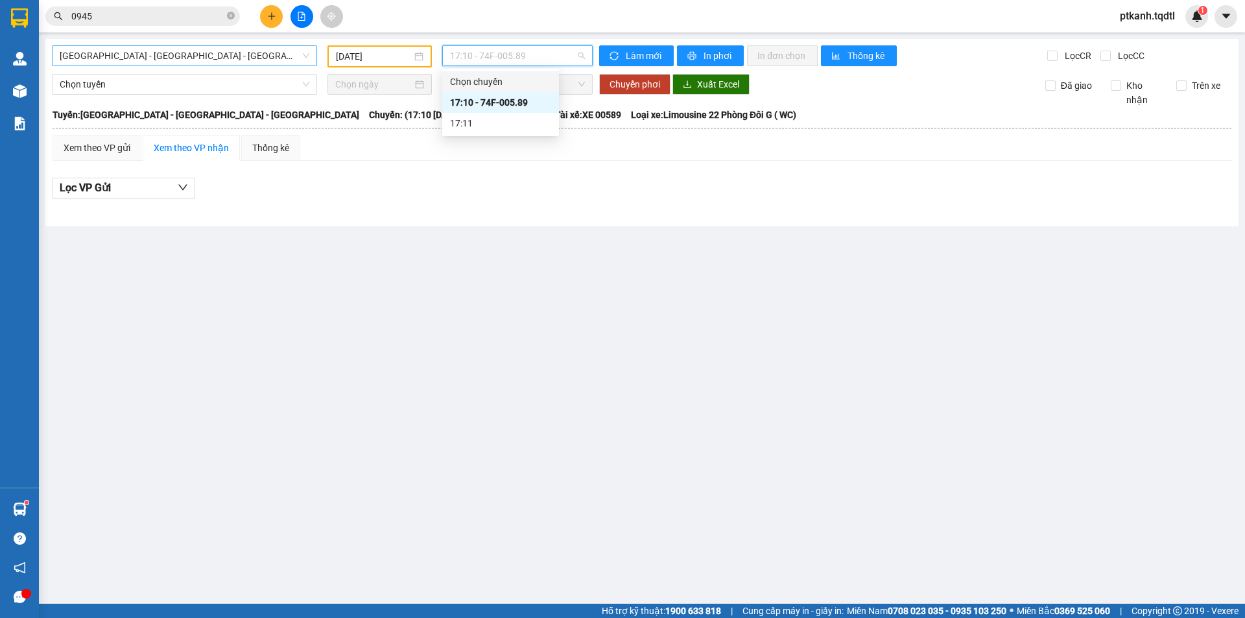
click at [300, 57] on span "[GEOGRAPHIC_DATA] - [GEOGRAPHIC_DATA] - [GEOGRAPHIC_DATA]" at bounding box center [185, 55] width 250 height 19
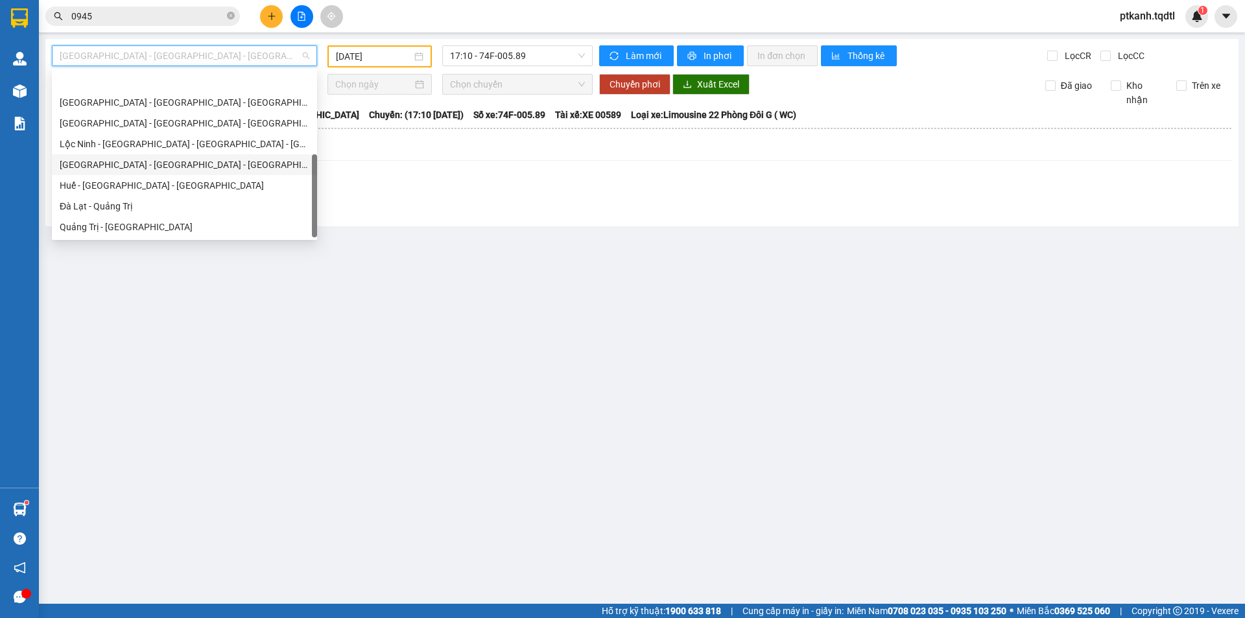
scroll to position [228, 0]
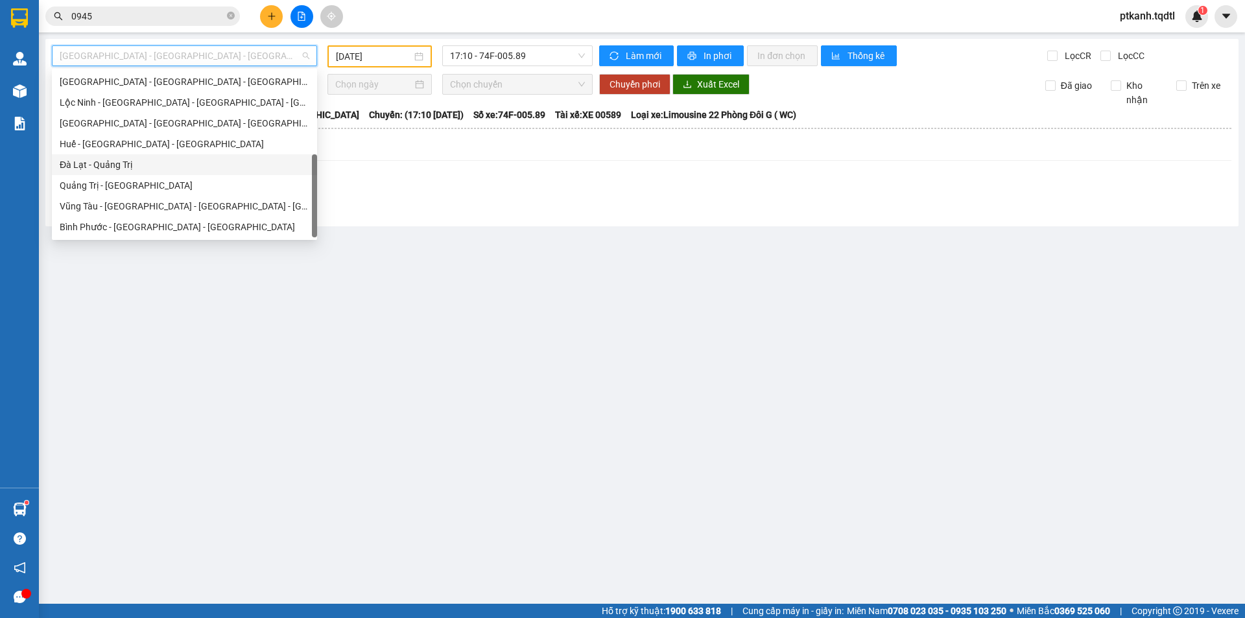
drag, startPoint x: 187, startPoint y: 167, endPoint x: 473, endPoint y: 71, distance: 301.6
click at [189, 165] on div "Đà Lạt - Quảng Trị" at bounding box center [185, 165] width 250 height 14
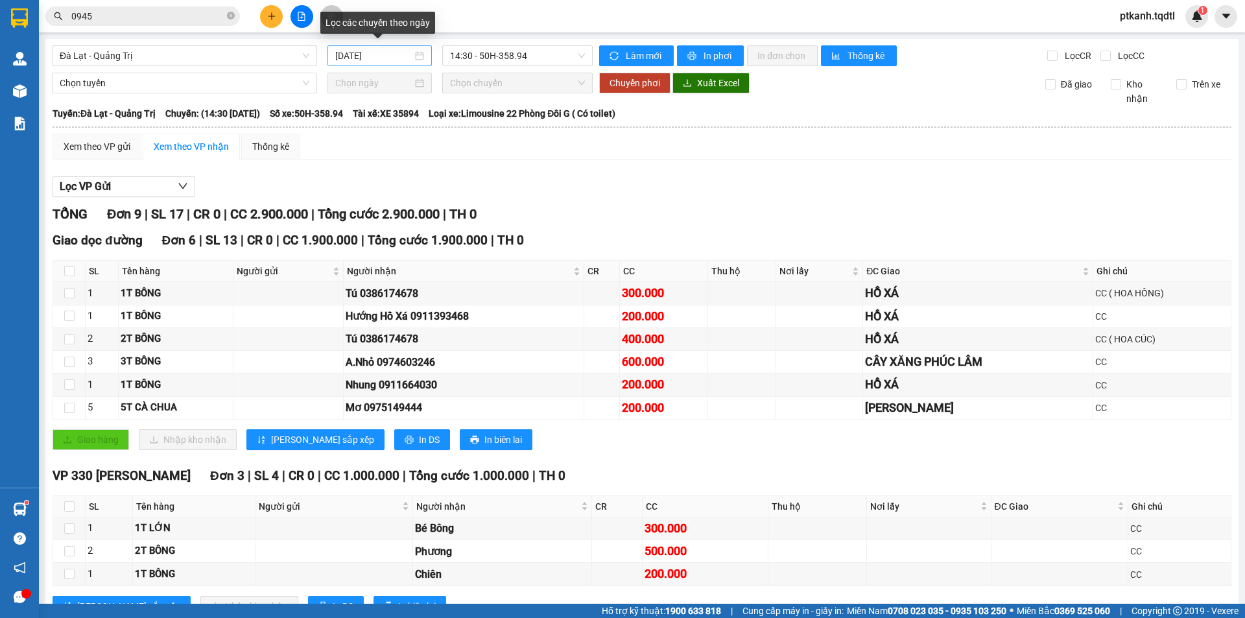
drag, startPoint x: 412, startPoint y: 58, endPoint x: 453, endPoint y: 113, distance: 69.1
click at [413, 58] on div "[DATE]" at bounding box center [379, 56] width 89 height 14
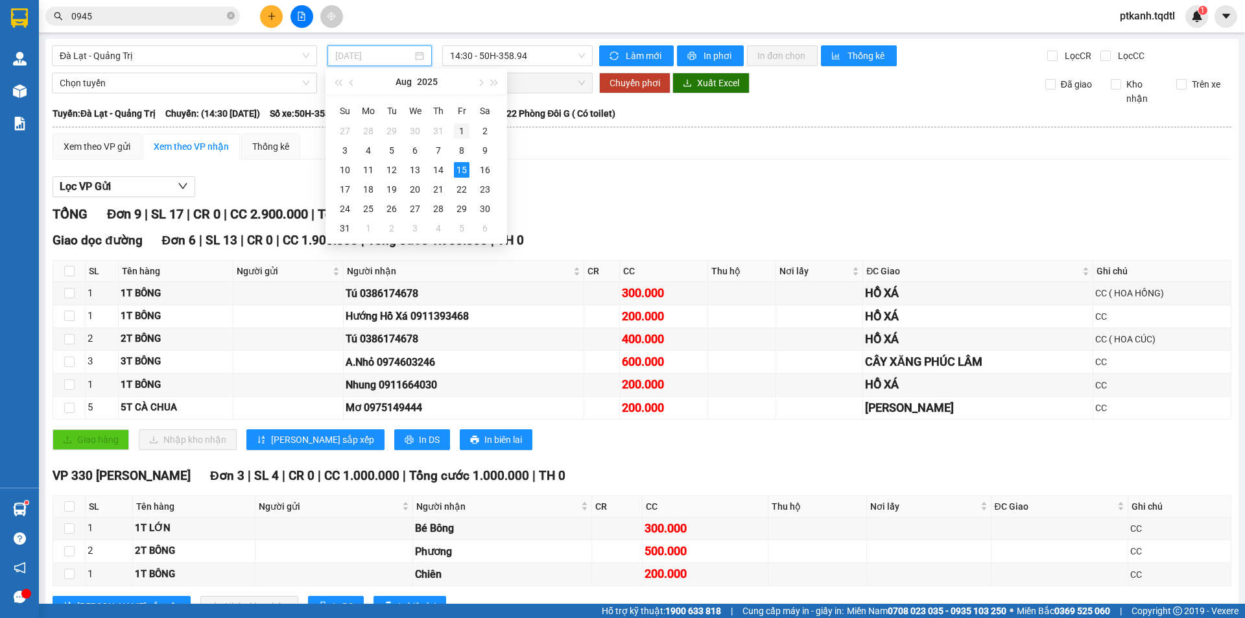
click at [433, 156] on tbody "27 28 29 30 31 1 2 3 4 5 6 7 8 9 10 11 12 13 14 15 16 17 18 19 20 21 22 23 24 2…" at bounding box center [414, 179] width 163 height 117
drag, startPoint x: 412, startPoint y: 169, endPoint x: 545, endPoint y: 73, distance: 163.0
click at [414, 169] on div "13" at bounding box center [415, 170] width 16 height 16
type input "[DATE]"
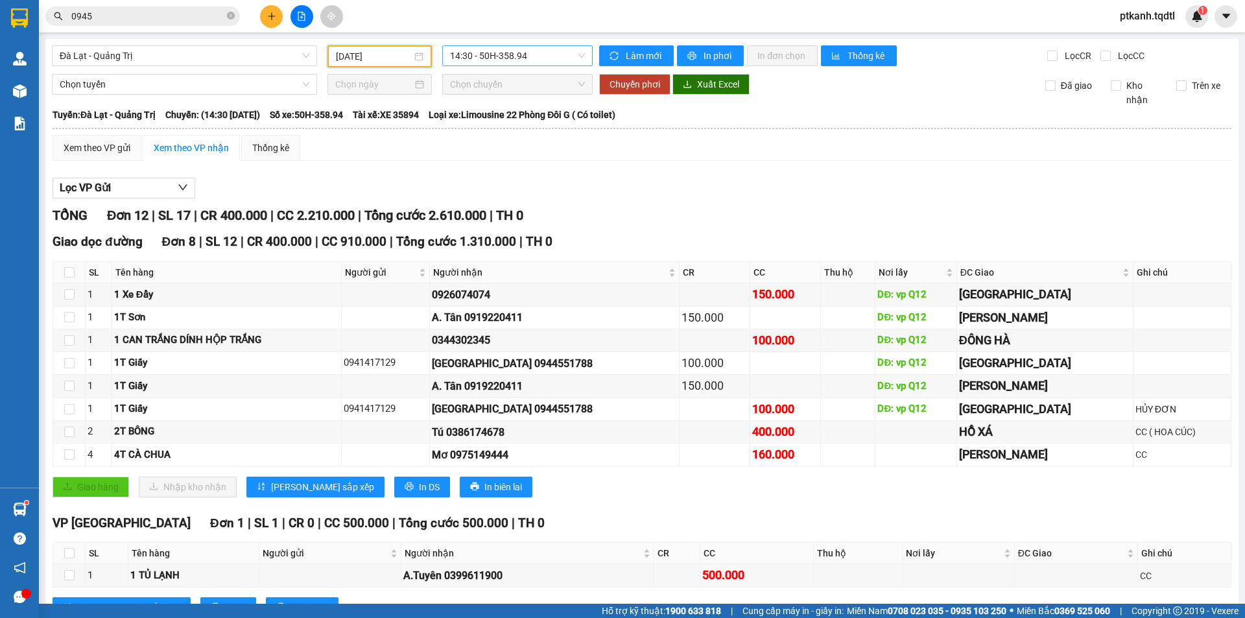
drag, startPoint x: 551, startPoint y: 54, endPoint x: 562, endPoint y: 101, distance: 48.0
click at [551, 55] on span "14:30 - 50H-358.94" at bounding box center [517, 55] width 135 height 19
drag, startPoint x: 509, startPoint y: 163, endPoint x: 751, endPoint y: 268, distance: 263.9
click at [510, 163] on div "17:31 - 43H-161.46" at bounding box center [497, 165] width 101 height 14
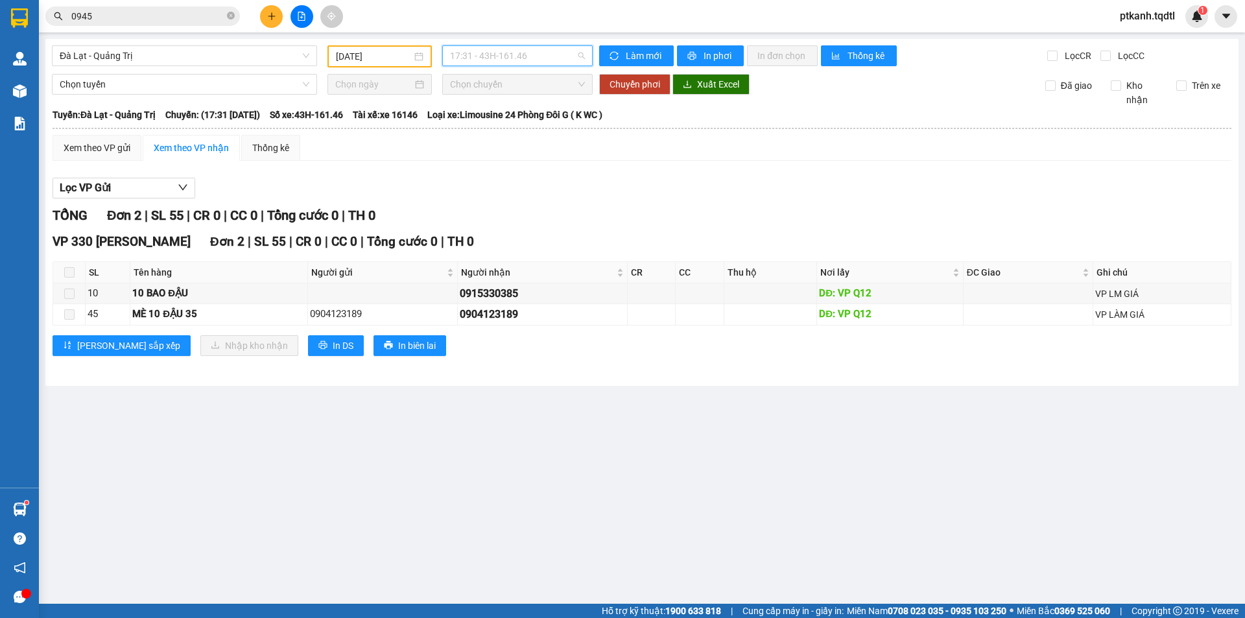
drag, startPoint x: 556, startPoint y: 58, endPoint x: 594, endPoint y: 114, distance: 67.8
click at [558, 59] on span "17:31 - 43H-161.46" at bounding box center [517, 55] width 135 height 19
click at [532, 101] on div "14:30 - 50H-358.94" at bounding box center [500, 102] width 101 height 14
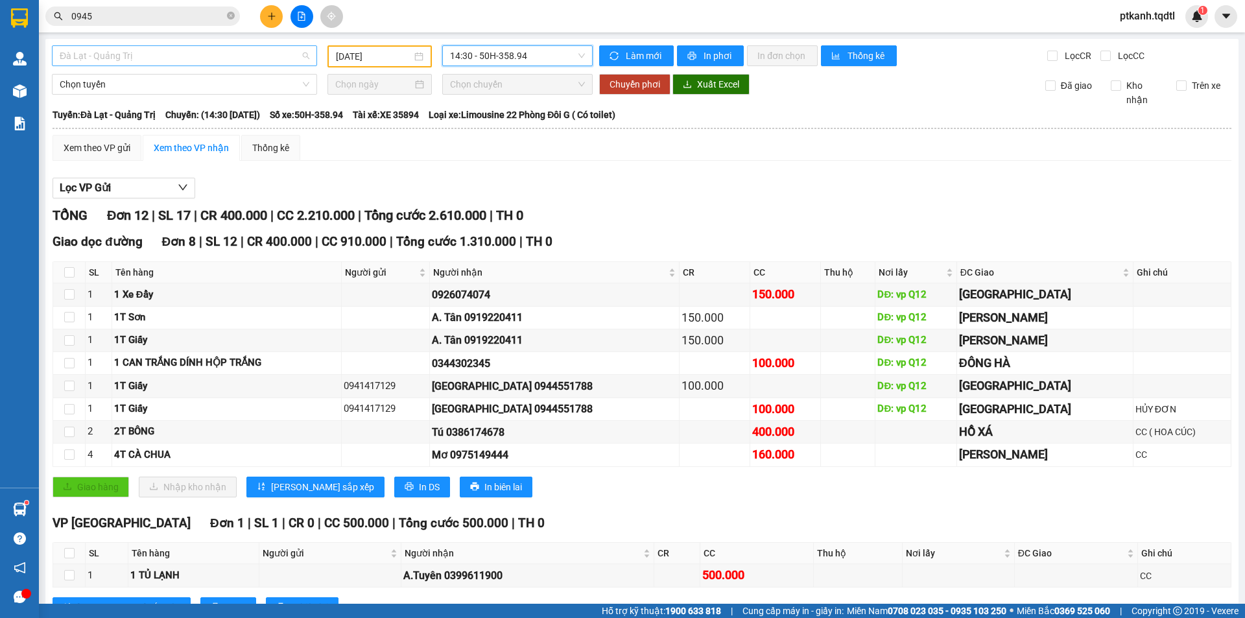
click at [308, 54] on div "Đà Lạt - Quảng Trị" at bounding box center [184, 55] width 265 height 21
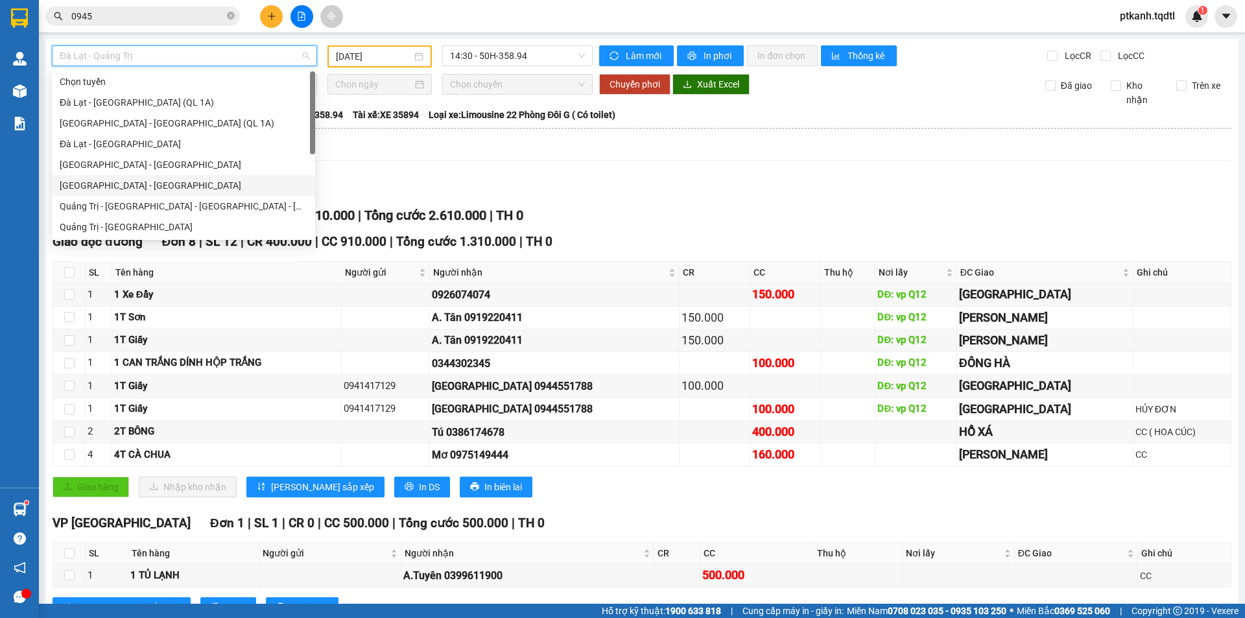
click at [181, 185] on div "[GEOGRAPHIC_DATA] - [GEOGRAPHIC_DATA]" at bounding box center [184, 185] width 248 height 14
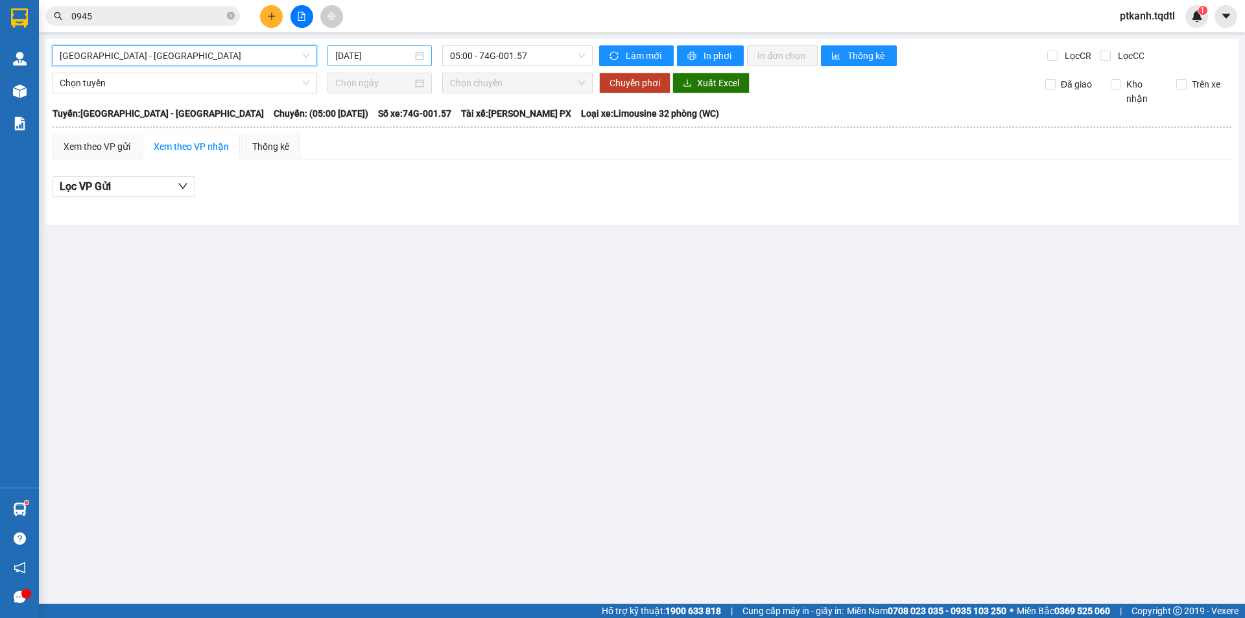
drag, startPoint x: 424, startPoint y: 54, endPoint x: 428, endPoint y: 64, distance: 10.5
click at [424, 54] on div "[DATE]" at bounding box center [379, 56] width 89 height 14
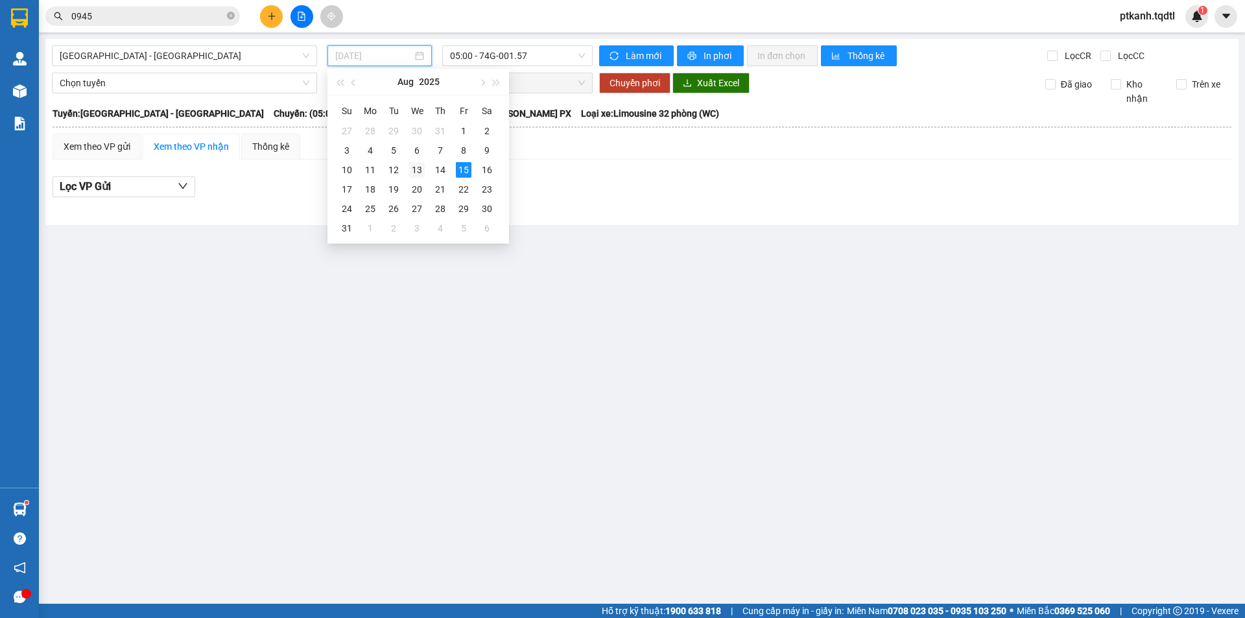
click at [418, 169] on div "13" at bounding box center [417, 170] width 16 height 16
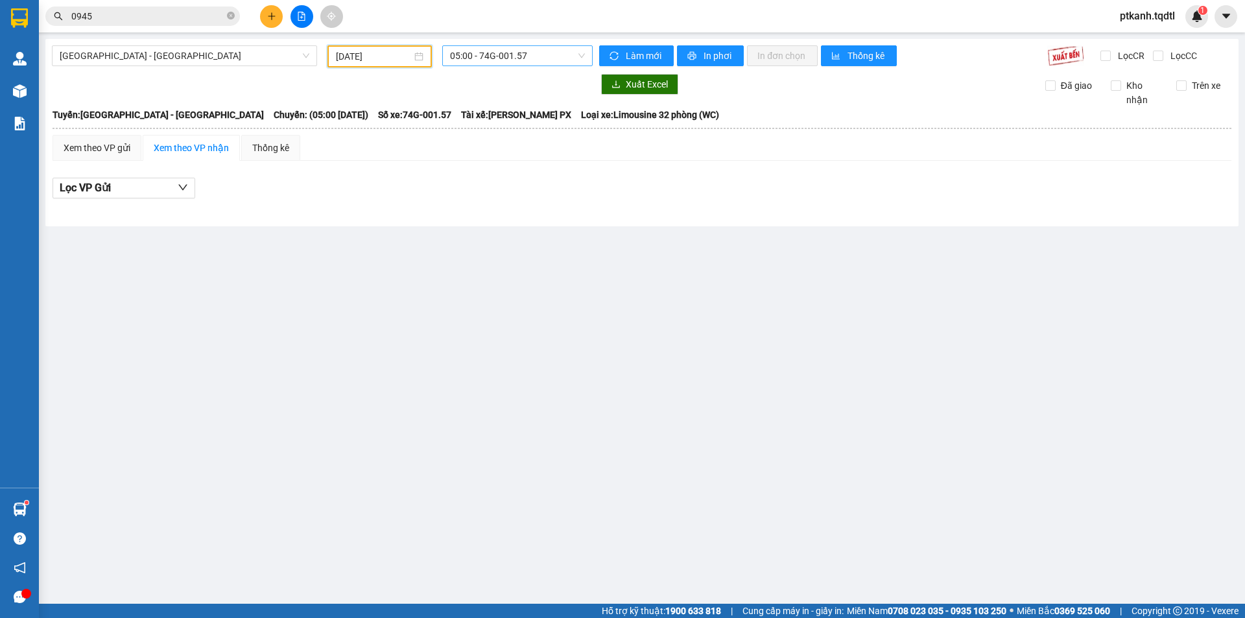
click at [563, 60] on span "05:00 - 74G-001.57" at bounding box center [517, 55] width 135 height 19
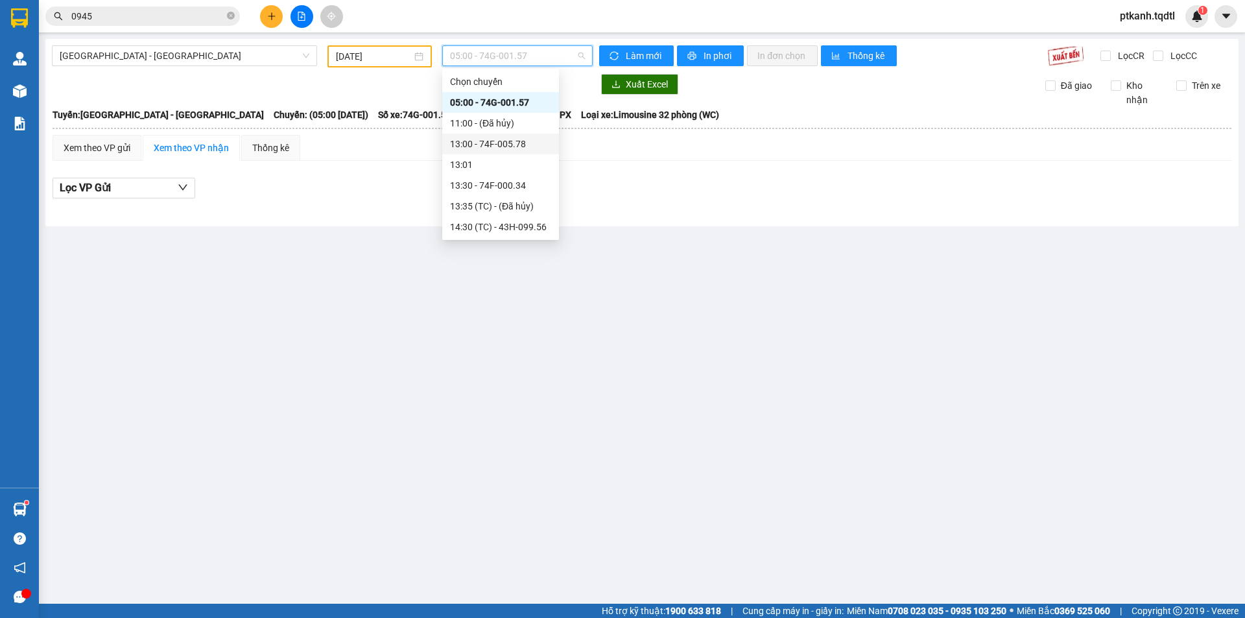
drag, startPoint x: 518, startPoint y: 139, endPoint x: 656, endPoint y: 207, distance: 153.7
click at [521, 140] on div "13:00 - 74F-005.78" at bounding box center [500, 144] width 101 height 14
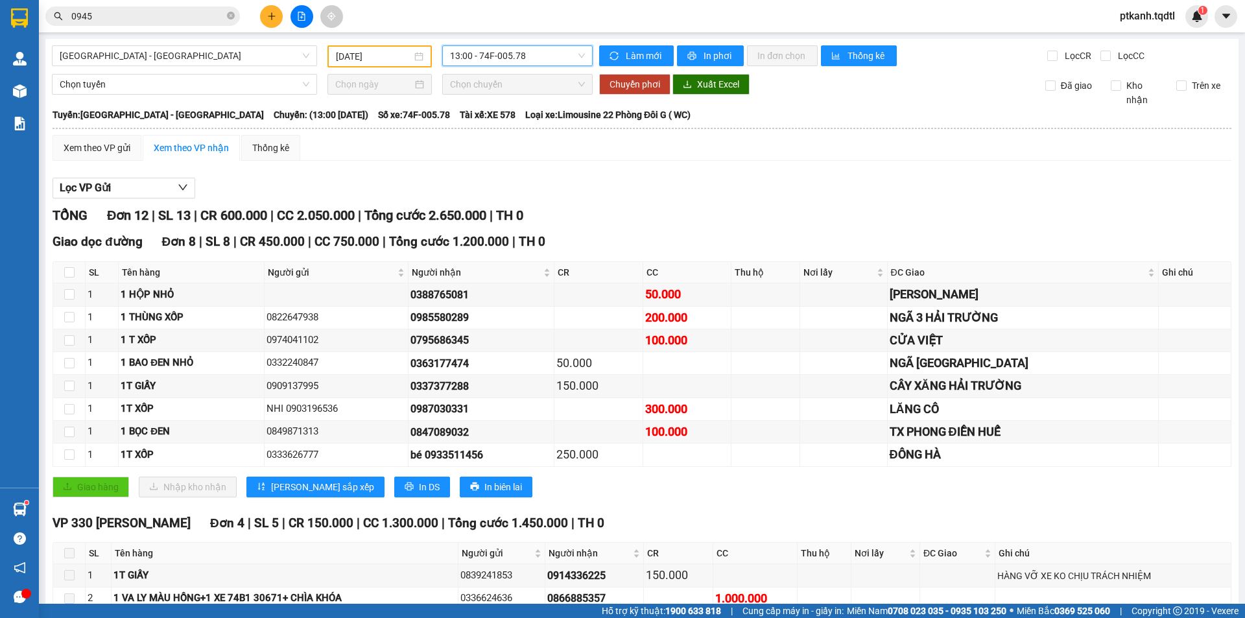
click at [543, 53] on span "13:00 - 74F-005.78" at bounding box center [517, 55] width 135 height 19
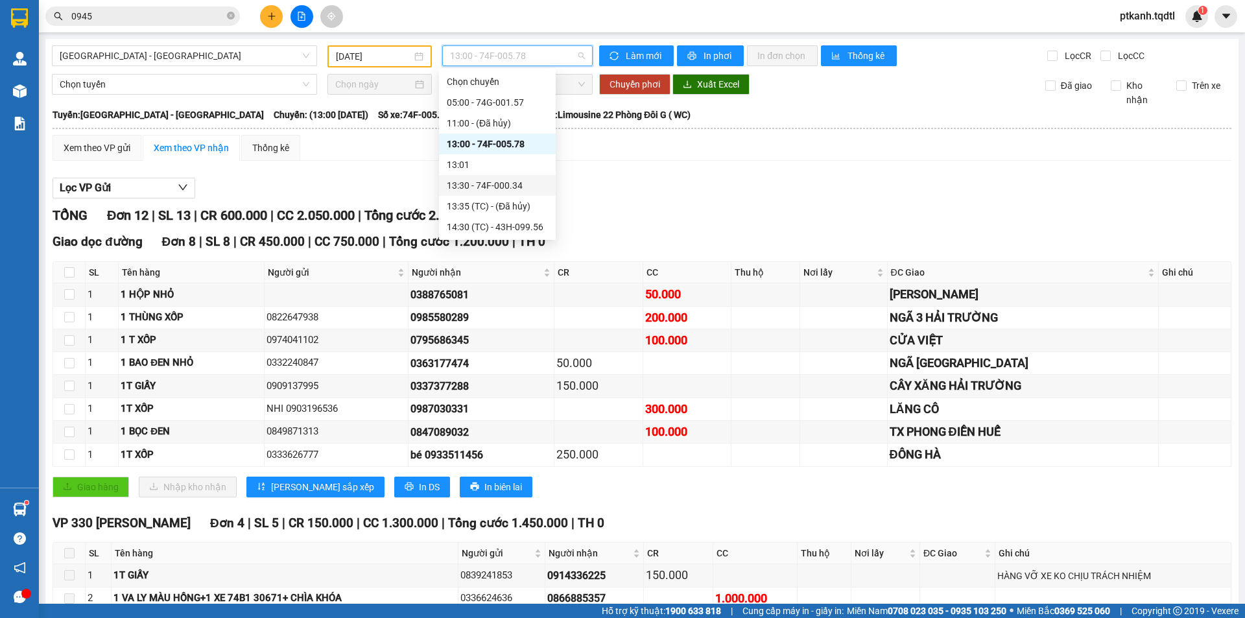
drag, startPoint x: 515, startPoint y: 189, endPoint x: 579, endPoint y: 227, distance: 74.7
click at [515, 189] on div "13:30 - 74F-000.34" at bounding box center [497, 185] width 101 height 14
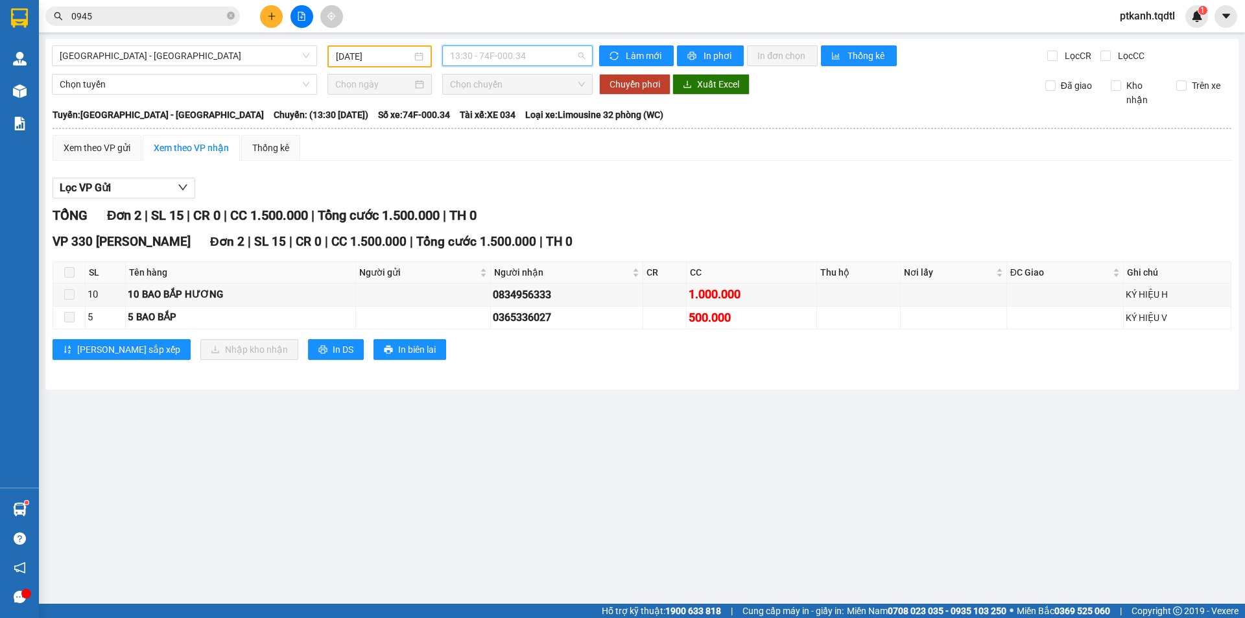
drag, startPoint x: 541, startPoint y: 56, endPoint x: 594, endPoint y: 100, distance: 68.2
click at [544, 58] on span "13:30 - 74F-000.34" at bounding box center [517, 55] width 135 height 19
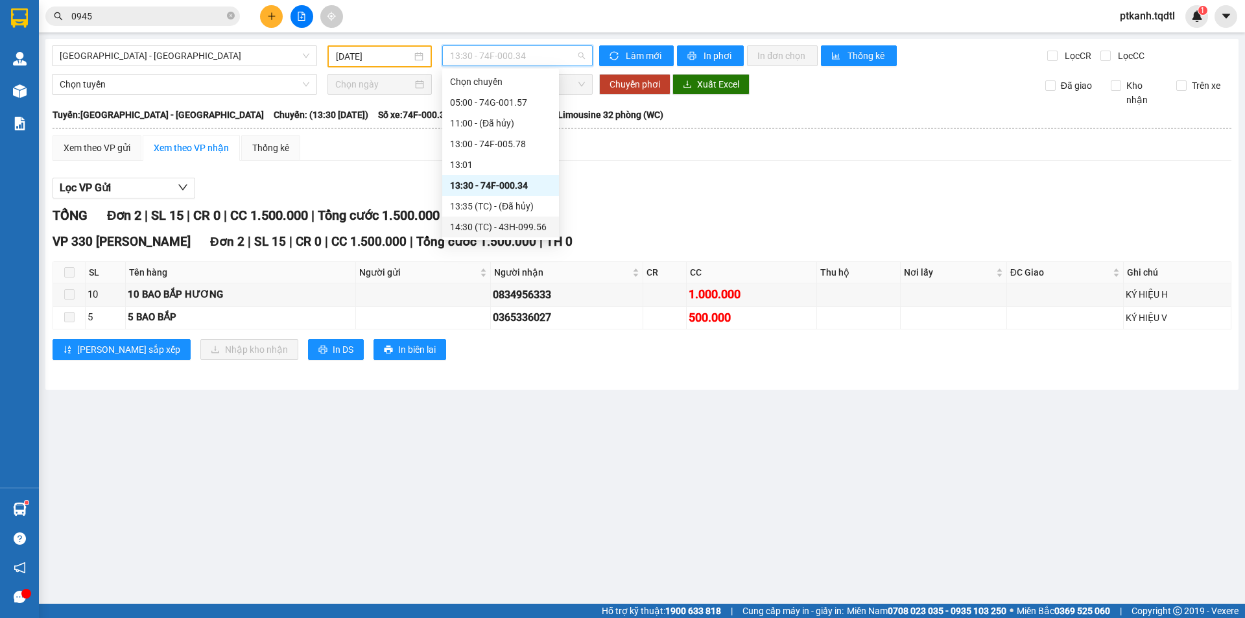
click at [536, 226] on div "14:30 (TC) - 43H-099.56" at bounding box center [500, 227] width 101 height 14
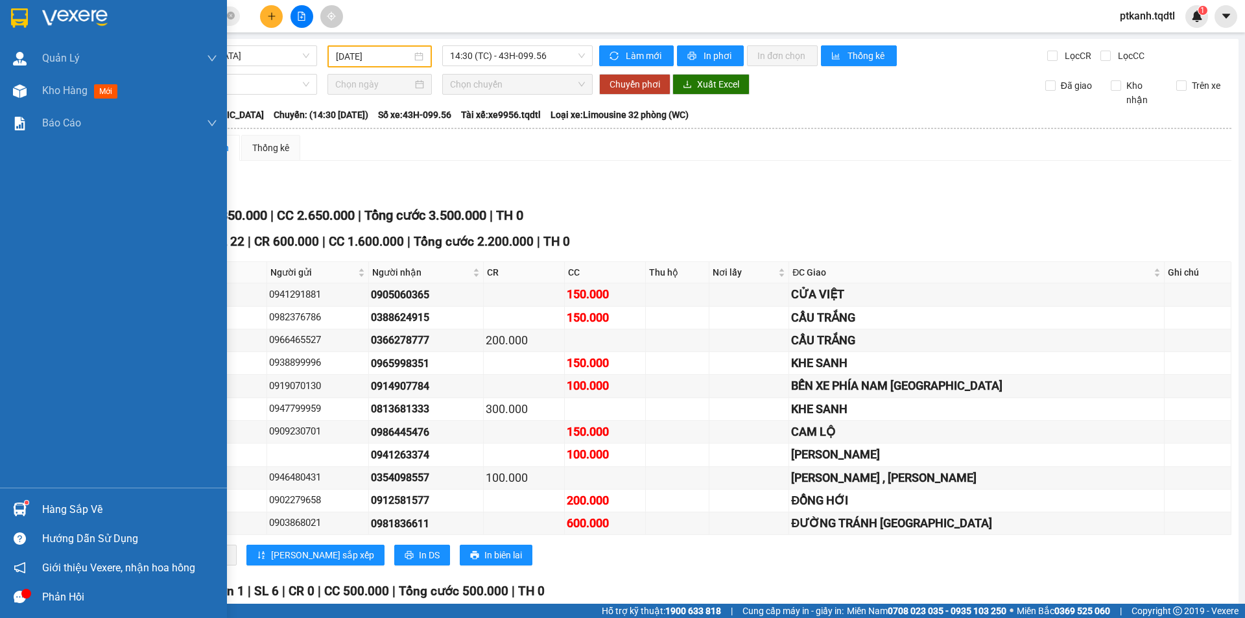
drag, startPoint x: 60, startPoint y: 506, endPoint x: 369, endPoint y: 613, distance: 326.5
click at [61, 506] on div "Hàng sắp về" at bounding box center [129, 509] width 175 height 19
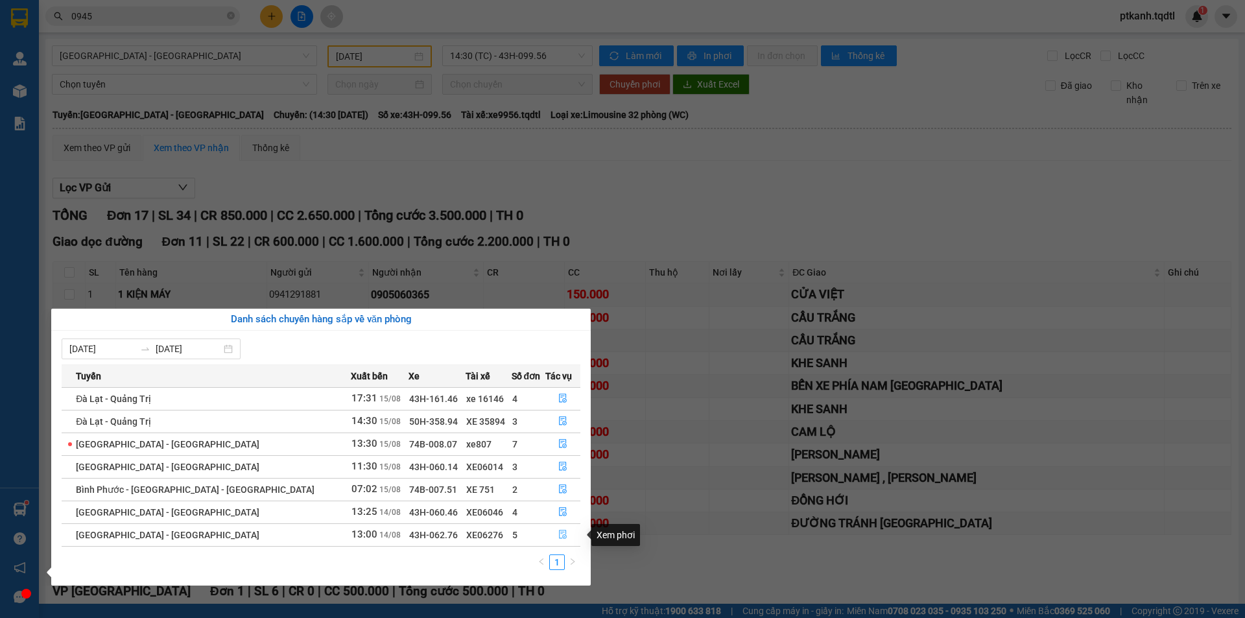
click at [558, 533] on icon "file-done" at bounding box center [562, 534] width 9 height 9
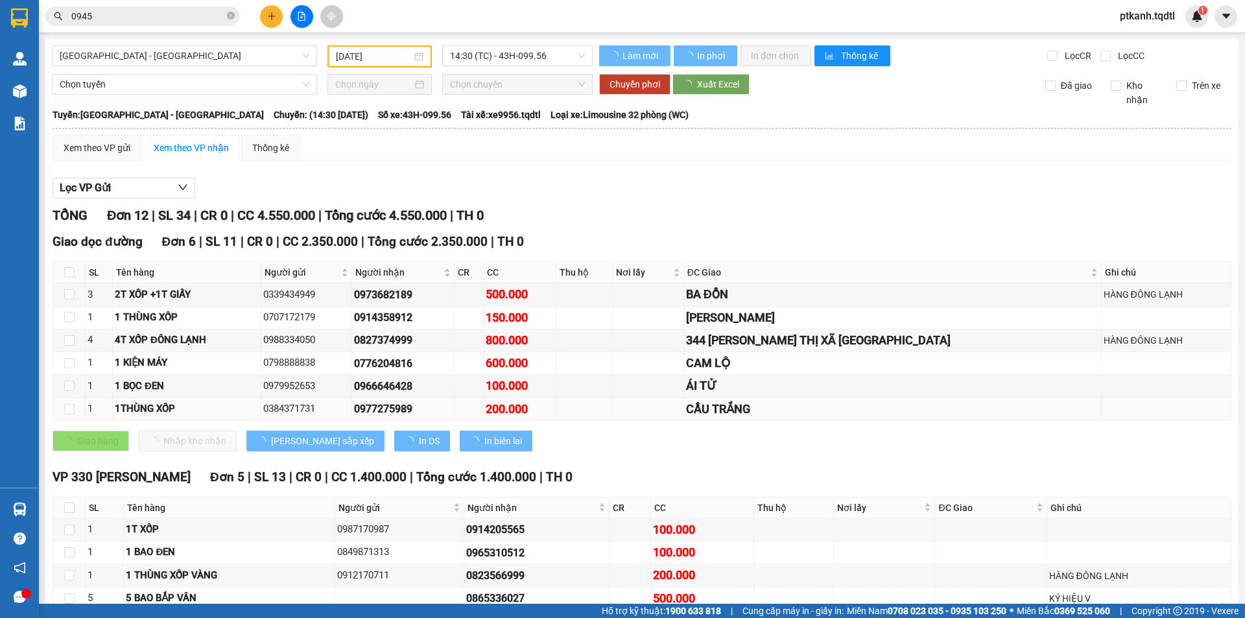
type input "[DATE]"
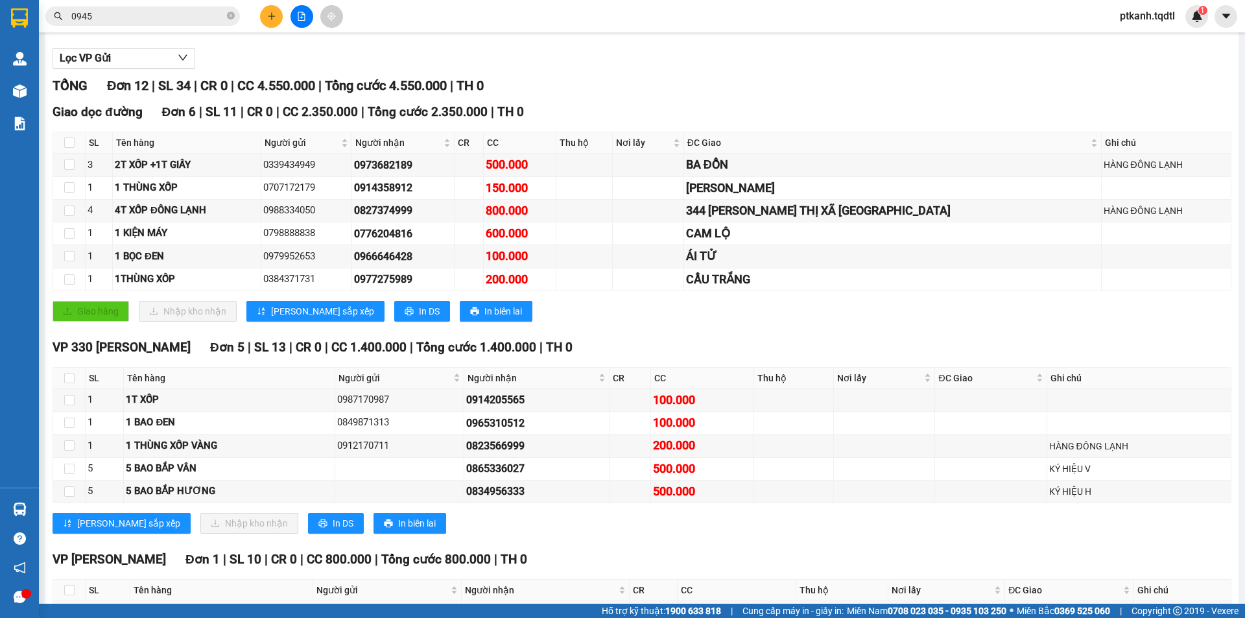
scroll to position [195, 0]
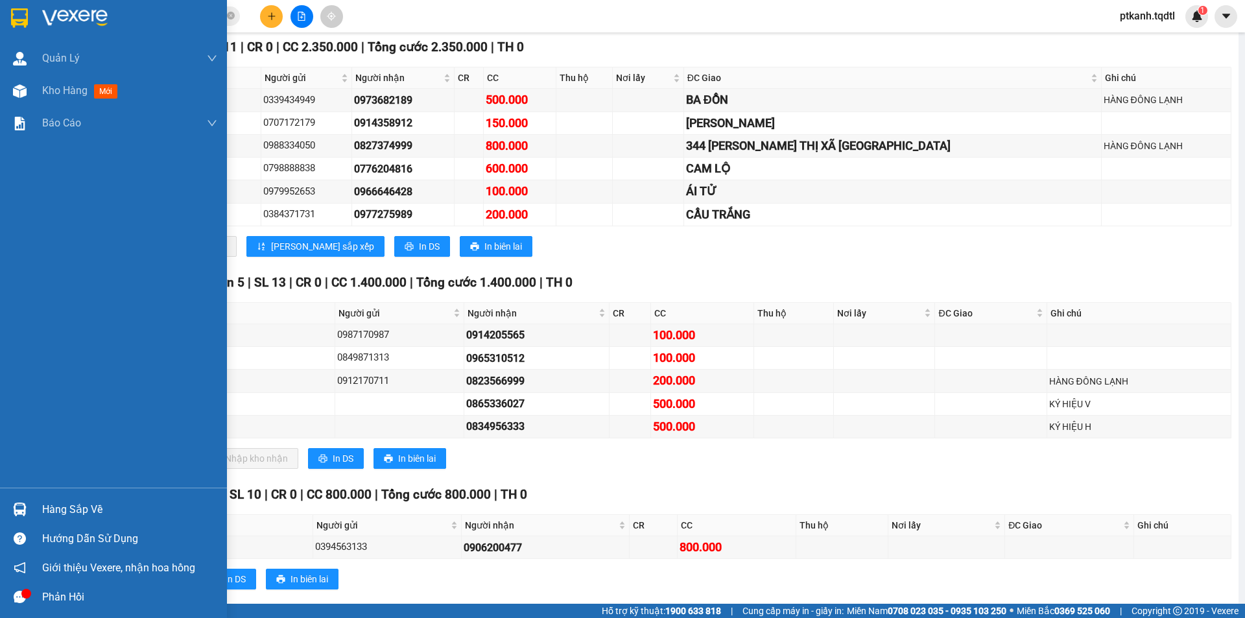
click at [49, 506] on div "Hàng sắp về" at bounding box center [129, 509] width 175 height 19
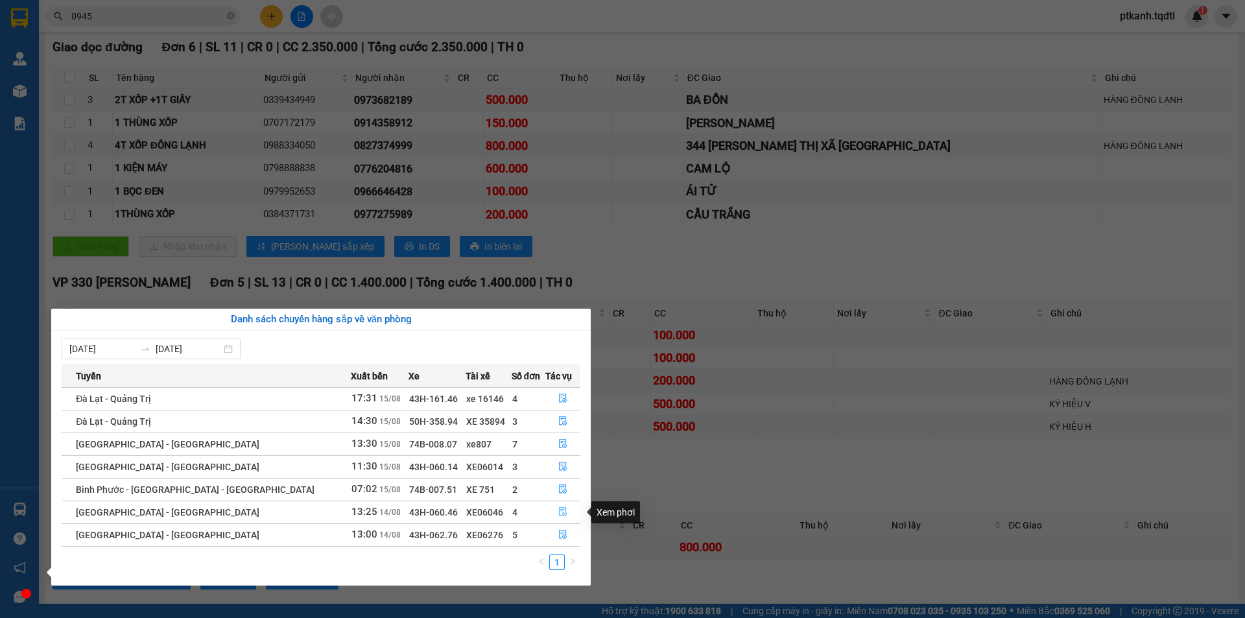
click at [560, 510] on icon "file-done" at bounding box center [562, 511] width 9 height 9
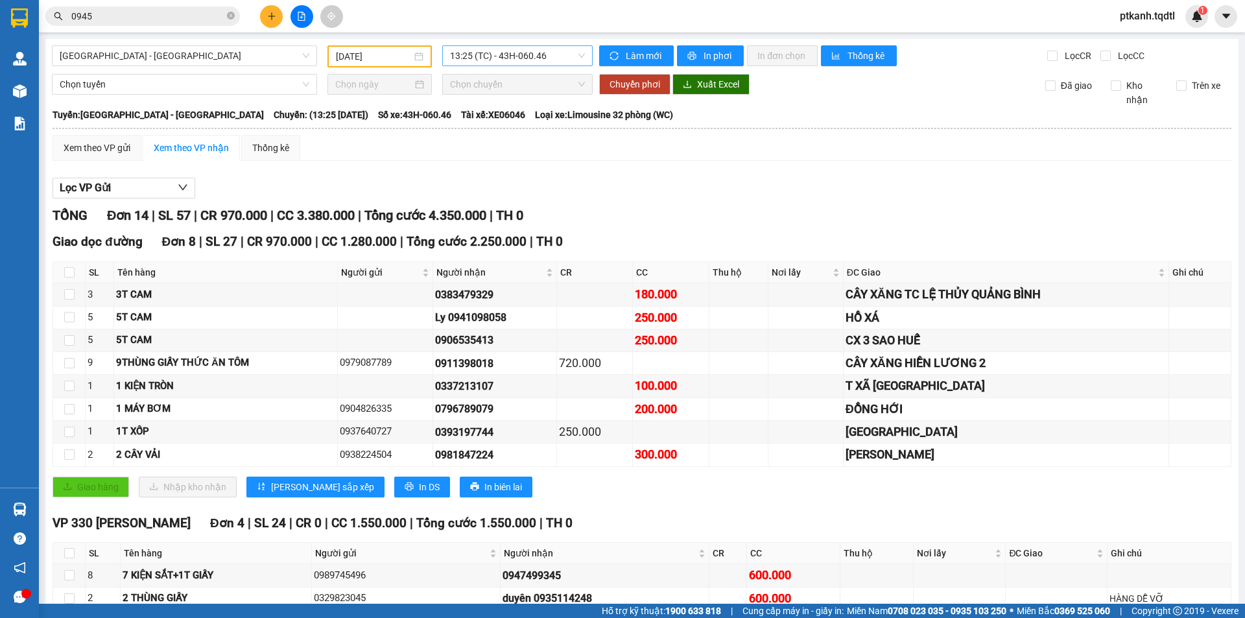
click at [562, 59] on span "13:25 (TC) - 43H-060.46" at bounding box center [517, 55] width 135 height 19
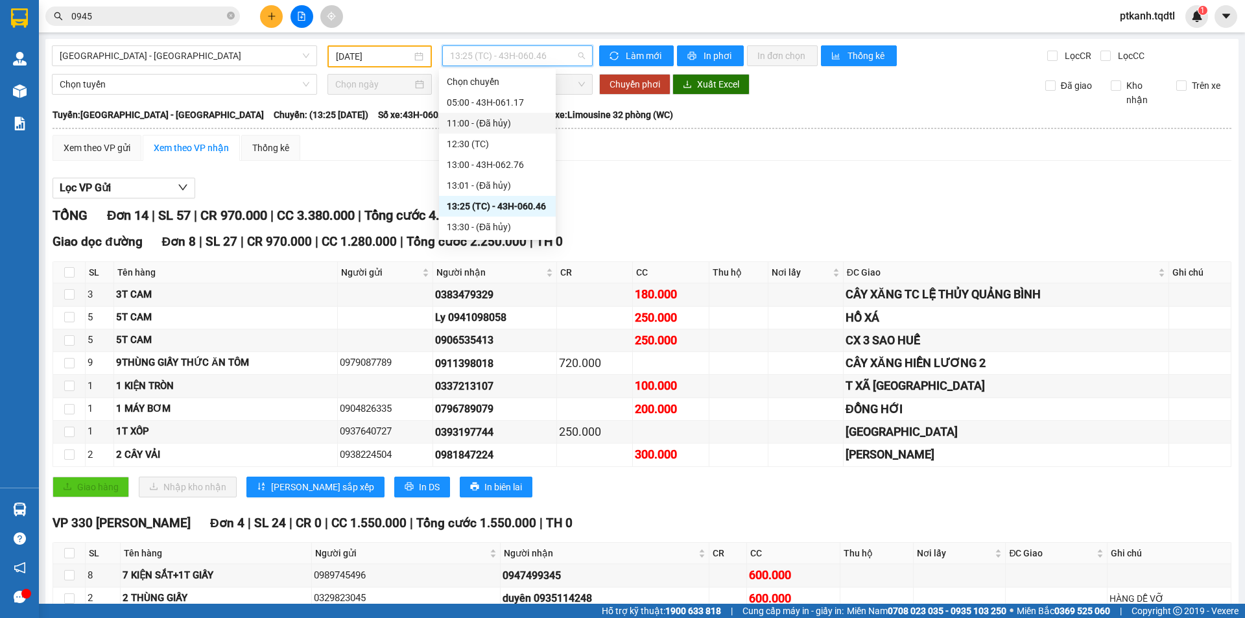
drag, startPoint x: 513, startPoint y: 164, endPoint x: 525, endPoint y: 115, distance: 50.8
click at [525, 115] on div "Chọn chuyến 05:00 - 43H-061.17 11:00 - (Đã hủy) 12:30 (TC) 13:00 - 43H-062.76 1…" at bounding box center [497, 154] width 117 height 166
click at [523, 103] on div "05:00 - 43H-061.17" at bounding box center [497, 102] width 101 height 14
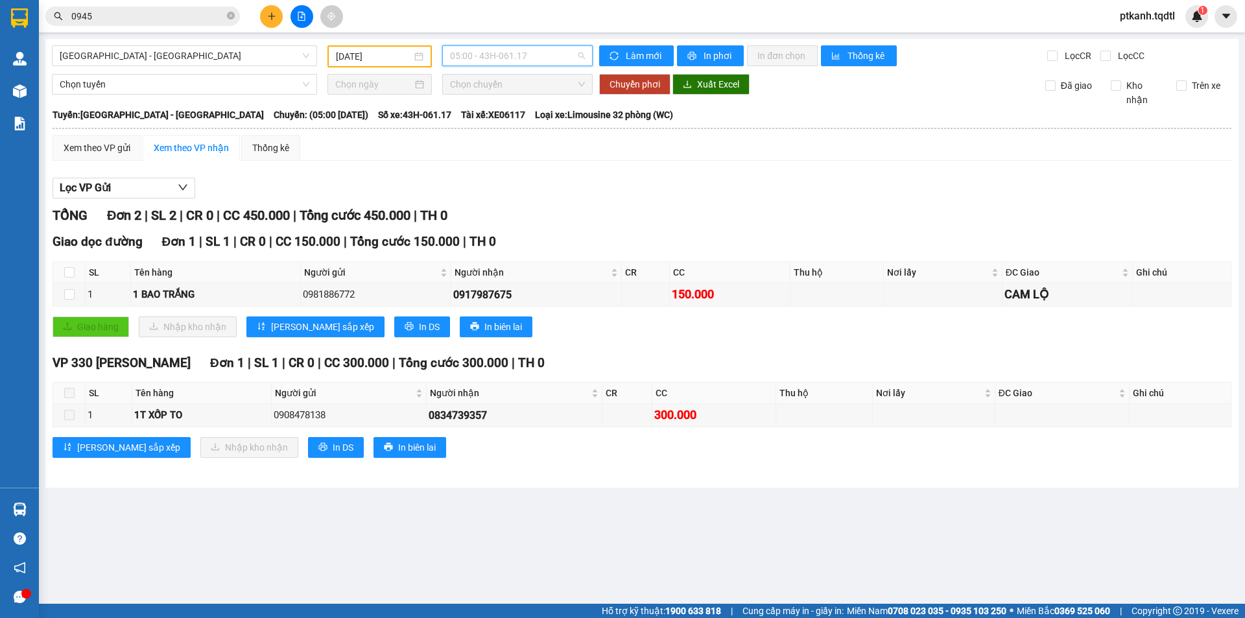
click at [574, 56] on span "05:00 - 43H-061.17" at bounding box center [517, 55] width 135 height 19
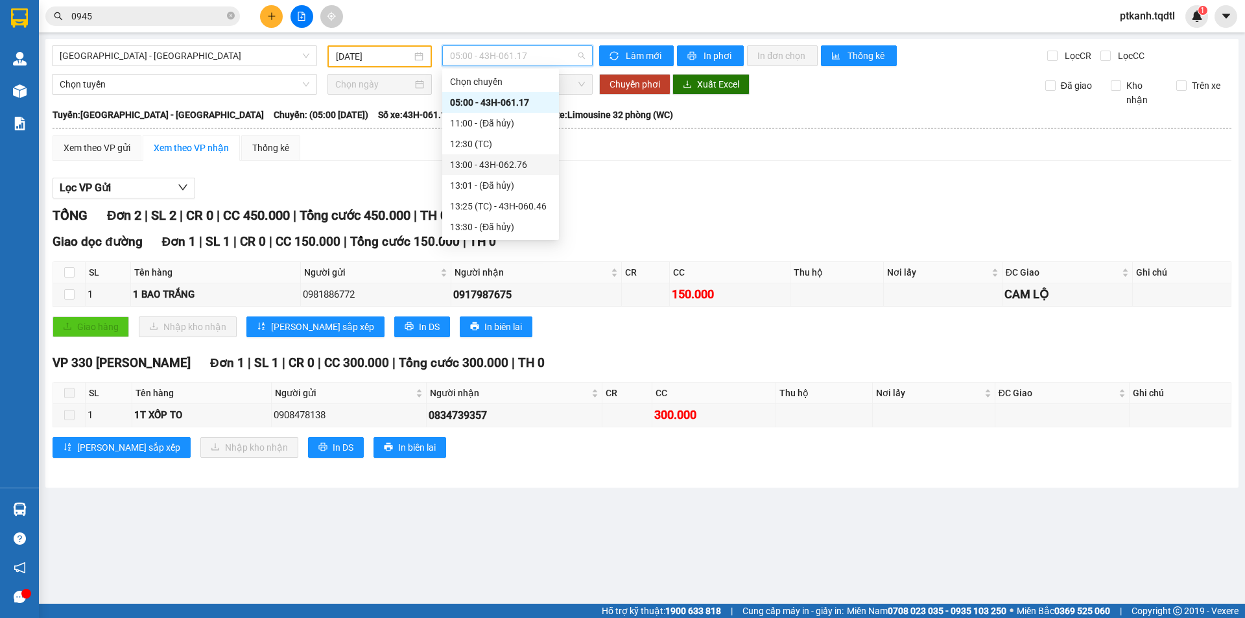
click at [524, 167] on div "13:00 - 43H-062.76" at bounding box center [500, 165] width 101 height 14
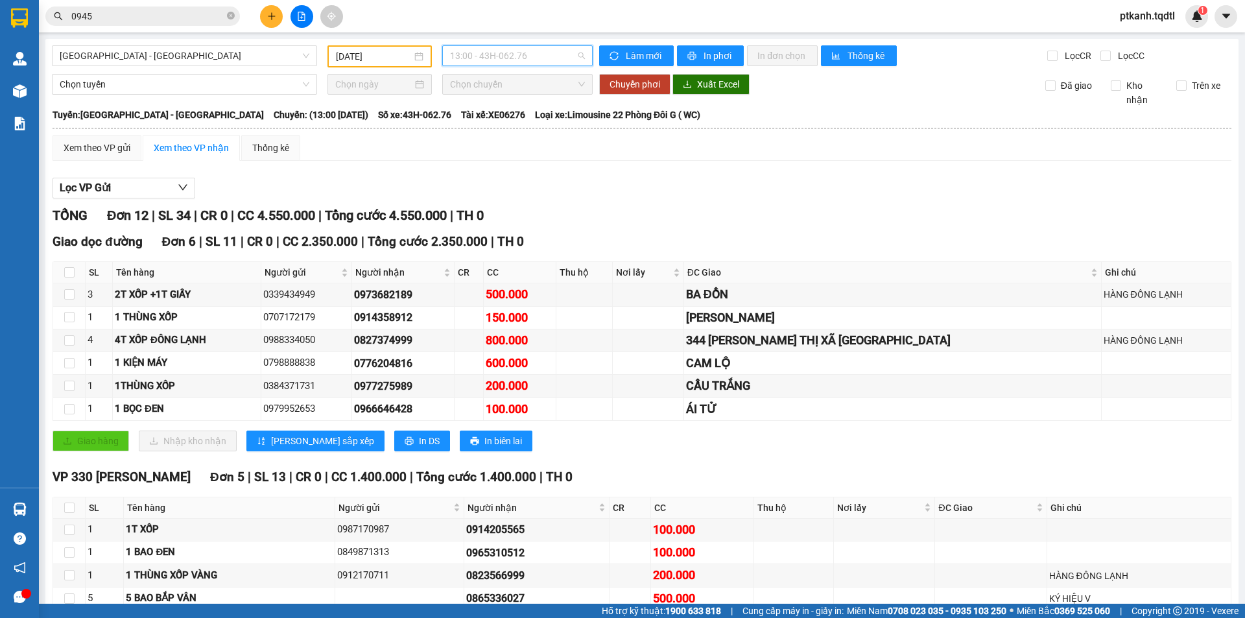
click at [565, 58] on span "13:00 - 43H-062.76" at bounding box center [517, 55] width 135 height 19
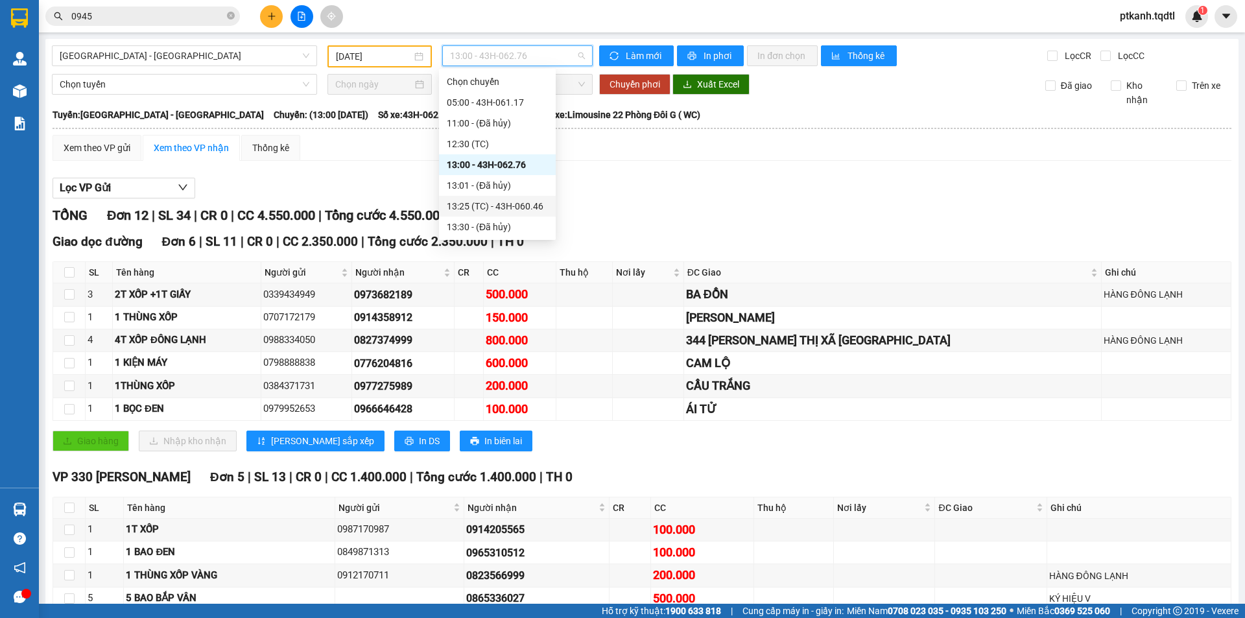
click at [519, 205] on div "13:25 (TC) - 43H-060.46" at bounding box center [497, 206] width 101 height 14
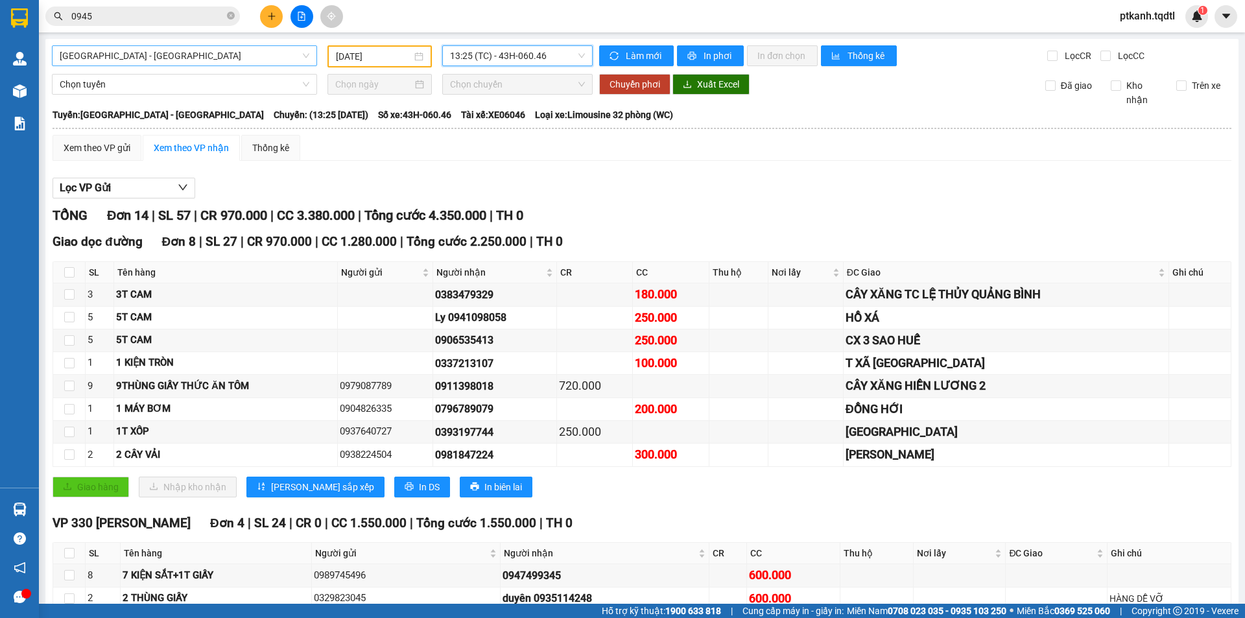
click at [309, 58] on div "[GEOGRAPHIC_DATA] - [GEOGRAPHIC_DATA]" at bounding box center [184, 55] width 265 height 21
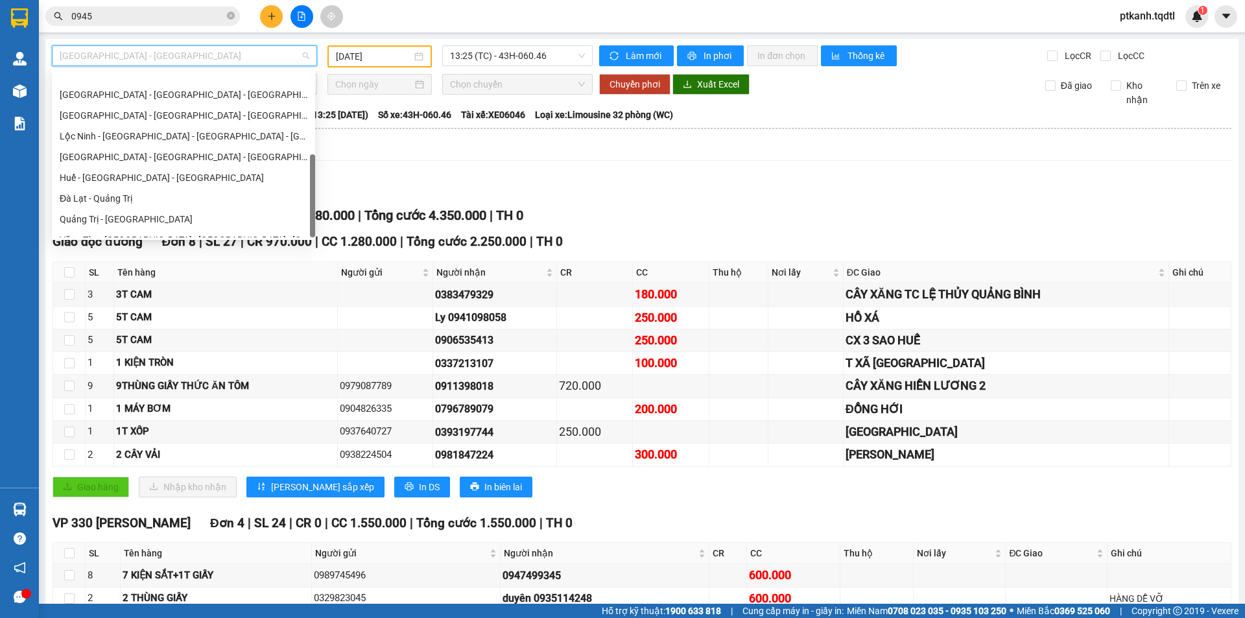
scroll to position [228, 0]
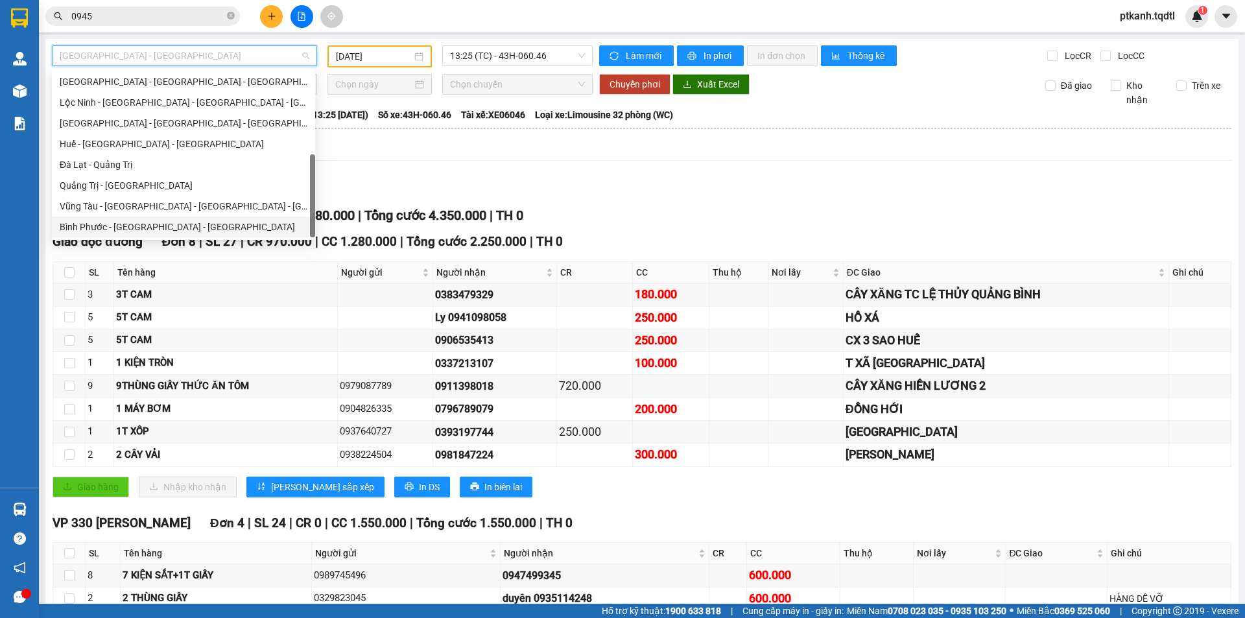
click at [183, 227] on div "Bình Phước - [GEOGRAPHIC_DATA] - [GEOGRAPHIC_DATA]" at bounding box center [184, 227] width 248 height 14
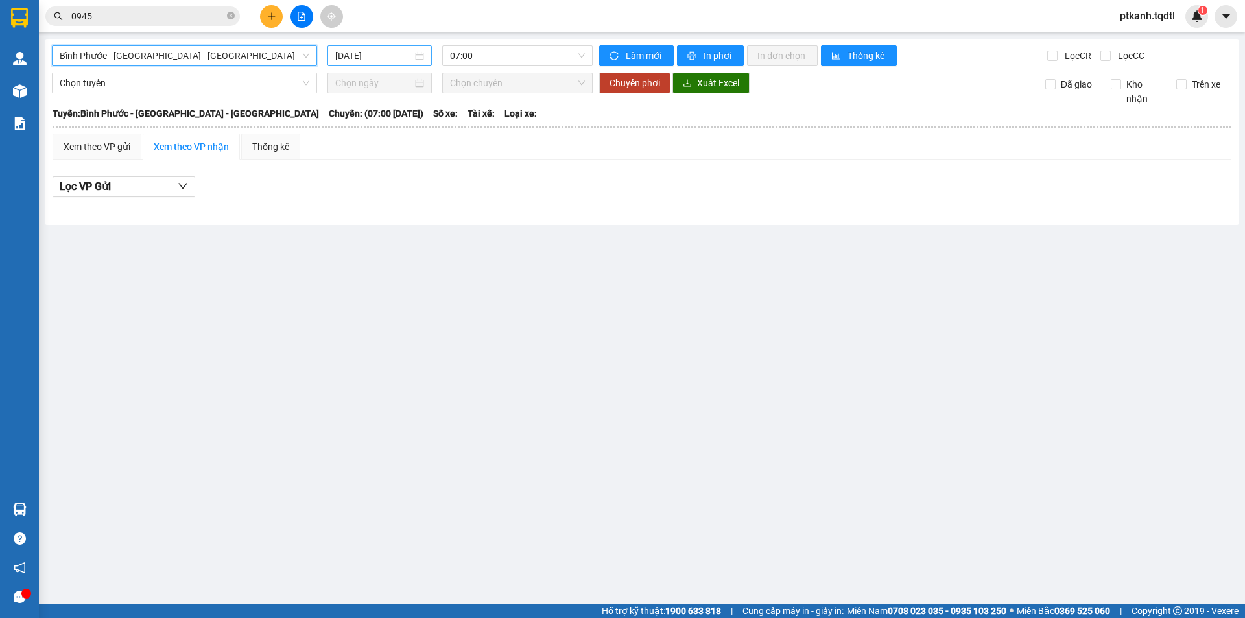
drag, startPoint x: 411, startPoint y: 59, endPoint x: 418, endPoint y: 60, distance: 6.6
click at [412, 59] on input "[DATE]" at bounding box center [373, 56] width 77 height 14
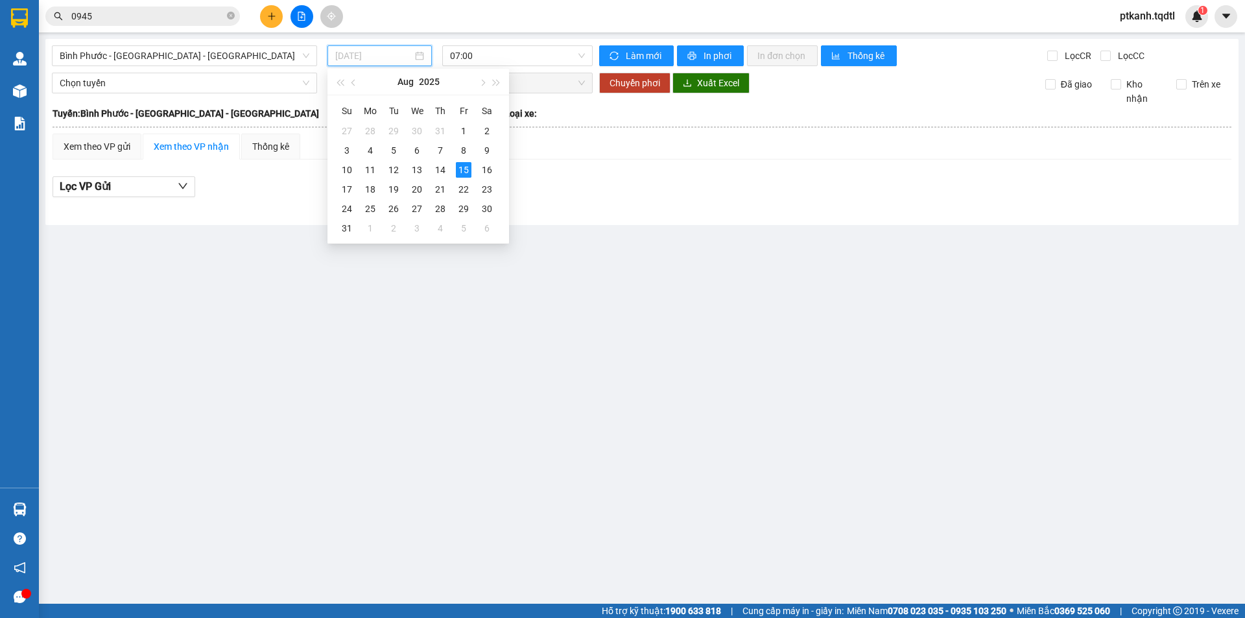
drag, startPoint x: 440, startPoint y: 171, endPoint x: 544, endPoint y: 73, distance: 143.1
click at [446, 166] on div "14" at bounding box center [440, 170] width 16 height 16
type input "[DATE]"
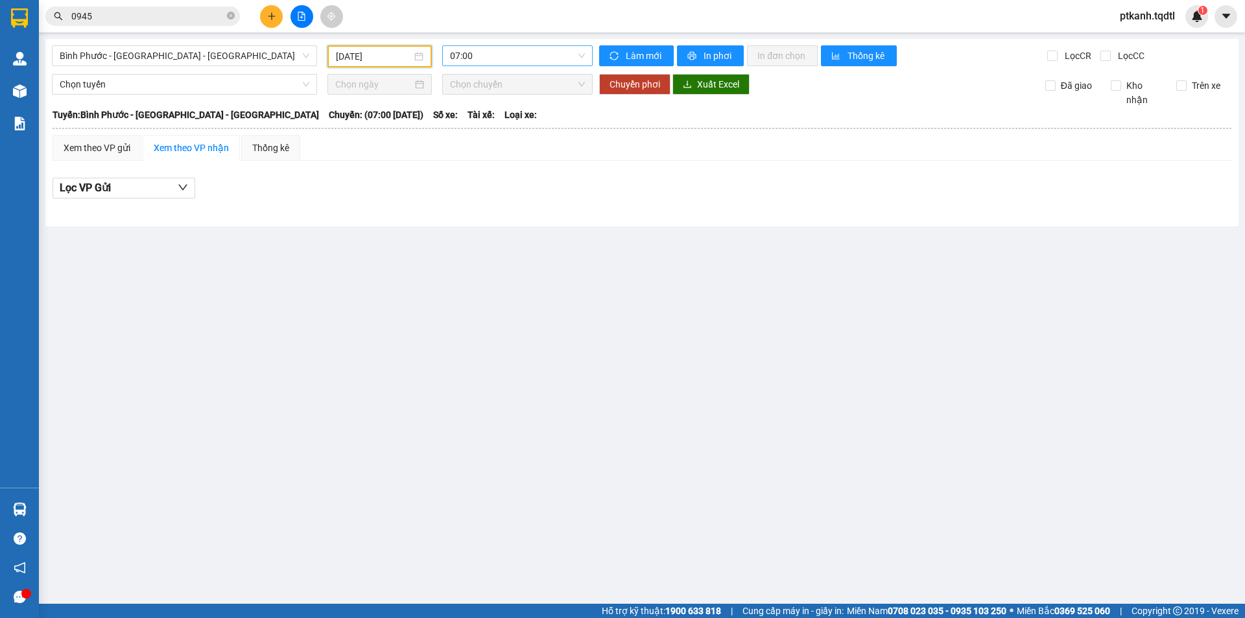
click at [567, 57] on span "07:00" at bounding box center [517, 55] width 135 height 19
click at [529, 121] on div "07:15 - 74H-007.38" at bounding box center [500, 123] width 101 height 14
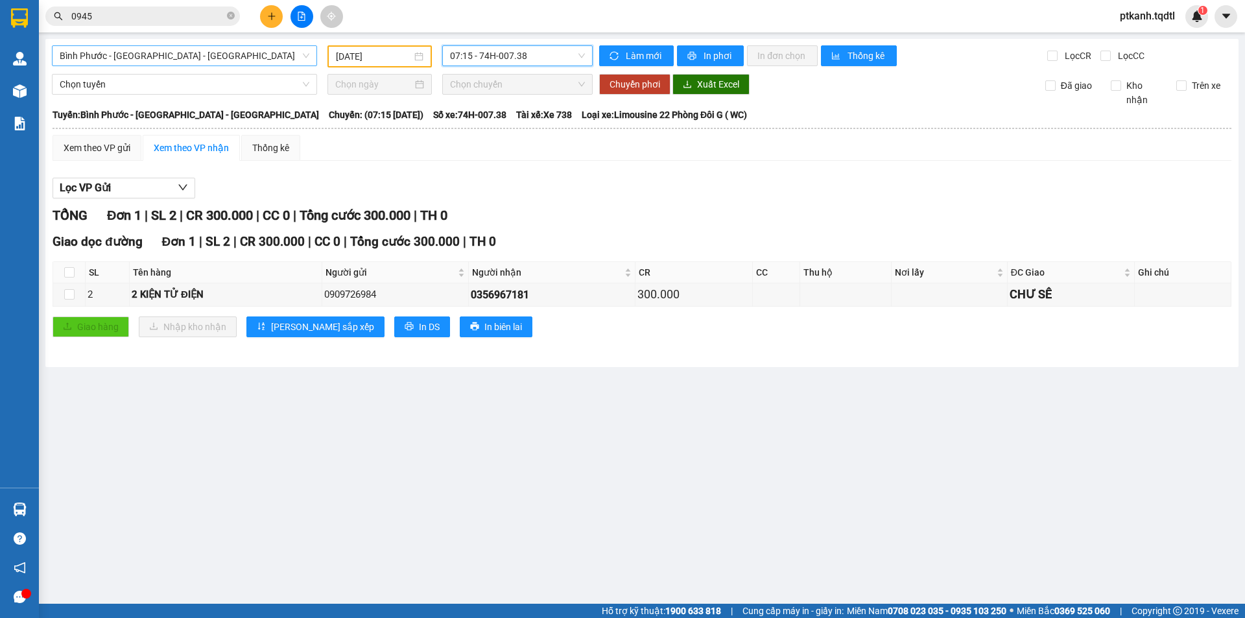
click at [307, 52] on span "Bình Phước - [GEOGRAPHIC_DATA] - [GEOGRAPHIC_DATA]" at bounding box center [185, 55] width 250 height 19
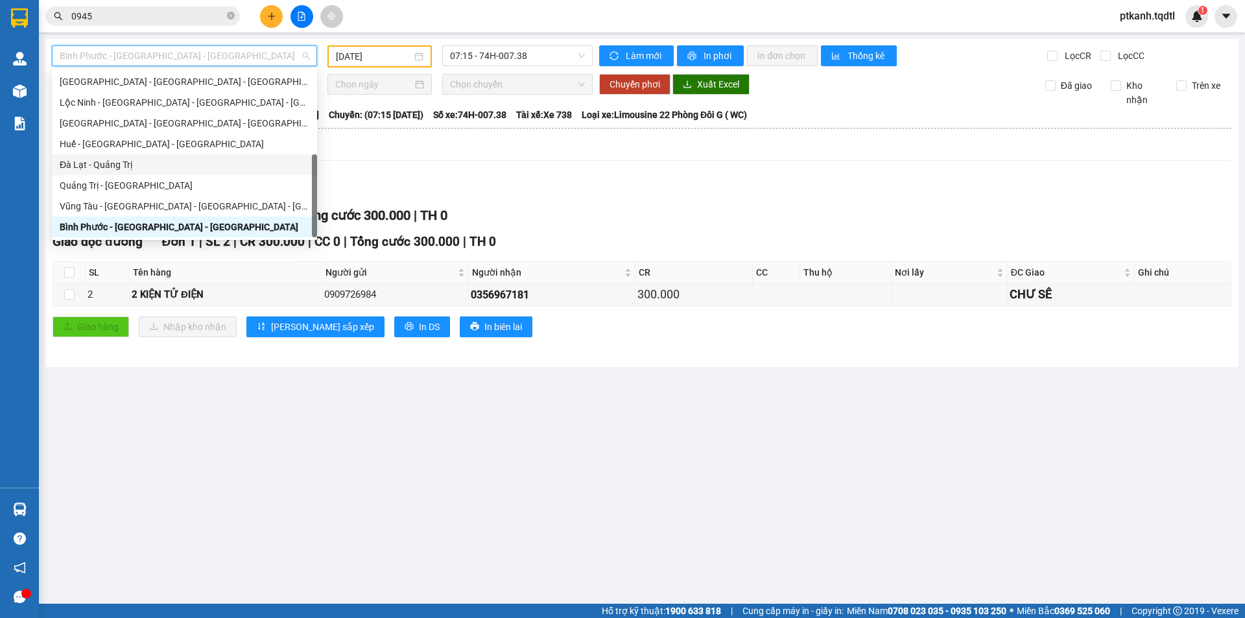
click at [218, 161] on div "Đà Lạt - Quảng Trị" at bounding box center [185, 165] width 250 height 14
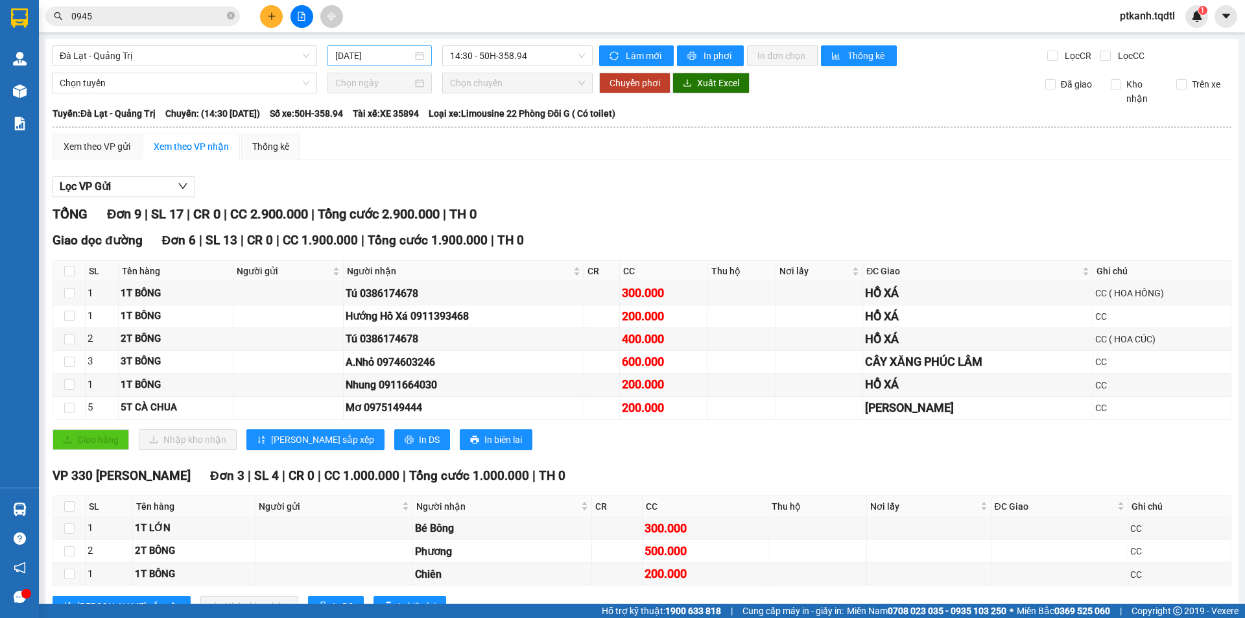
drag, startPoint x: 423, startPoint y: 53, endPoint x: 446, endPoint y: 106, distance: 58.7
click at [423, 53] on div "[DATE]" at bounding box center [379, 55] width 104 height 21
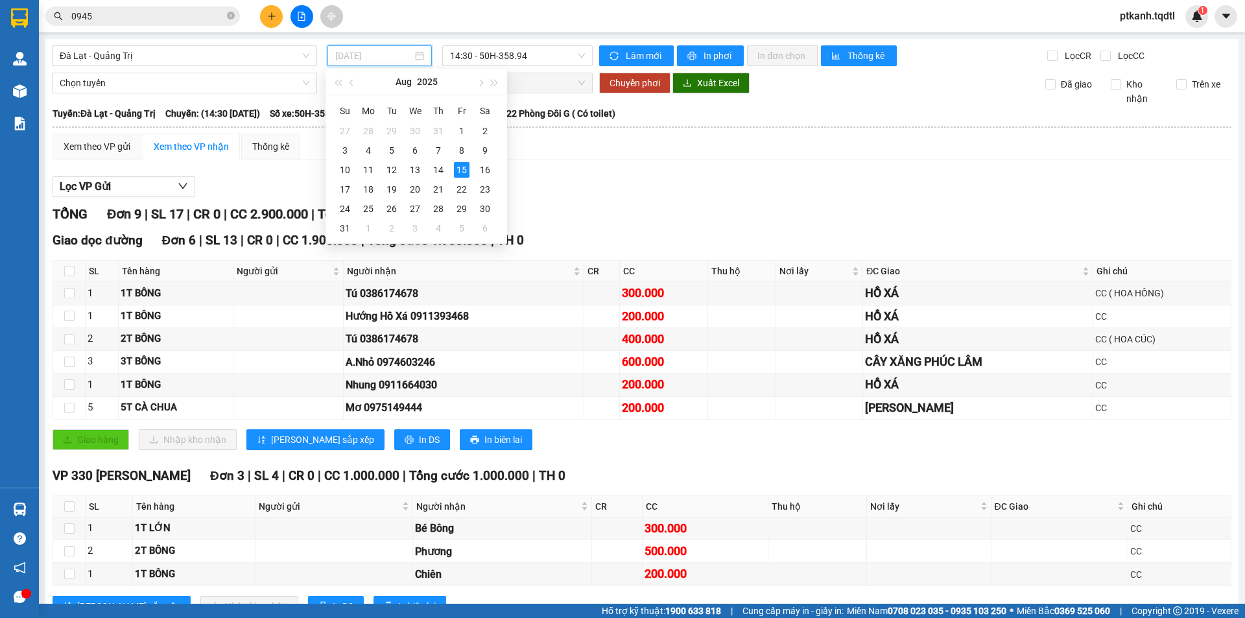
drag, startPoint x: 437, startPoint y: 169, endPoint x: 526, endPoint y: 77, distance: 127.9
click at [439, 166] on div "14" at bounding box center [439, 170] width 16 height 16
type input "[DATE]"
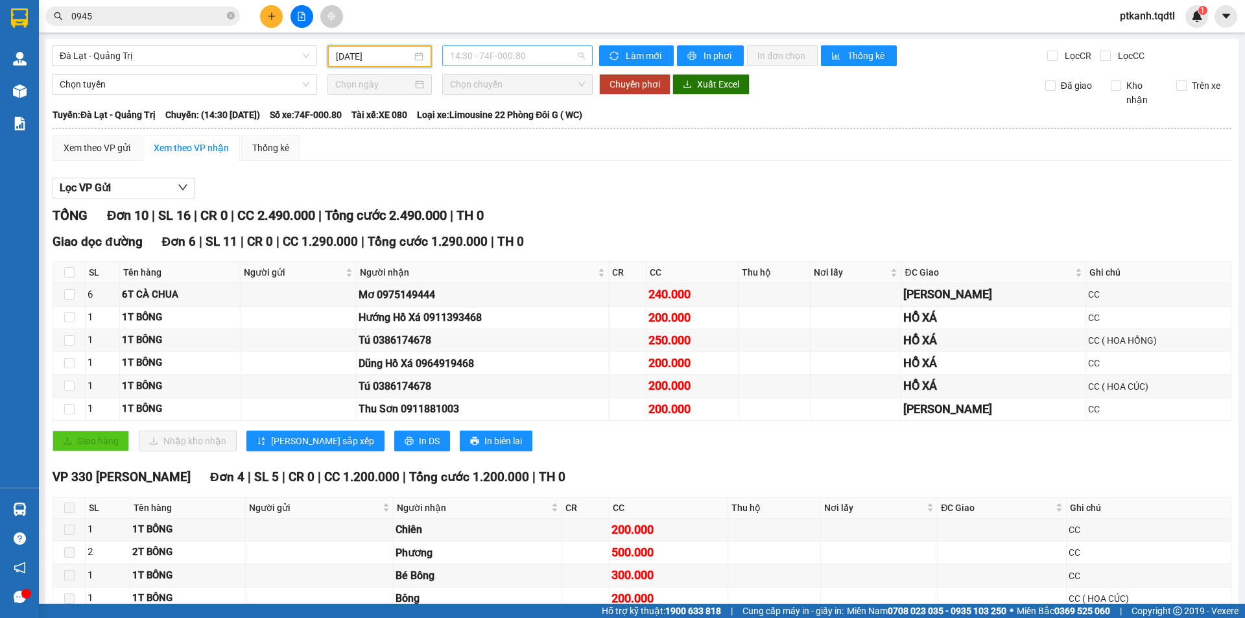
click at [545, 54] on span "14:30 - 74F-000.80" at bounding box center [517, 55] width 135 height 19
click at [493, 163] on div "17:31 - 74F-005.99" at bounding box center [497, 165] width 101 height 14
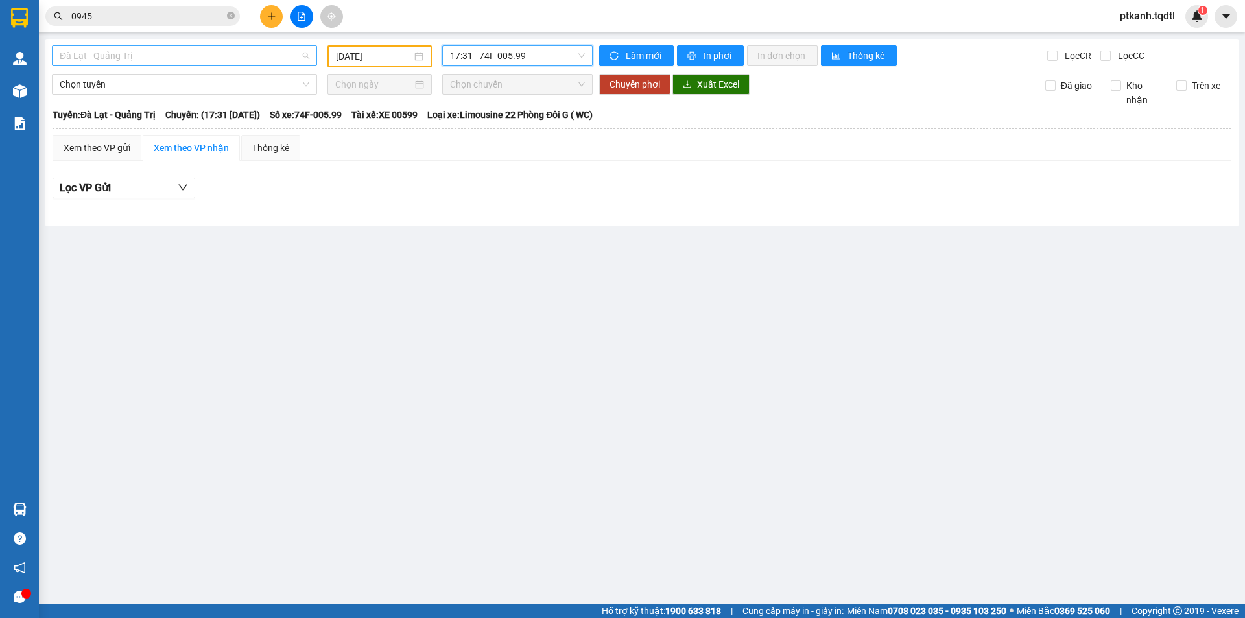
click at [309, 60] on span "Đà Lạt - Quảng Trị" at bounding box center [185, 55] width 250 height 19
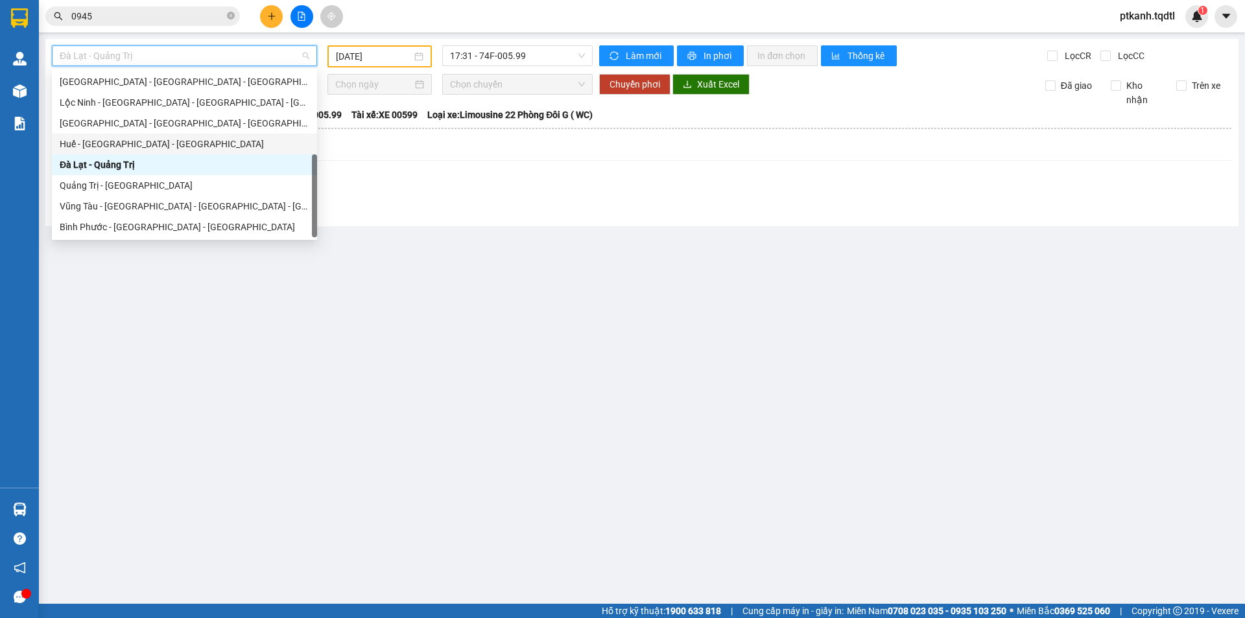
scroll to position [163, 0]
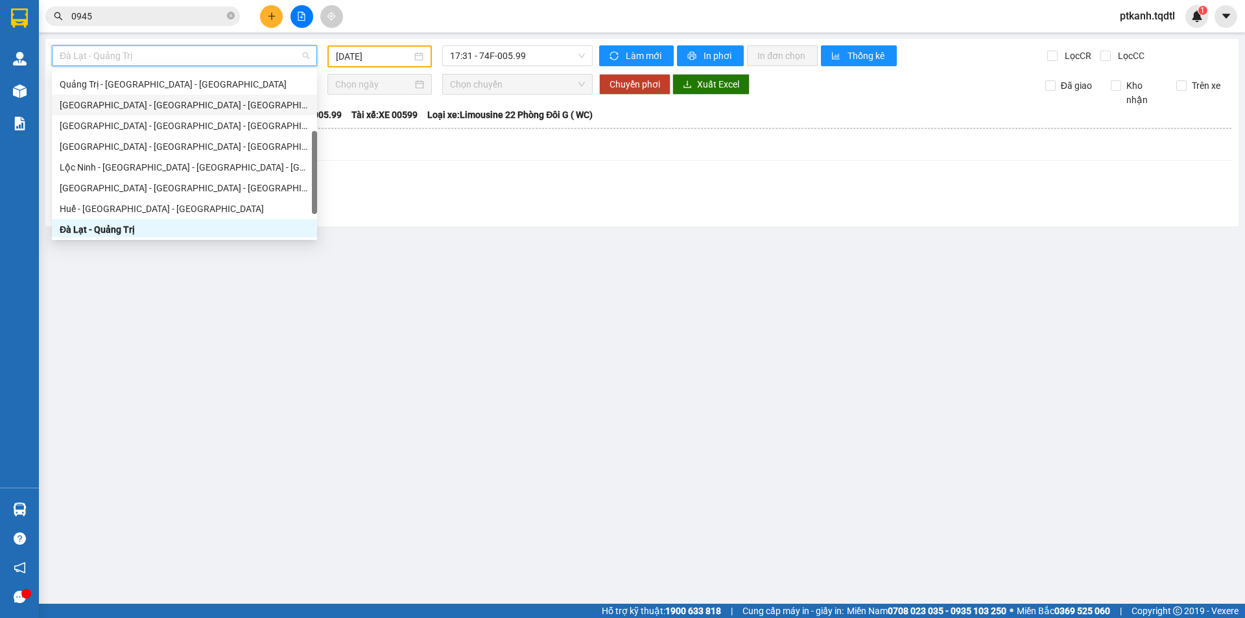
drag, startPoint x: 193, startPoint y: 102, endPoint x: 274, endPoint y: 90, distance: 81.9
click at [195, 102] on div "[GEOGRAPHIC_DATA] - [GEOGRAPHIC_DATA] - [GEOGRAPHIC_DATA]" at bounding box center [185, 105] width 250 height 14
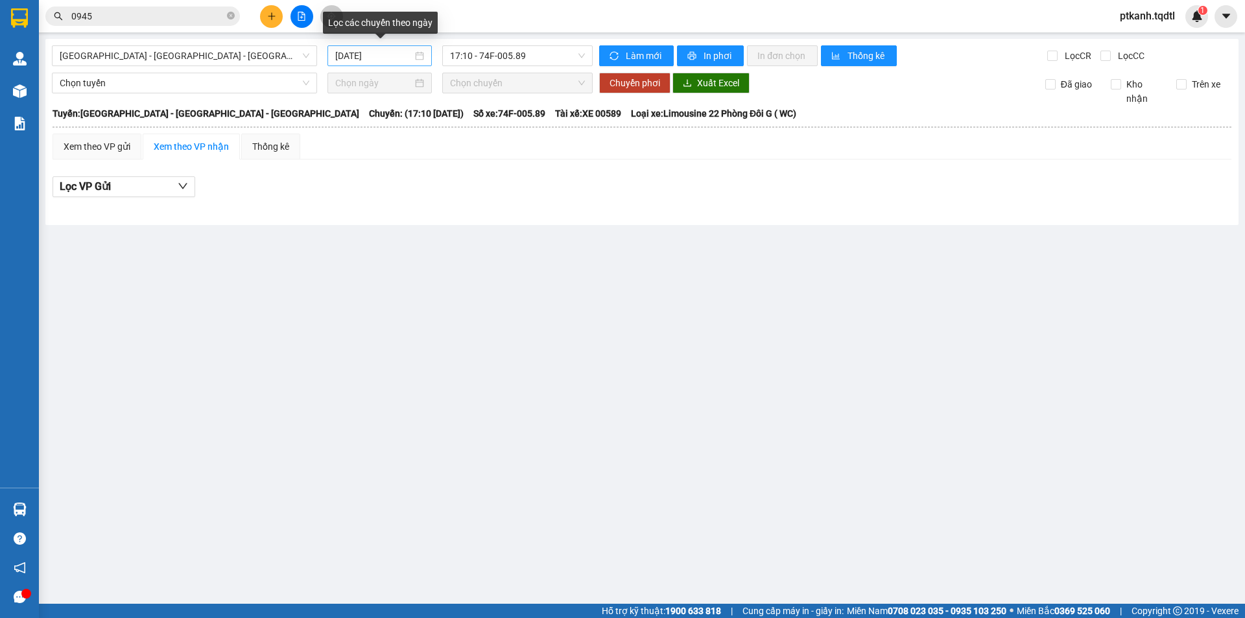
click at [419, 54] on div "[DATE]" at bounding box center [379, 56] width 89 height 14
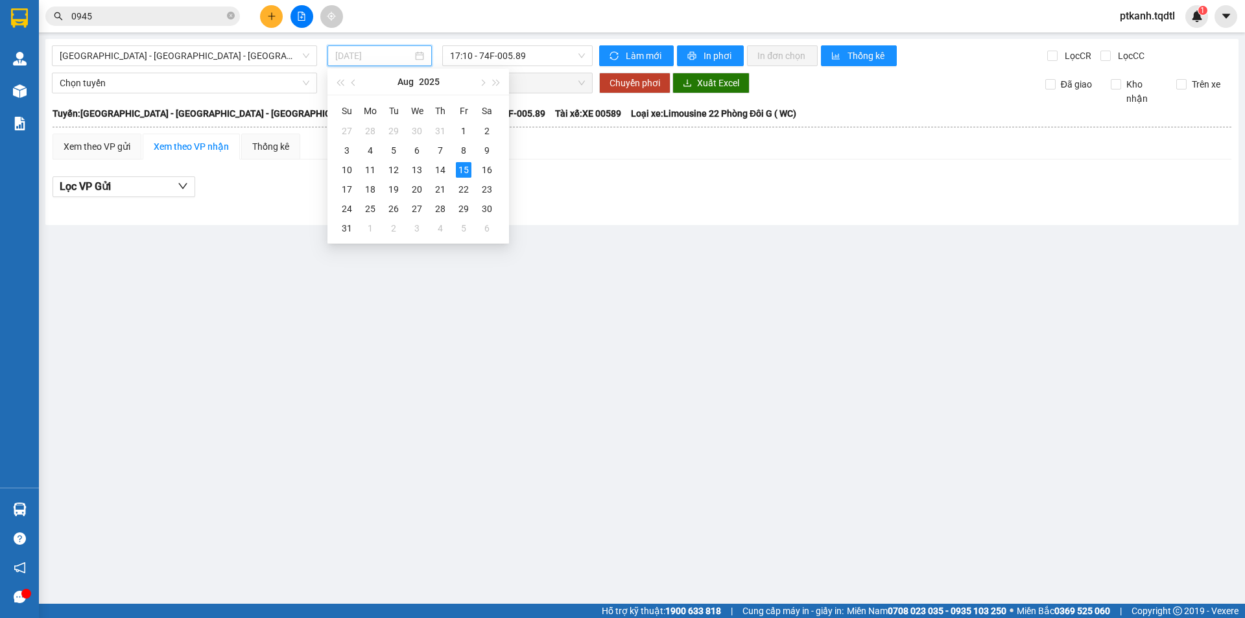
drag, startPoint x: 440, startPoint y: 167, endPoint x: 550, endPoint y: 68, distance: 147.9
click at [440, 163] on div "14" at bounding box center [440, 170] width 16 height 16
type input "[DATE]"
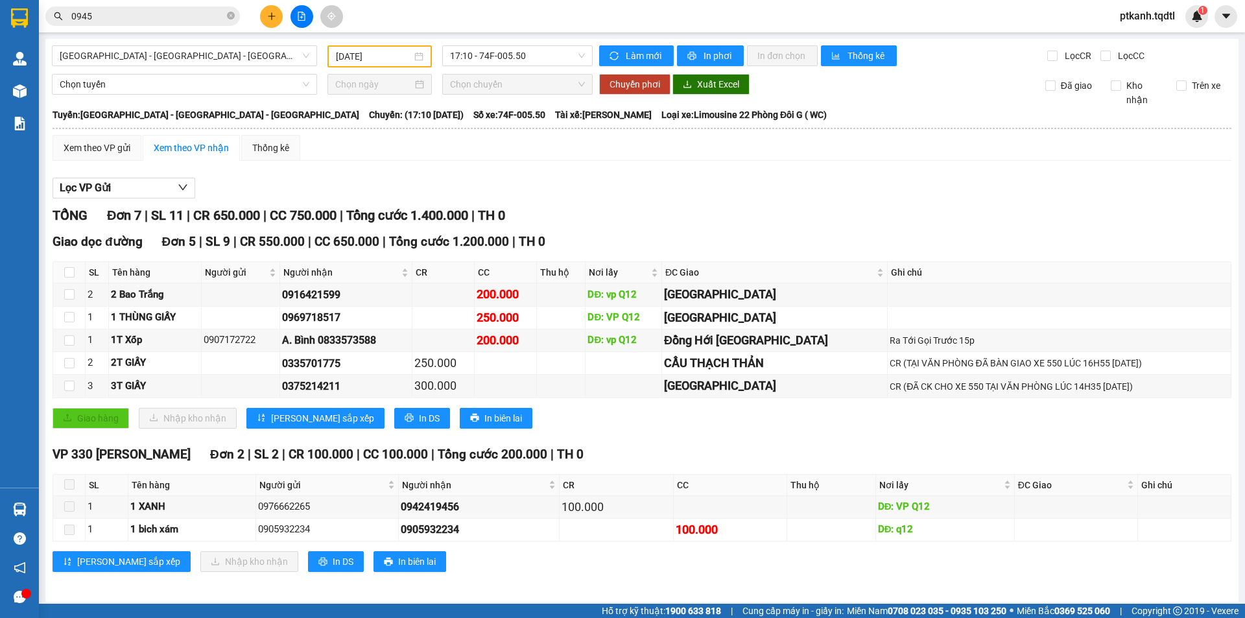
click at [43, 508] on main "[GEOGRAPHIC_DATA] - [GEOGRAPHIC_DATA] - [GEOGRAPHIC_DATA] [DATE] 17:10 - 74F-00…" at bounding box center [622, 302] width 1245 height 604
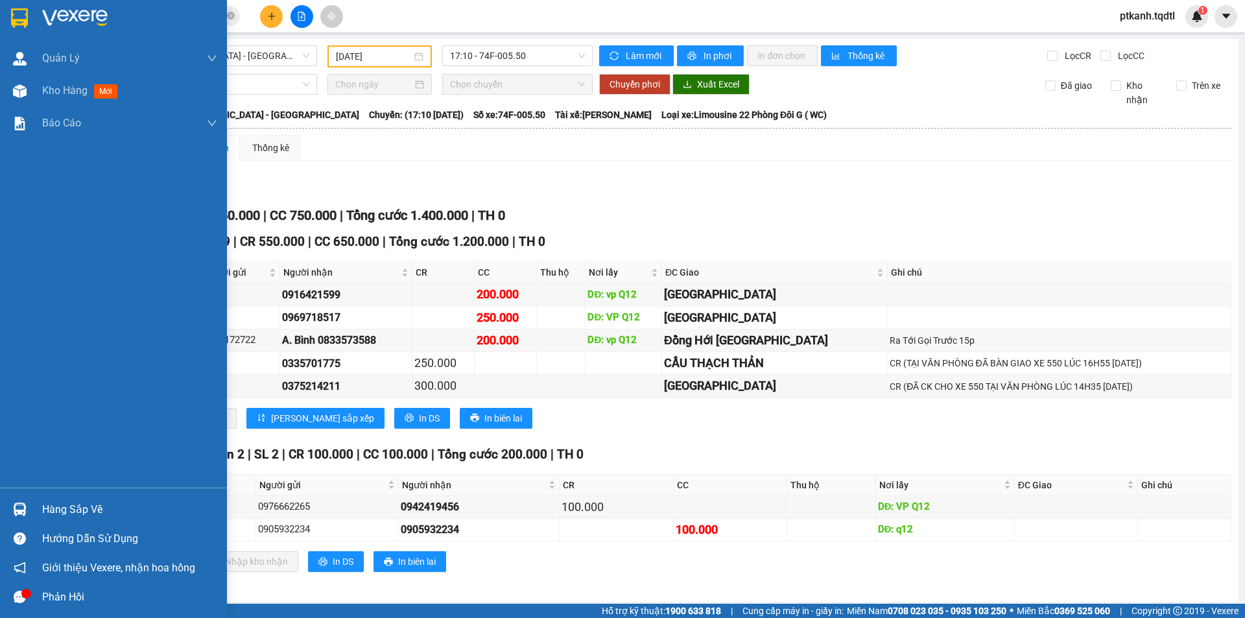
click at [30, 511] on div at bounding box center [19, 509] width 23 height 23
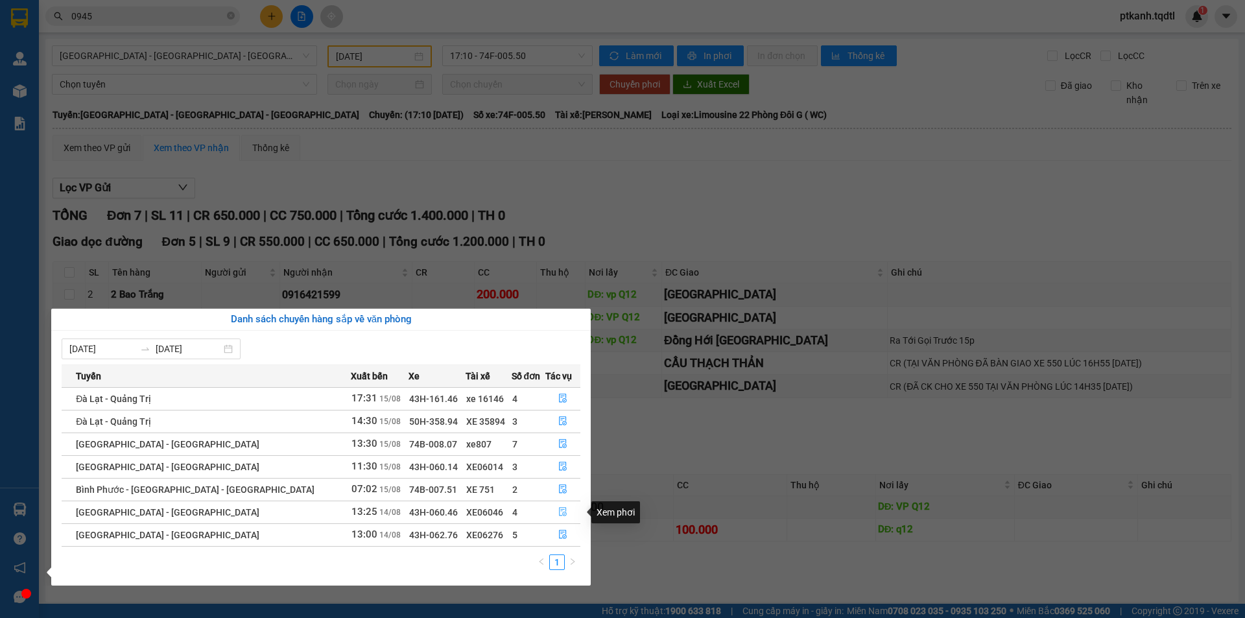
click at [559, 512] on icon "file-done" at bounding box center [562, 511] width 9 height 9
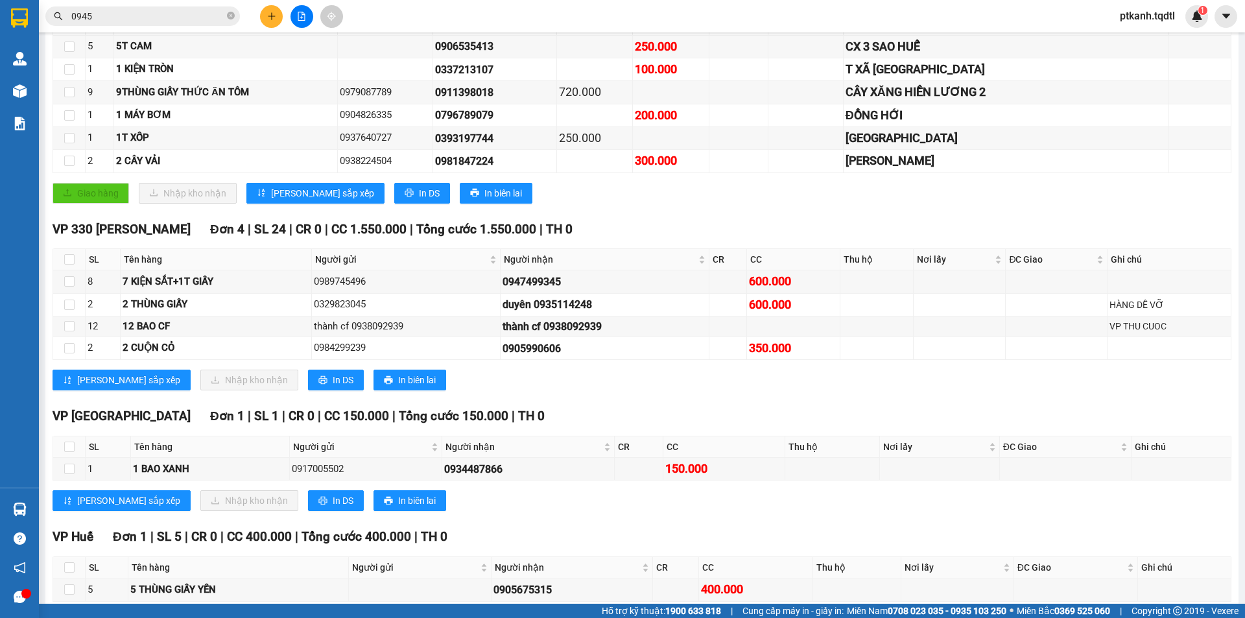
scroll to position [164, 0]
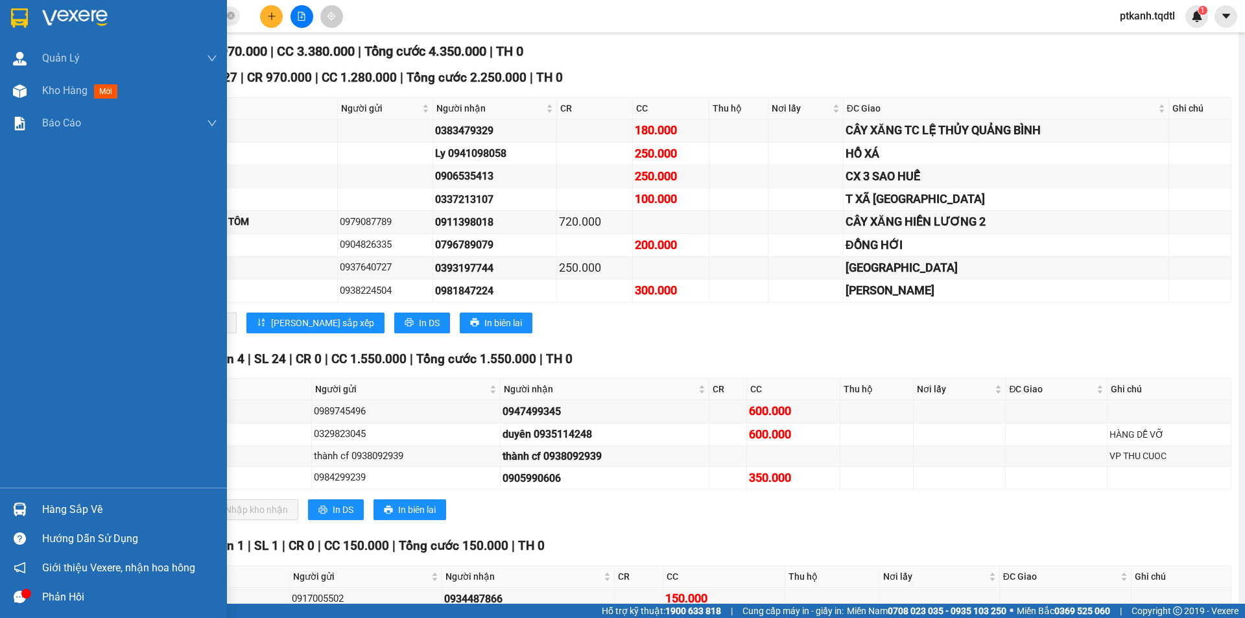
click at [28, 500] on div at bounding box center [19, 509] width 23 height 23
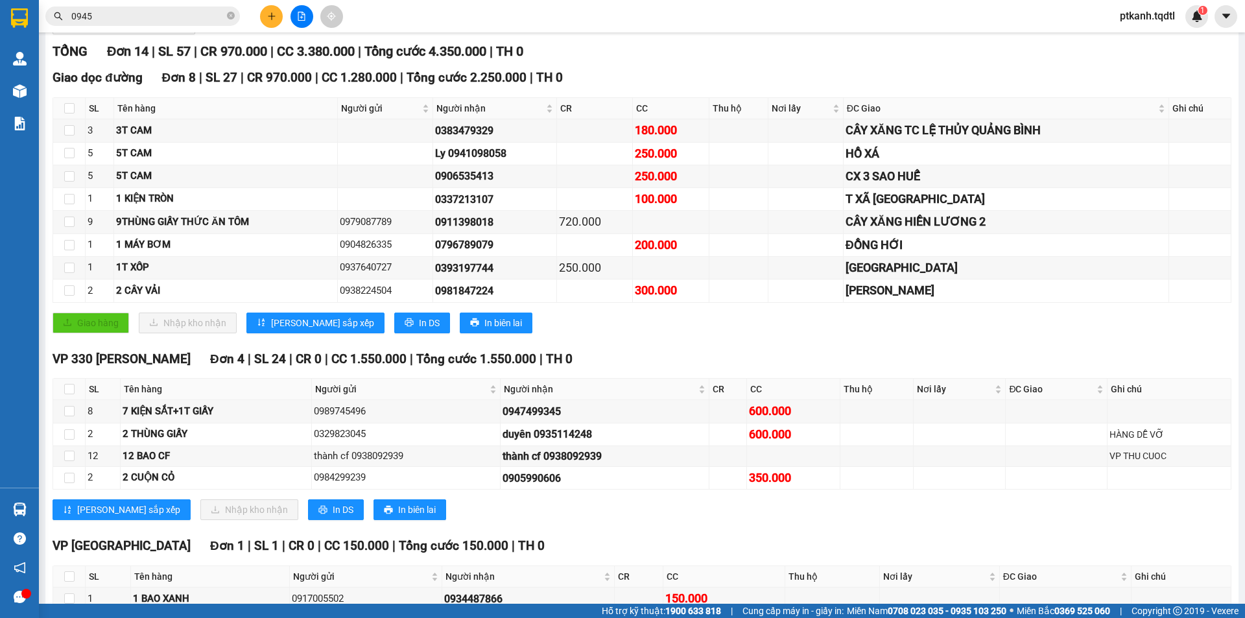
click at [750, 349] on section "Kết quả tìm kiếm ( 775 ) Bộ lọc Mã ĐH Trạng thái Món hàng Thu hộ Tổng cước Chưa…" at bounding box center [622, 309] width 1245 height 618
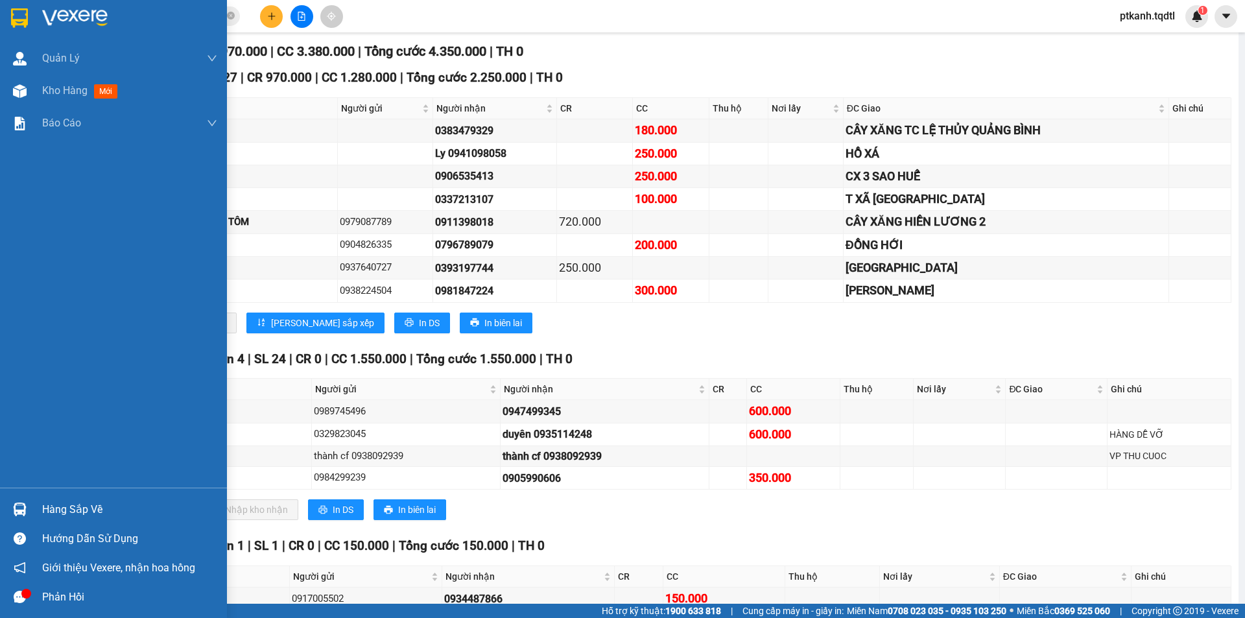
click at [49, 512] on div "Hàng sắp về" at bounding box center [129, 509] width 175 height 19
